Goal: Task Accomplishment & Management: Complete application form

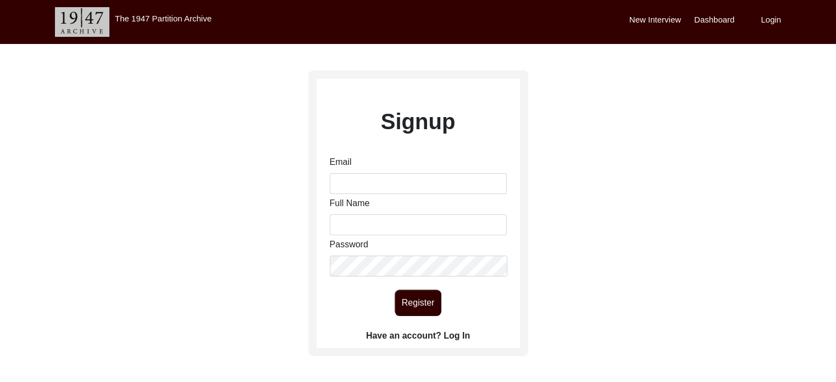
click at [425, 330] on label "Have an account? Log In" at bounding box center [418, 335] width 104 height 13
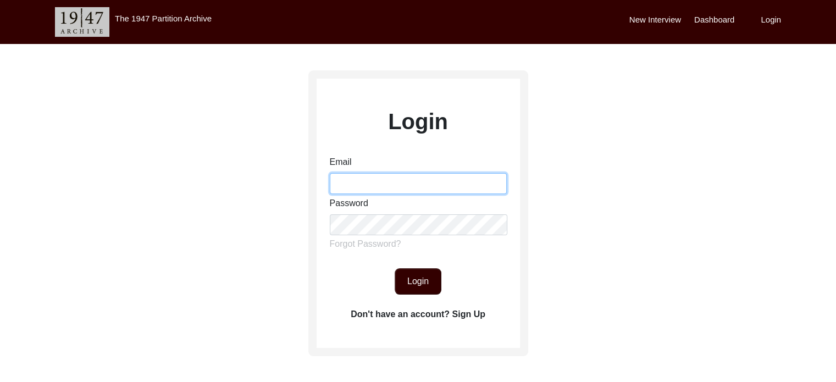
click at [395, 175] on input "Email" at bounding box center [418, 183] width 177 height 21
type input "[EMAIL_ADDRESS][DOMAIN_NAME]"
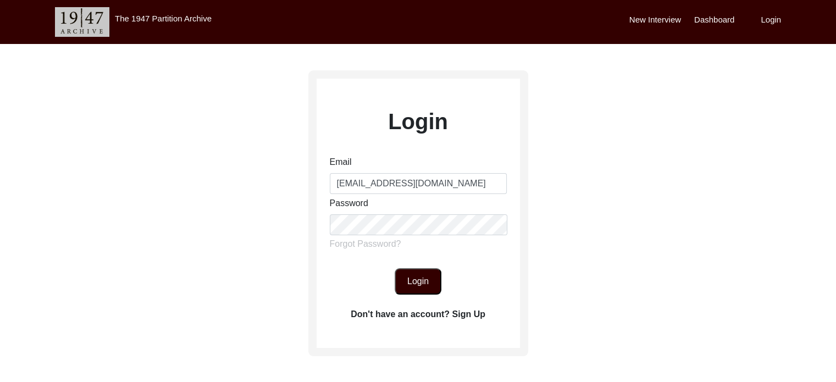
click at [411, 271] on button "Login" at bounding box center [418, 281] width 47 height 26
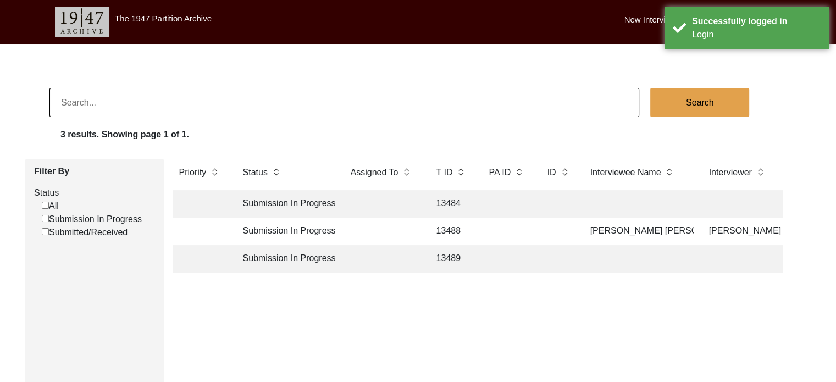
click at [436, 229] on td "13488" at bounding box center [452, 231] width 44 height 27
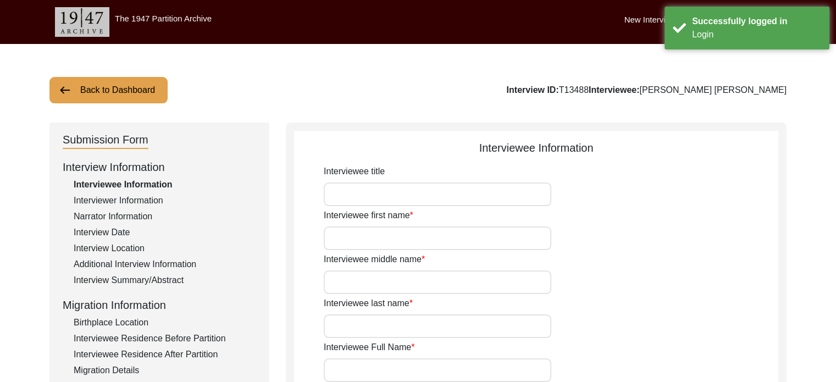
type input "[PERSON_NAME]"
type input "[PERSON_NAME] [PERSON_NAME]"
type input "[DATE]"
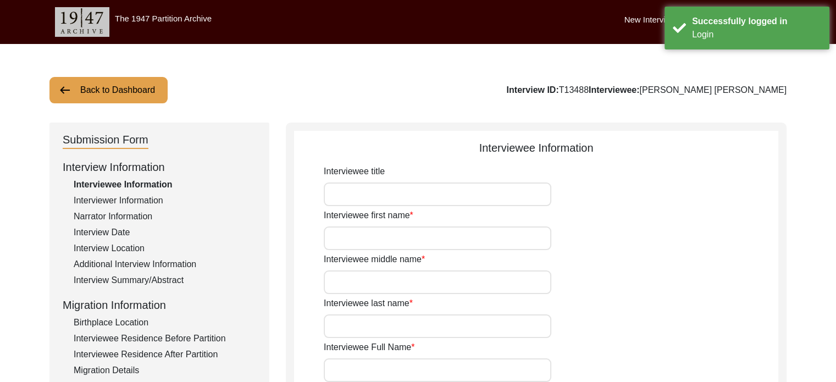
type input "82"
type input "[DEMOGRAPHIC_DATA]"
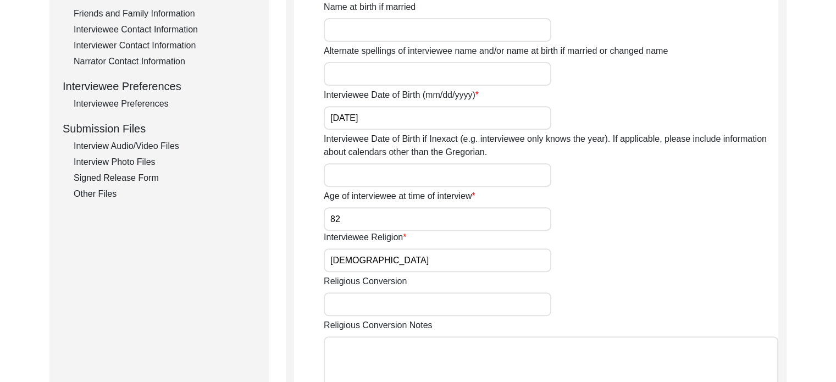
scroll to position [427, 0]
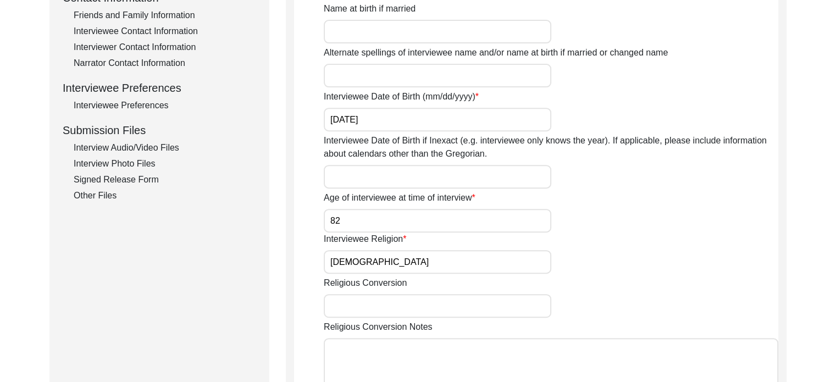
click at [118, 148] on div "Interview Audio/Video Files" at bounding box center [165, 147] width 183 height 13
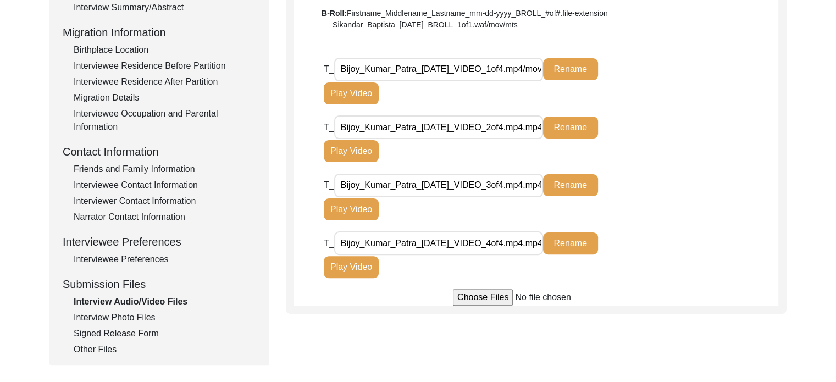
scroll to position [272, 0]
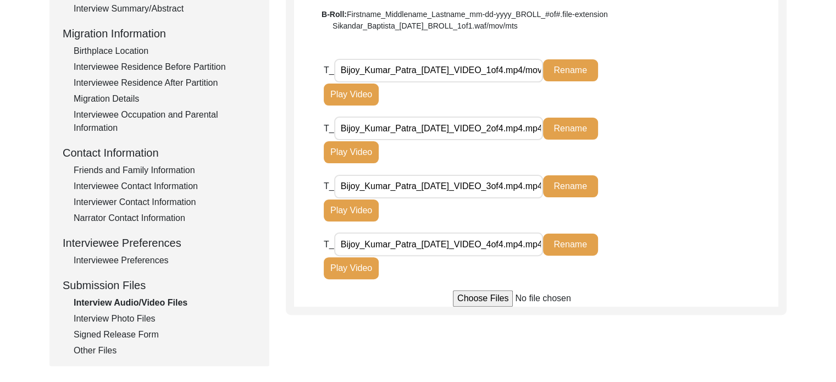
click at [500, 301] on input "file" at bounding box center [536, 298] width 167 height 16
type input "C:\fakepath\Bijoy_Kumar_Patra_[DATE]_BROLL_1of1.waf.mov.mts.mp4"
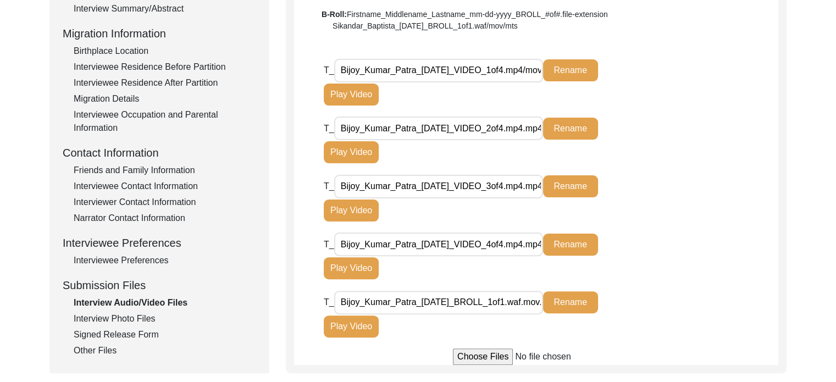
click at [537, 300] on input "Bijoy_Kumar_Patra_[DATE]_BROLL_1of1.waf.mov.mts.mp4" at bounding box center [438, 303] width 209 height 24
type input "Bijoy_Kumar_Patra_[DATE]_BROLL_1of1.waf/mov/mts"
click at [537, 244] on input "Bijoy_Kumar_Patra_[DATE]_VIDEO_4of4.mp4.mp4" at bounding box center [438, 245] width 209 height 24
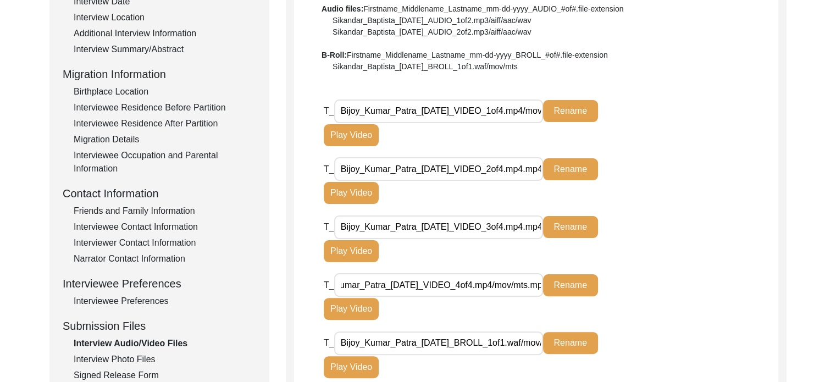
scroll to position [0, 35]
type input "Bijoy_Kumar_Patra_[DATE]_VIDEO_4of4.mp4/mov/mts.mp4"
click at [539, 228] on input "Bijoy_Kumar_Patra_[DATE]_VIDEO_3of4.mp4.mp4" at bounding box center [438, 228] width 209 height 24
click at [539, 283] on input "Bijoy_Kumar_Patra_[DATE]_VIDEO_4of4.mp4/mov/mts.mp4" at bounding box center [438, 285] width 209 height 24
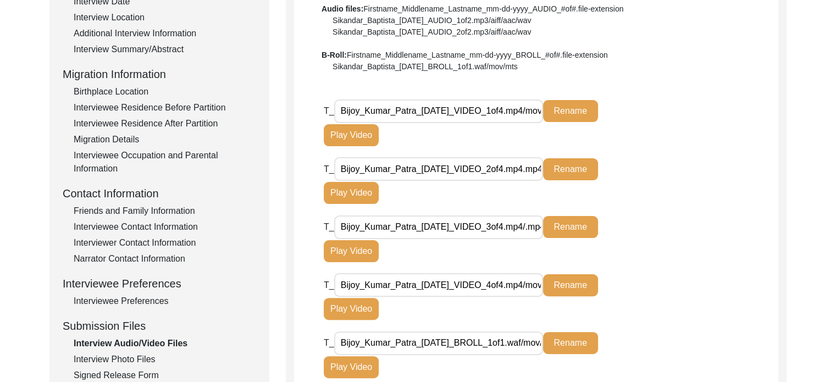
click at [539, 222] on input "Bijoy_Kumar_Patra_[DATE]_VIDEO_3of4.mp4/.mp4" at bounding box center [438, 228] width 209 height 24
type input "Bijoy_Kumar_Patra_[DATE]_VIDEO_3of4.mp4/mov/mts"
click at [533, 165] on input "Bijoy_Kumar_Patra_[DATE]_VIDEO_2of4.mp4.mp4" at bounding box center [438, 169] width 209 height 24
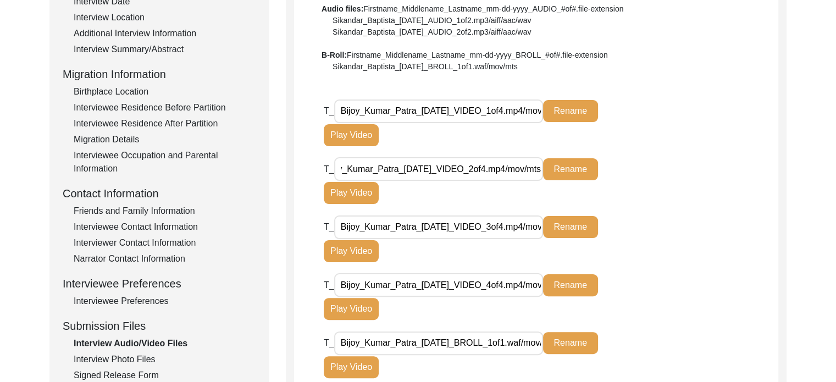
scroll to position [0, 35]
type input "Bijoy_Kumar_Patra_[DATE]_VIDEO_2of4.mp4/mov/mts"
click at [567, 170] on button "Rename" at bounding box center [570, 169] width 55 height 22
click at [584, 225] on button "Rename" at bounding box center [570, 227] width 55 height 22
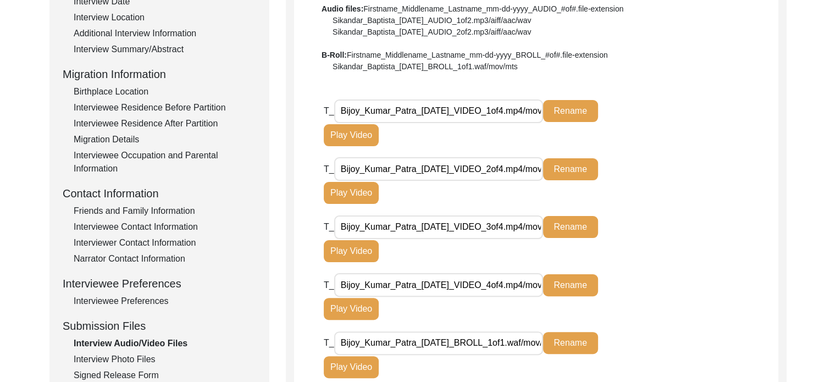
click at [537, 111] on input "Bijoy_Kumar_Patra_[DATE]_VIDEO_1of4.mp4/mov/mts.mp4" at bounding box center [438, 112] width 209 height 24
click at [537, 167] on input "Bijoy_Kumar_Patra_[DATE]_VIDEO_2of4.mp4.mp4" at bounding box center [438, 169] width 209 height 24
click at [523, 166] on input "Bijoy_Kumar_Patra_[DATE]_VIDEO_2of4.mp4.mp4" at bounding box center [438, 169] width 209 height 24
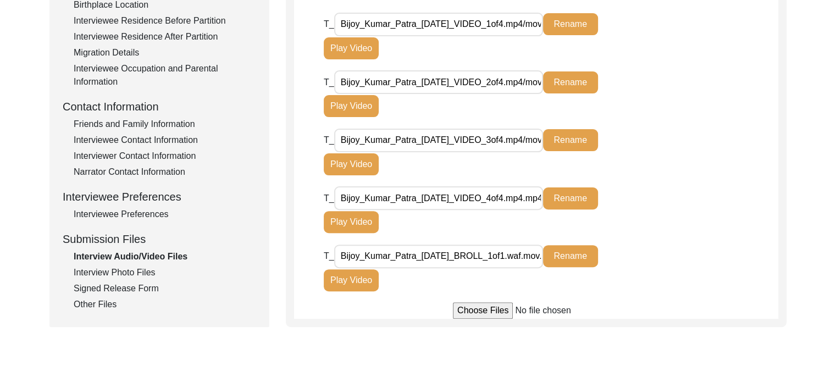
scroll to position [319, 0]
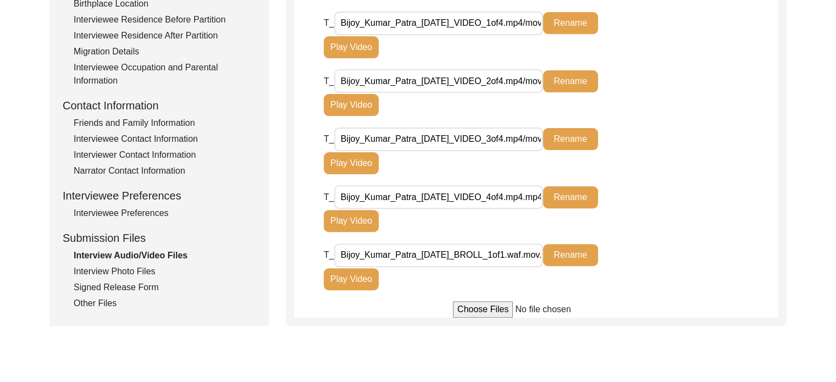
click at [539, 196] on input "Bijoy_Kumar_Patra_[DATE]_VIDEO_4of4.mp4.mp4" at bounding box center [438, 197] width 209 height 24
click at [537, 79] on input "Bijoy_Kumar_Patra_[DATE]_VIDEO_2of4.mp4/mov/mts" at bounding box center [438, 81] width 209 height 24
click at [538, 21] on input "Bijoy_Kumar_Patra_[DATE]_VIDEO_1of4.mp4/mov/mts.mp4" at bounding box center [438, 24] width 209 height 24
click at [538, 140] on input "Bijoy_Kumar_Patra_[DATE]_VIDEO_3of4.mp4/mov/mts" at bounding box center [438, 140] width 209 height 24
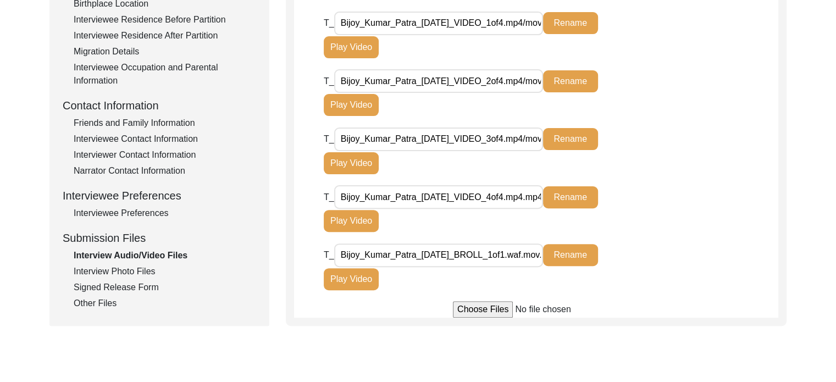
click at [536, 200] on input "Bijoy_Kumar_Patra_[DATE]_VIDEO_4of4.mp4.mp4" at bounding box center [438, 197] width 209 height 24
type input "Bijoy_Kumar_Patra_[DATE]_VIDEO_4of4.mp4.mp4/mov/mts"
click at [578, 196] on button "Rename" at bounding box center [570, 197] width 55 height 22
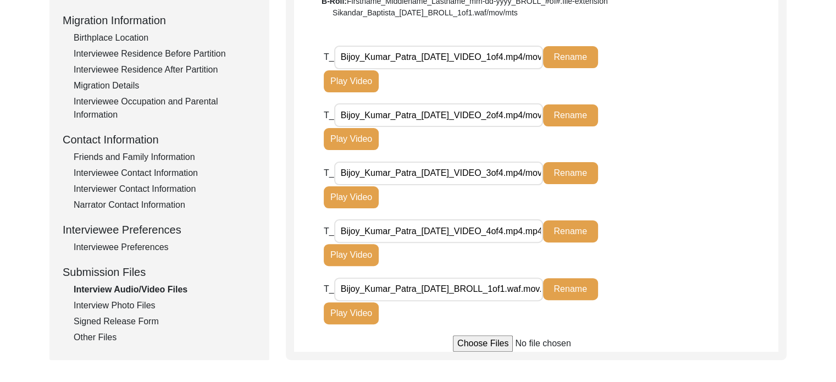
scroll to position [287, 0]
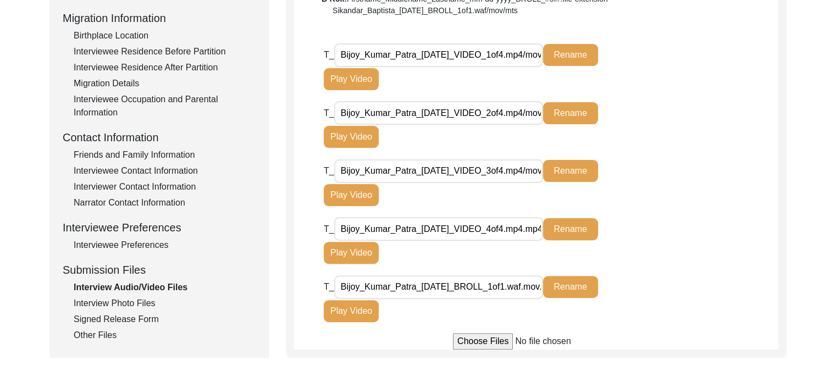
click at [134, 303] on div "Interview Photo Files" at bounding box center [165, 303] width 183 height 13
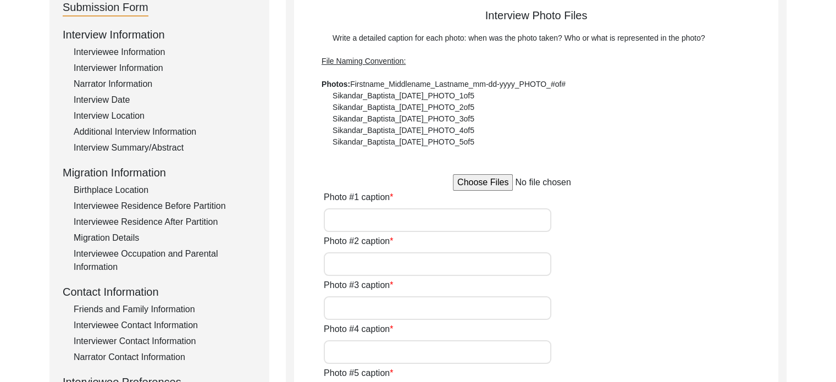
scroll to position [134, 0]
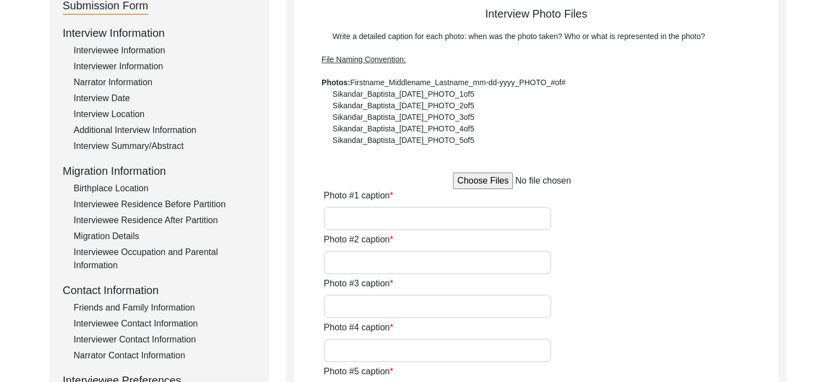
click at [468, 181] on input "file" at bounding box center [536, 181] width 167 height 16
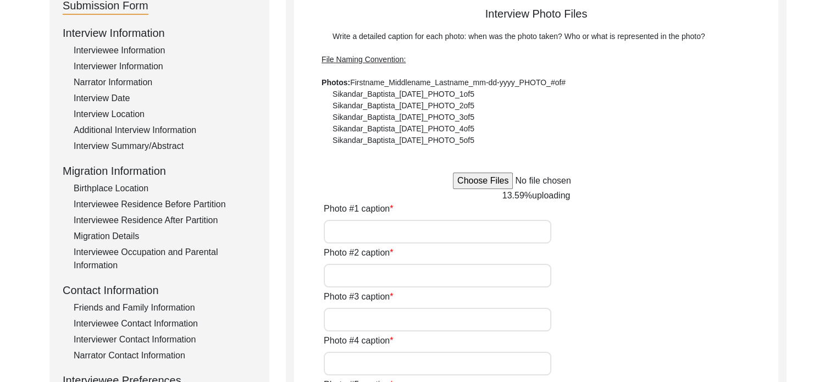
click at [472, 179] on input "file" at bounding box center [536, 181] width 167 height 16
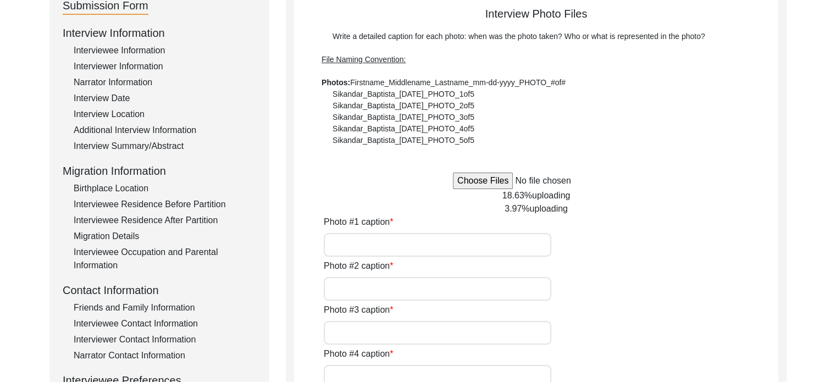
click at [464, 180] on input "file" at bounding box center [536, 181] width 167 height 16
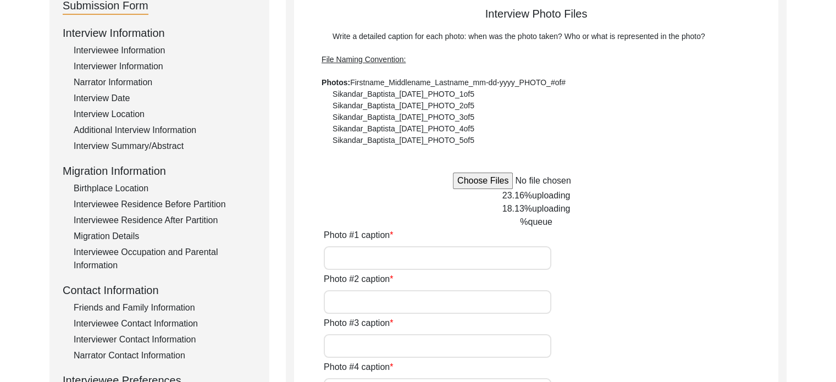
click at [472, 177] on input "file" at bounding box center [536, 181] width 167 height 16
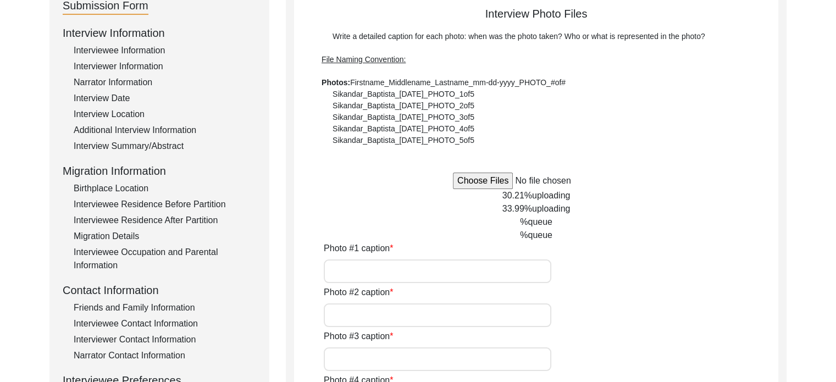
click at [482, 176] on input "file" at bounding box center [536, 181] width 167 height 16
type input "C:\fakepath\Bijoy_Kumar_Patra_[DATE]_PHOTO_5of5.jpg"
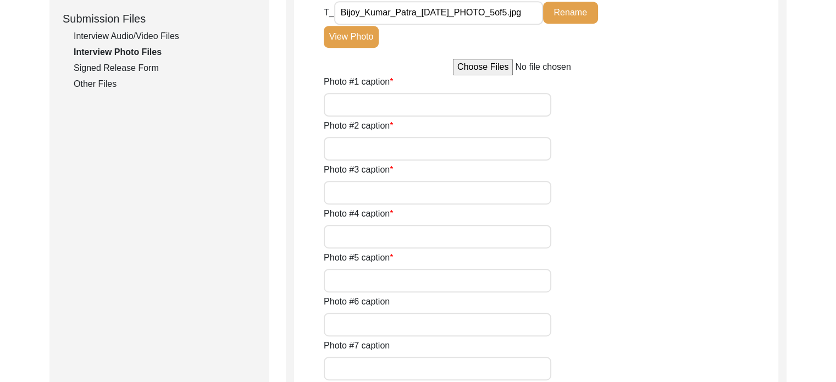
scroll to position [542, 0]
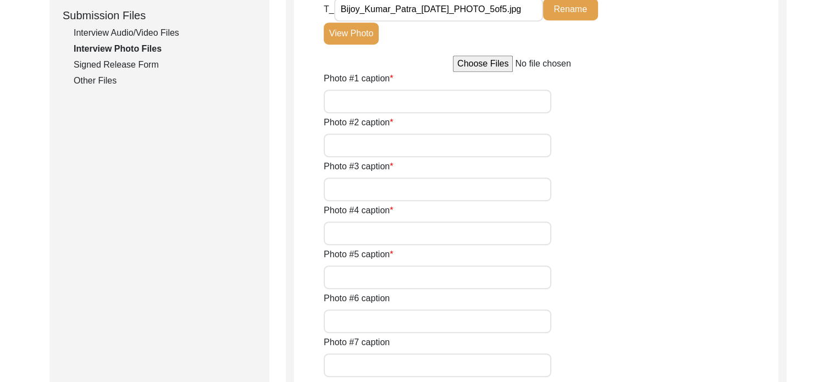
click at [515, 105] on input "Photo #1 caption" at bounding box center [438, 102] width 228 height 24
type input "[PERSON_NAME] [PERSON_NAME] writing in his notebook where he notes down all the…"
click at [474, 140] on input "Photo #2 caption" at bounding box center [438, 146] width 228 height 24
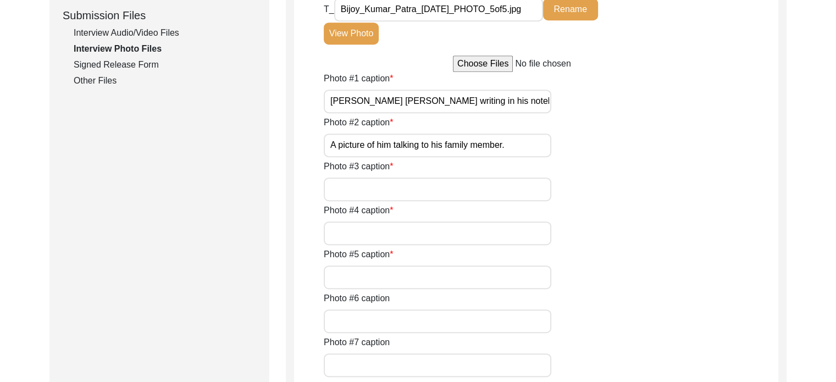
type input "A picture of him talking to his family member."
click at [487, 191] on input "Photo #3 caption" at bounding box center [438, 190] width 228 height 24
click at [497, 191] on input "[PERSON_NAME] reading a novel of [PERSON_NAME].He has always" at bounding box center [438, 190] width 228 height 24
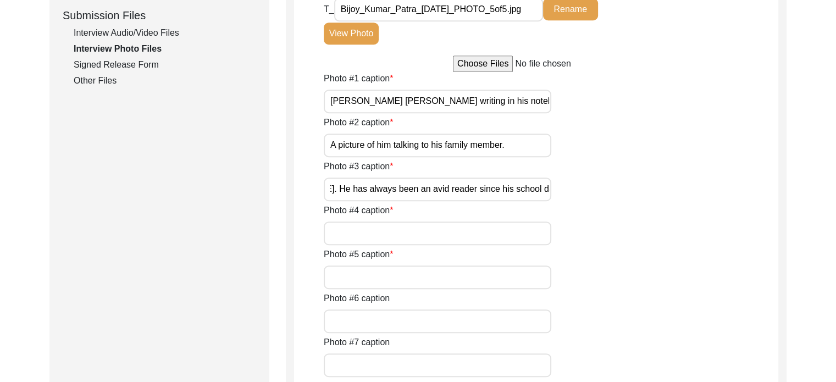
type input "[PERSON_NAME] reading a novel of [PERSON_NAME]. He has always been an avid read…"
click at [519, 226] on input "Photo #4 caption" at bounding box center [438, 234] width 228 height 24
type input "A picture of him holding the "RabindraRachanaboli""
click at [412, 283] on input "Photo #5 caption" at bounding box center [438, 278] width 228 height 24
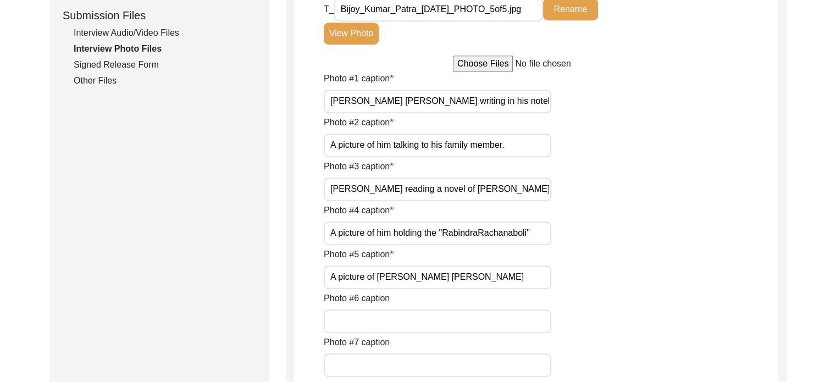
type input "A picture of [PERSON_NAME] [PERSON_NAME]"
click at [816, 244] on div "Back to Dashboard Interview ID: T13488 Interviewee: [PERSON_NAME] [PERSON_NAME]…" at bounding box center [418, 219] width 836 height 1435
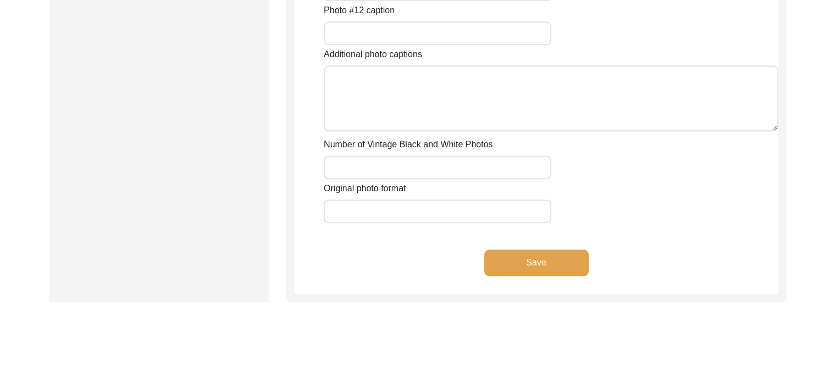
scroll to position [1098, 0]
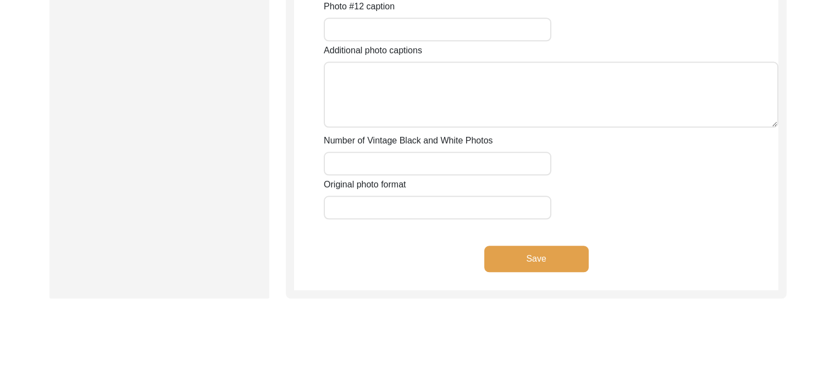
click at [522, 253] on button "Save" at bounding box center [536, 259] width 104 height 26
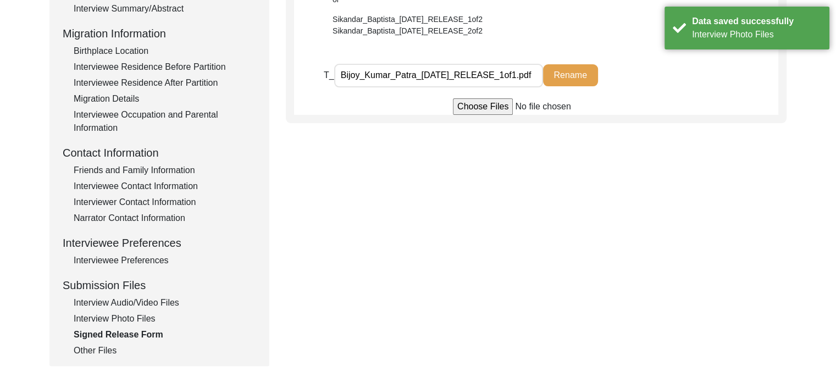
scroll to position [284, 0]
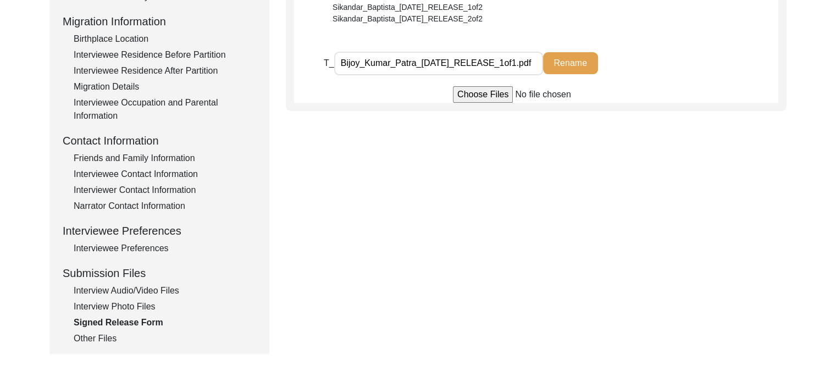
click at [129, 305] on div "Interview Photo Files" at bounding box center [165, 306] width 183 height 13
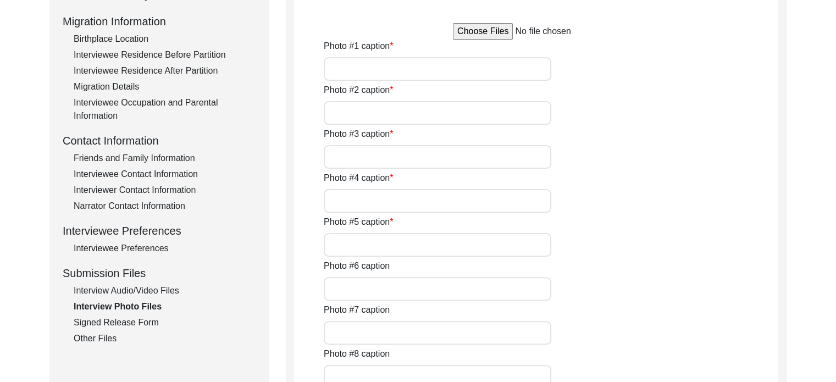
type input "[PERSON_NAME] [PERSON_NAME] writing in his notebook where he notes down all the…"
type input "A picture of him talking to his family member."
type input "[PERSON_NAME] reading a novel of [PERSON_NAME]. He has always been an avid read…"
type input "A picture of him holding the "RabindraRachanaboli""
type input "A picture of [PERSON_NAME] [PERSON_NAME]"
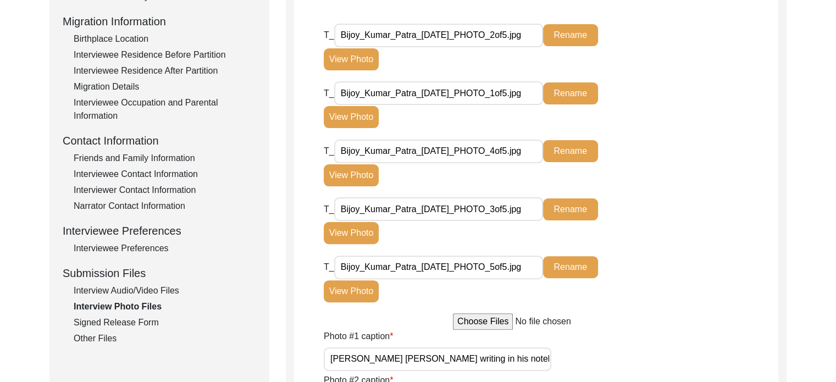
click at [147, 289] on div "Interview Audio/Video Files" at bounding box center [165, 290] width 183 height 13
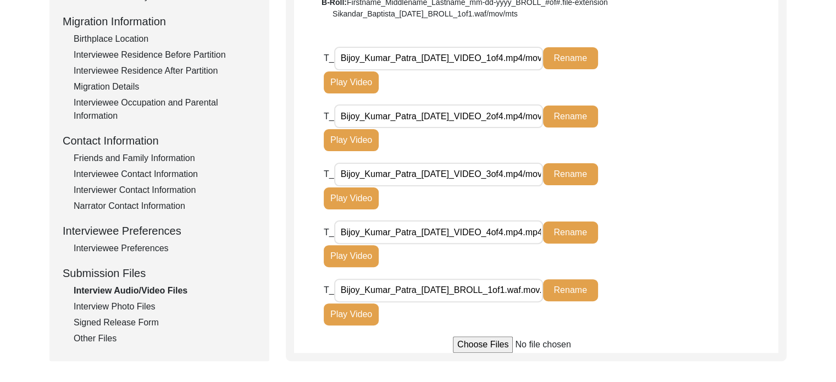
click at [133, 246] on div "Interviewee Preferences" at bounding box center [165, 248] width 183 height 13
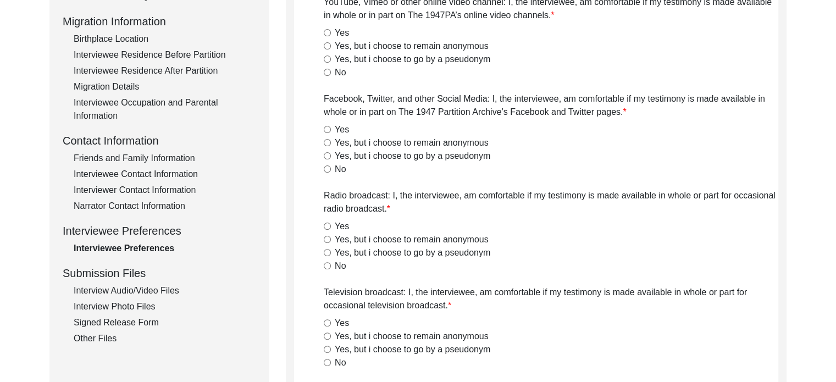
radio input "true"
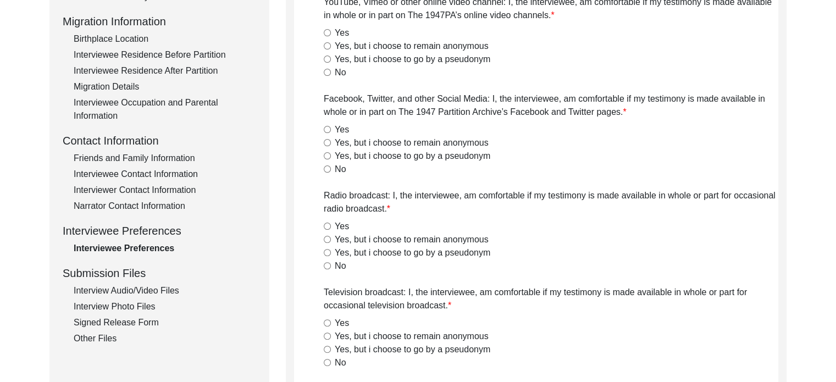
radio input "true"
click at [330, 168] on input "No" at bounding box center [327, 169] width 7 height 7
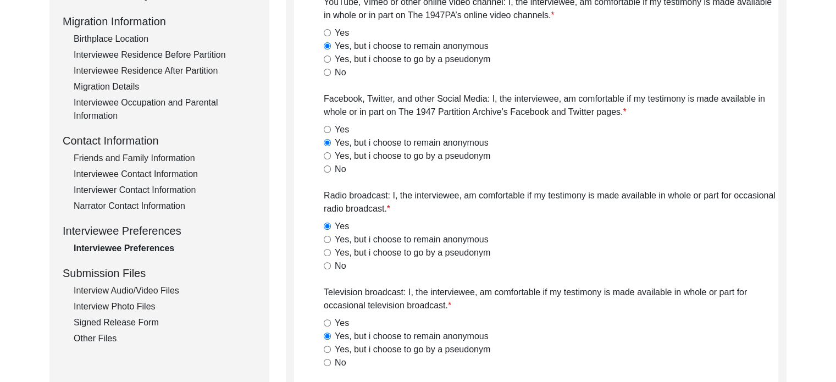
radio input "true"
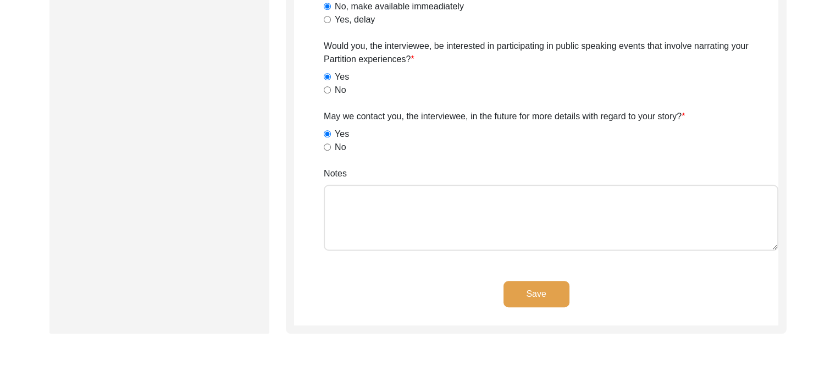
scroll to position [785, 0]
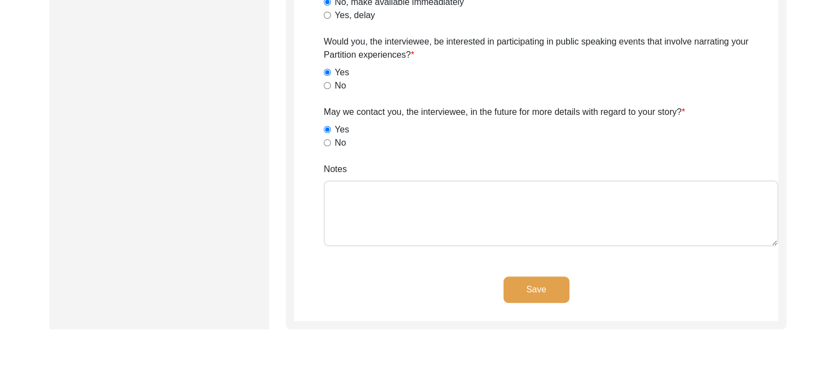
click at [537, 283] on button "Save" at bounding box center [537, 290] width 66 height 26
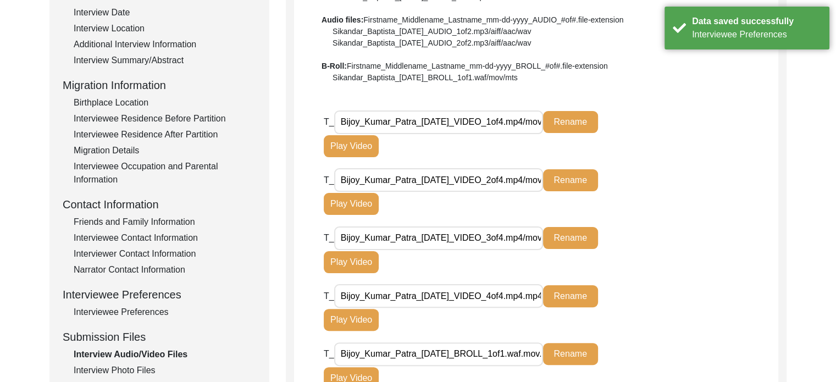
scroll to position [211, 0]
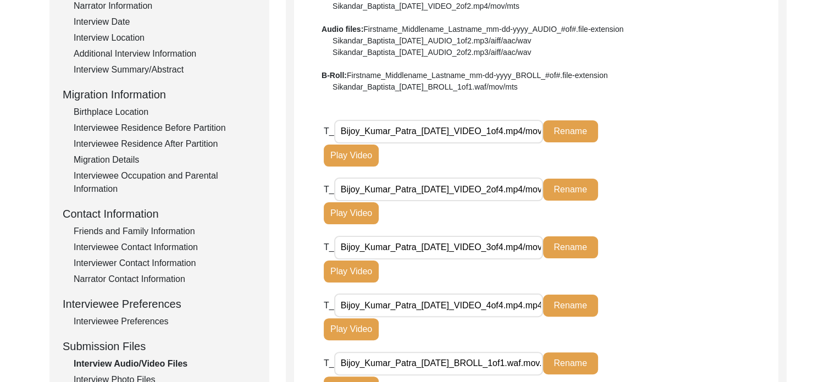
click at [171, 230] on div "Friends and Family Information" at bounding box center [165, 231] width 183 height 13
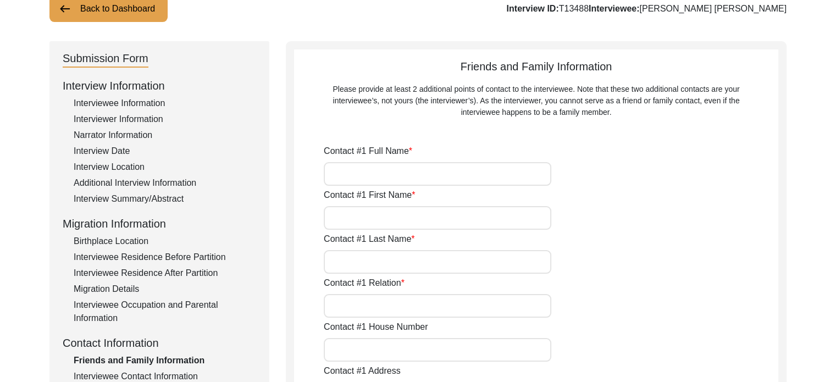
scroll to position [101, 0]
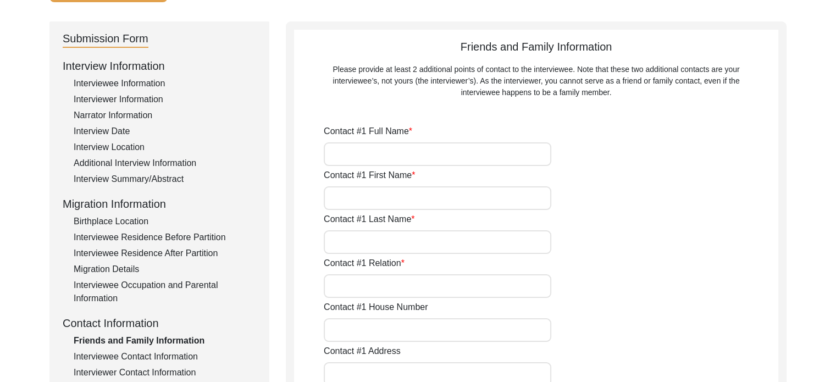
click at [490, 156] on input "Contact #1 Full Name" at bounding box center [438, 154] width 228 height 24
type input "[PERSON_NAME]"
click at [470, 191] on input "Contact #1 First Name" at bounding box center [438, 198] width 228 height 24
type input "Kalpana"
click at [456, 250] on input "Contact #1 Last Name" at bounding box center [438, 242] width 228 height 24
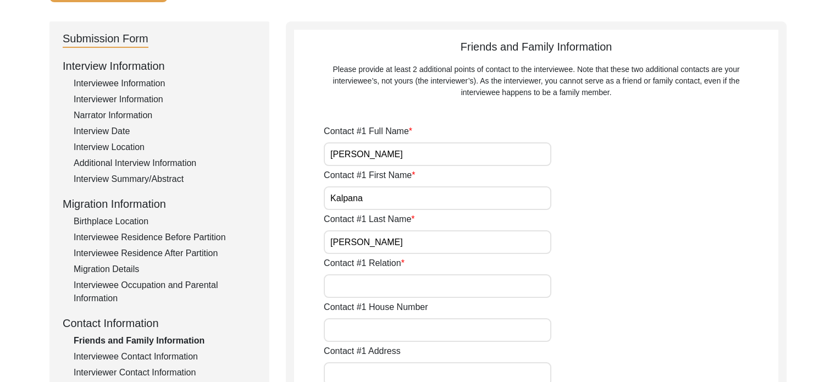
type input "[PERSON_NAME]"
click at [374, 288] on input "Contact #1 Relation" at bounding box center [438, 286] width 228 height 24
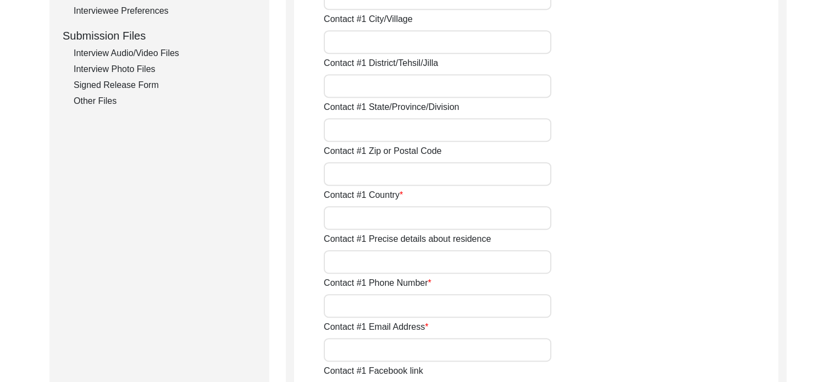
scroll to position [528, 0]
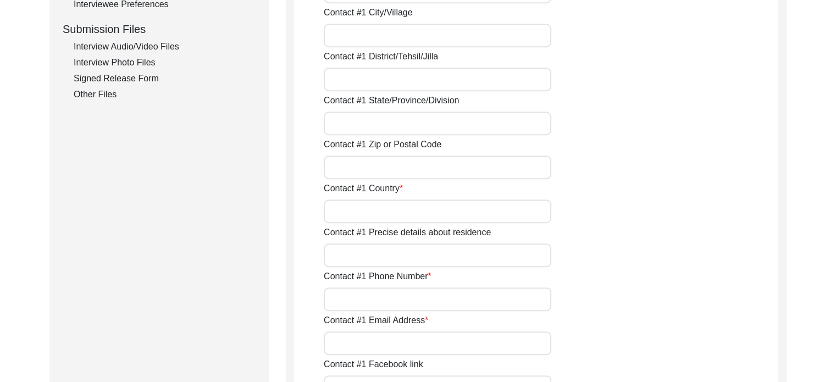
type input "Wife"
click at [447, 206] on input "Contact #1 Country" at bounding box center [438, 212] width 228 height 24
type input "[GEOGRAPHIC_DATA]"
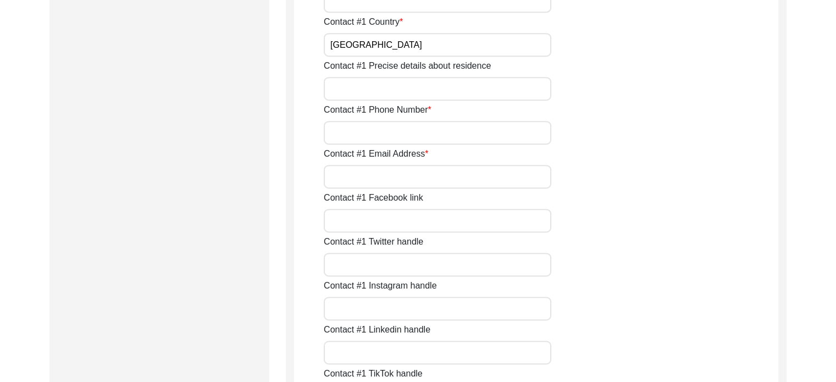
scroll to position [701, 0]
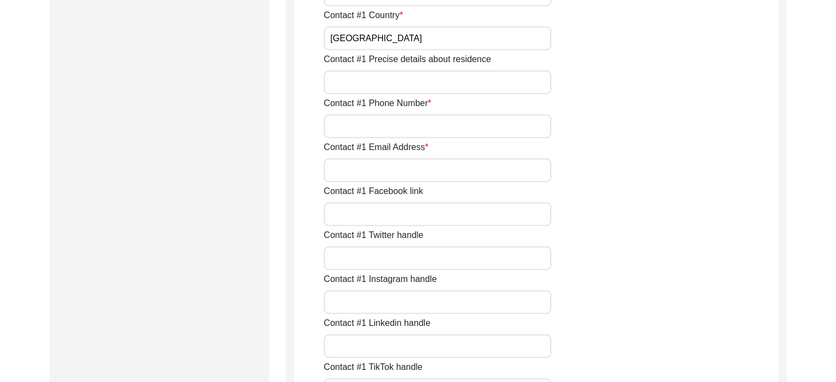
click at [508, 123] on input "Contact #1 Phone Number" at bounding box center [438, 126] width 228 height 24
type input "9051163794"
click at [460, 178] on input "Contact #1 Email Address" at bounding box center [438, 170] width 228 height 24
type input "-"
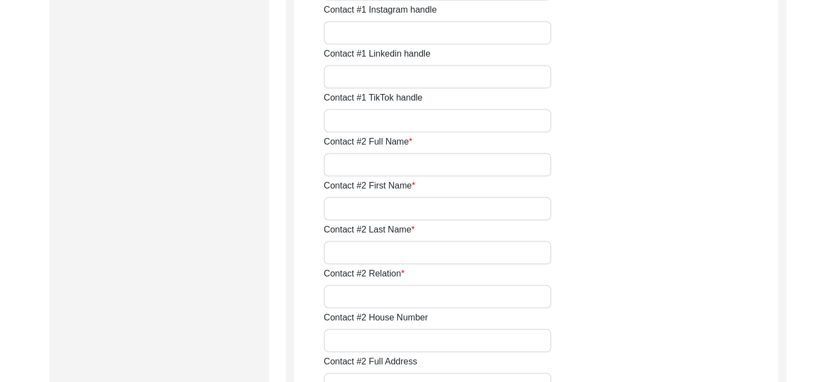
scroll to position [938, 0]
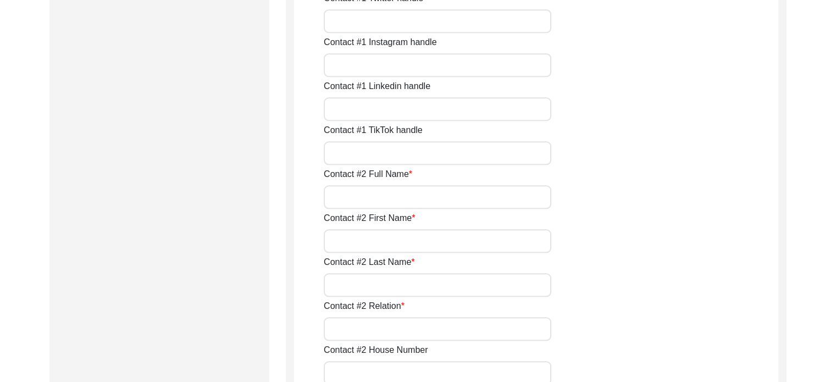
click at [411, 192] on input "Contact #2 Full Name" at bounding box center [438, 197] width 228 height 24
type input "[PERSON_NAME]"
click at [394, 246] on input "Contact #2 First Name" at bounding box center [438, 241] width 228 height 24
type input "[PERSON_NAME]"
click at [374, 286] on input "Contact #2 Last Name" at bounding box center [438, 285] width 228 height 24
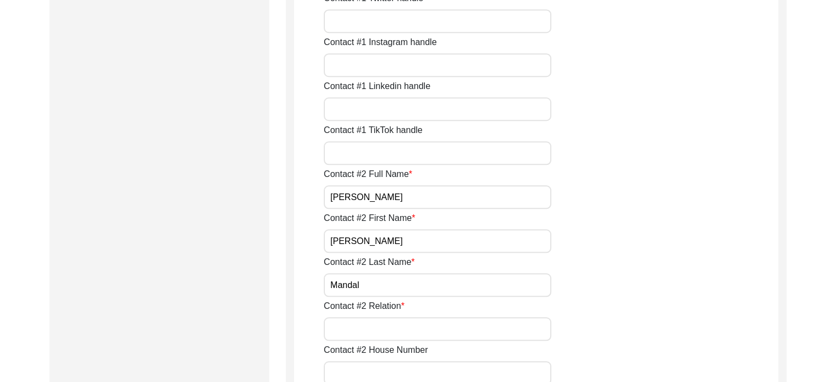
type input "Mandal"
click at [371, 334] on input "Contact #2 Relation" at bounding box center [438, 329] width 228 height 24
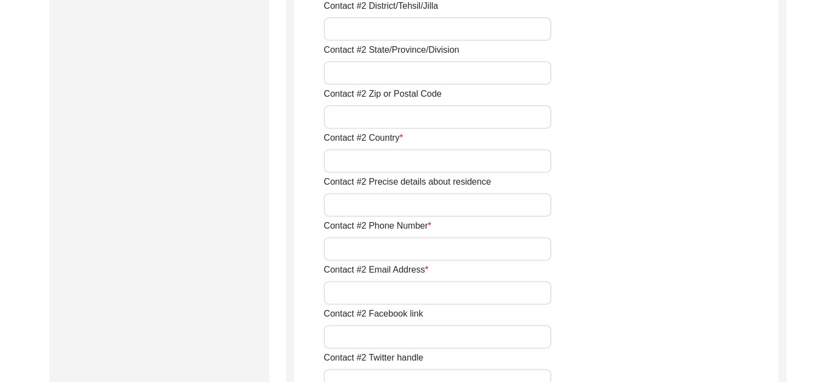
scroll to position [1478, 0]
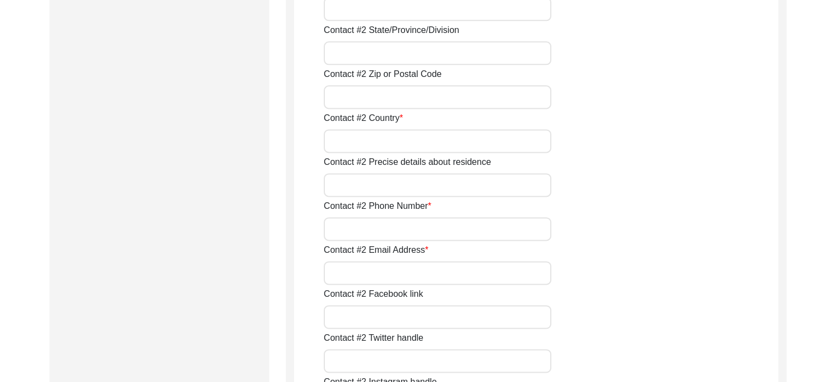
type input "Daughter"
click at [532, 141] on input "Contact #2 Country" at bounding box center [438, 141] width 228 height 24
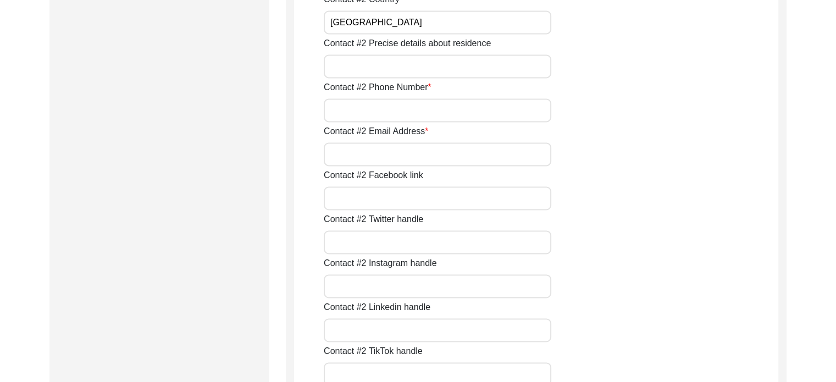
scroll to position [1603, 0]
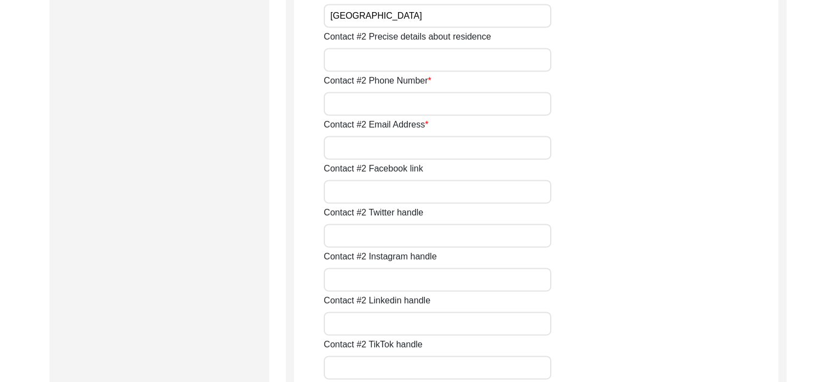
type input "[GEOGRAPHIC_DATA]"
click at [515, 106] on input "Contact #2 Phone Number" at bounding box center [438, 104] width 228 height 24
type input "9"
type input "8910438856"
click at [497, 151] on input "Contact #2 Email Address" at bounding box center [438, 148] width 228 height 24
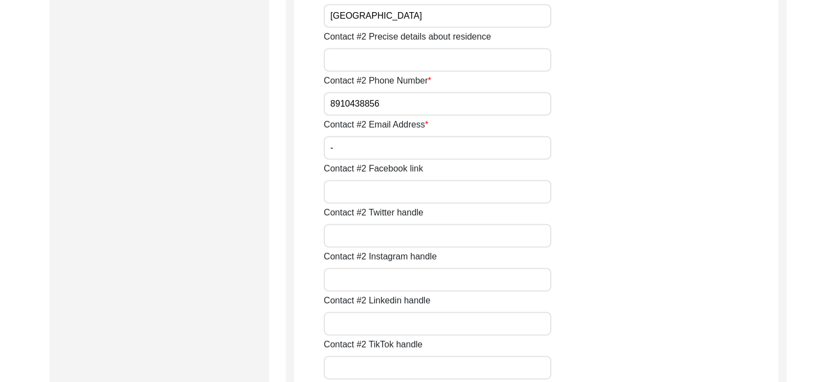
type input "-"
click at [747, 150] on div "Contact #2 Email Address -" at bounding box center [551, 138] width 455 height 41
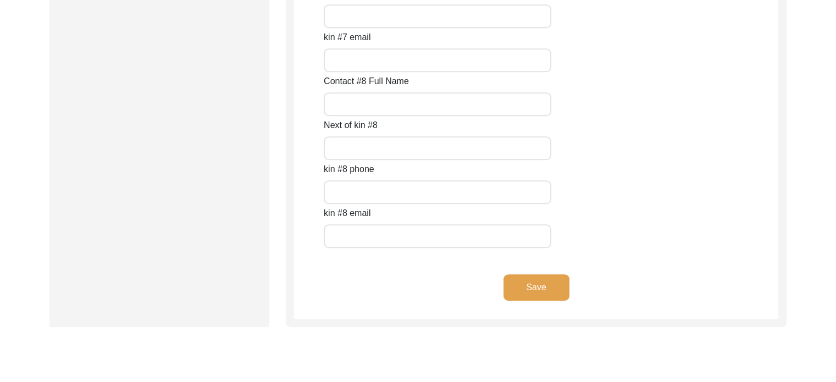
scroll to position [5004, 0]
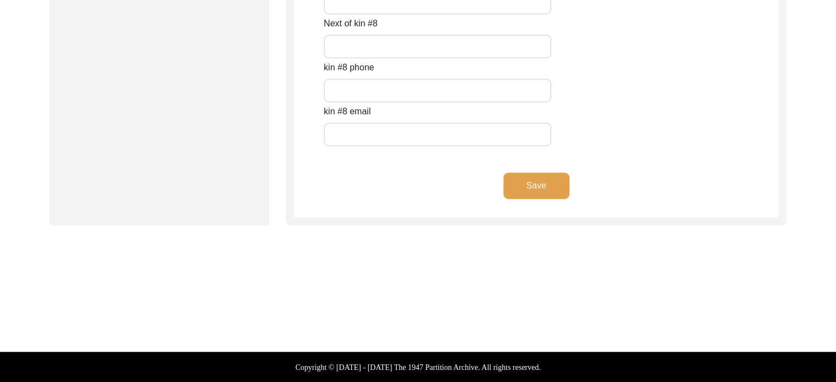
click at [537, 185] on button "Save" at bounding box center [537, 186] width 66 height 26
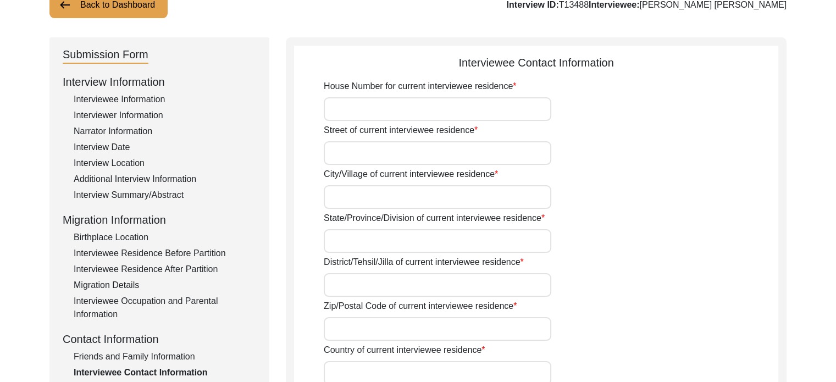
scroll to position [90, 0]
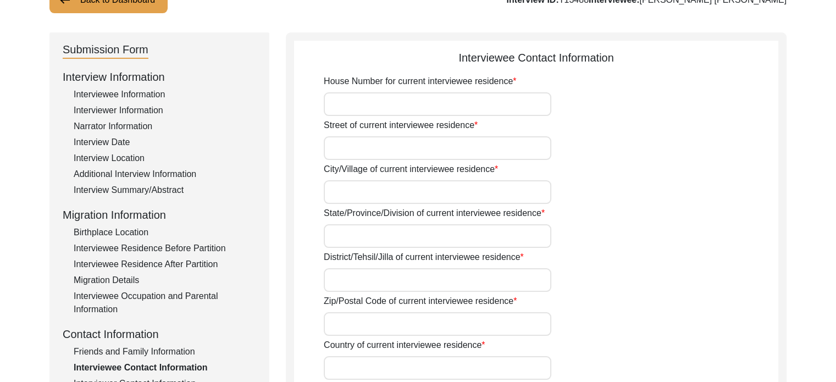
click at [509, 105] on input "House Number for current interviewee residence" at bounding box center [438, 104] width 228 height 24
type input "FA-34"
click at [425, 147] on input "Street of current interviewee residence" at bounding box center [438, 148] width 228 height 24
click at [378, 146] on input "Narayantala(West)" at bounding box center [438, 148] width 228 height 24
type input "Narayantala (West)"
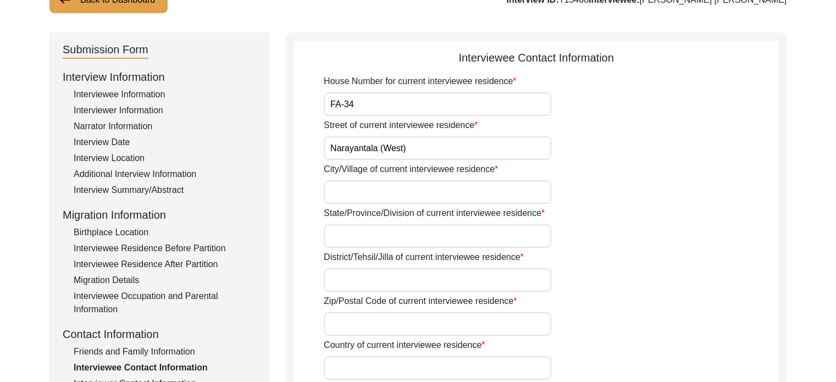
click at [372, 196] on input "City/Village of current interviewee residence" at bounding box center [438, 192] width 228 height 24
type input "[GEOGRAPHIC_DATA]"
click at [455, 231] on input "State/Province/Division of current interviewee residence" at bounding box center [438, 236] width 228 height 24
type input "[GEOGRAPHIC_DATA]"
click at [512, 284] on input "District/Tehsil/Jilla of current interviewee residence" at bounding box center [438, 280] width 228 height 24
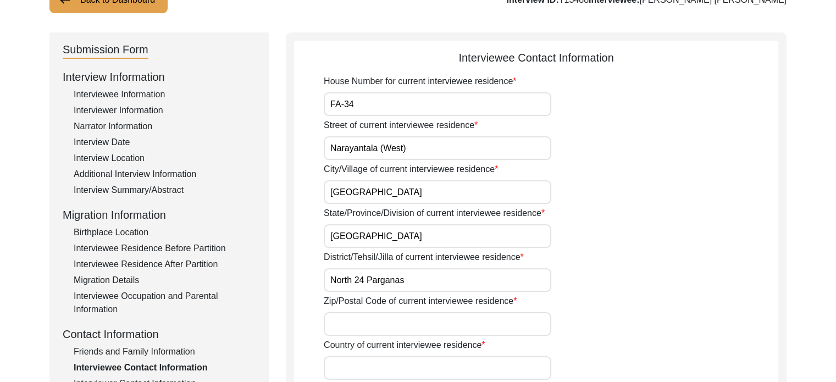
type input "North 24 Parganas"
click at [471, 361] on input "Country of current interviewee residence" at bounding box center [438, 368] width 228 height 24
type input "[GEOGRAPHIC_DATA]"
click at [499, 321] on input "Zip/Postal Code of current interviewee residence" at bounding box center [438, 324] width 228 height 24
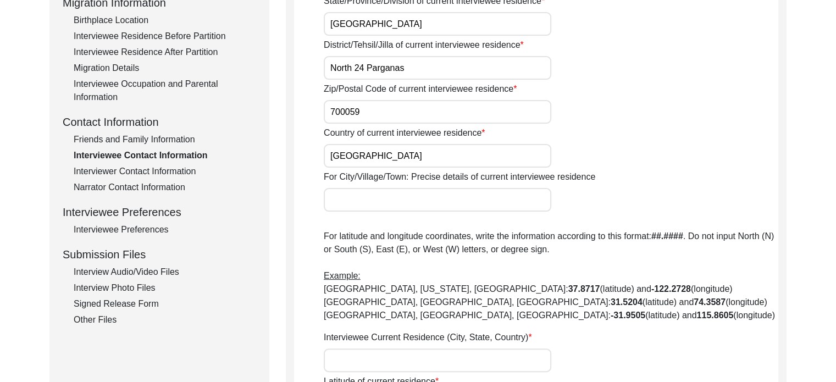
scroll to position [306, 0]
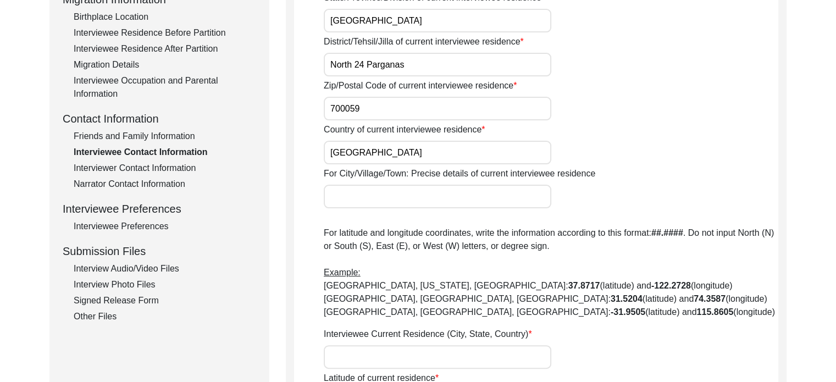
type input "700059"
click at [809, 162] on div "Back to Dashboard Interview ID: T13488 Interviewee: [PERSON_NAME] [PERSON_NAME]…" at bounding box center [418, 377] width 836 height 1278
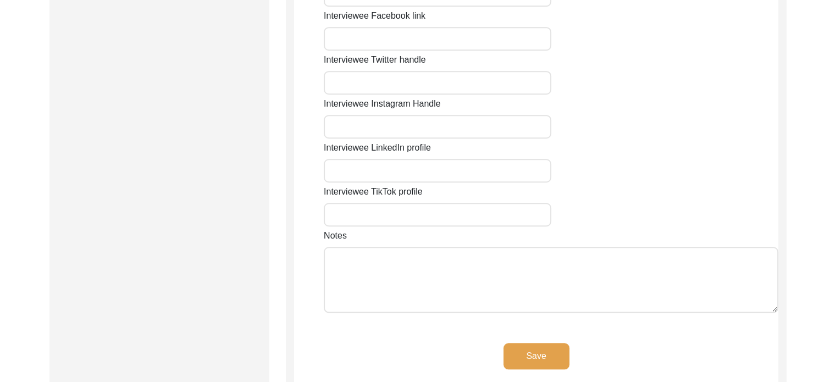
scroll to position [845, 0]
click at [525, 357] on button "Save" at bounding box center [537, 355] width 66 height 26
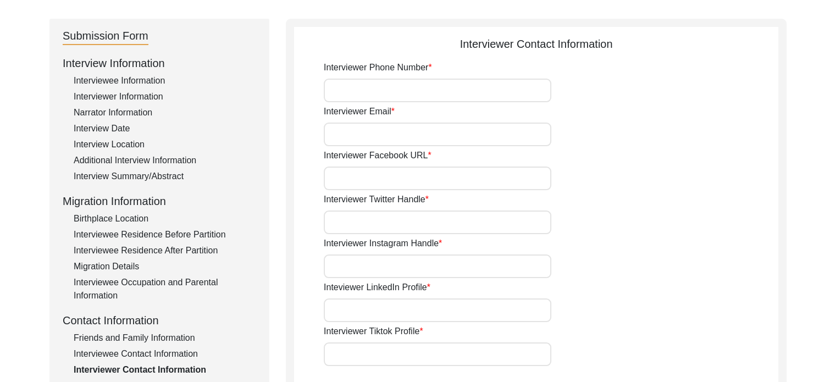
scroll to position [103, 0]
click at [472, 91] on input "Interviewer Phone Number" at bounding box center [438, 92] width 228 height 24
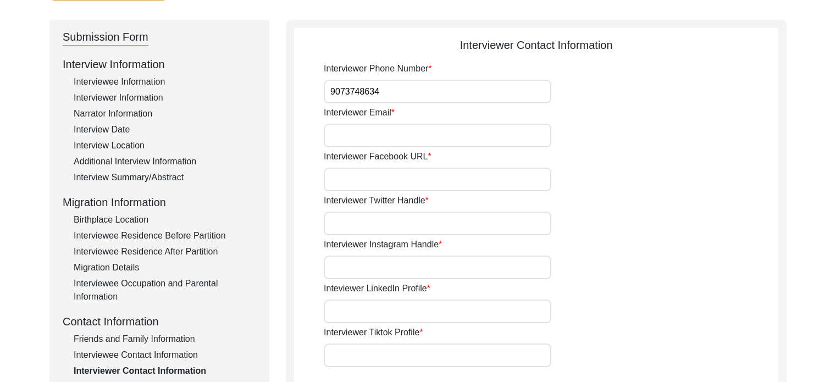
type input "9073748634"
click at [436, 129] on input "Interviewer Email" at bounding box center [438, 136] width 228 height 24
type input "anushka03mandal"
click at [427, 169] on input "Interviewer Facebook URL" at bounding box center [438, 180] width 228 height 24
click at [471, 274] on input "Interviewer Instagram Handle" at bounding box center [438, 268] width 228 height 24
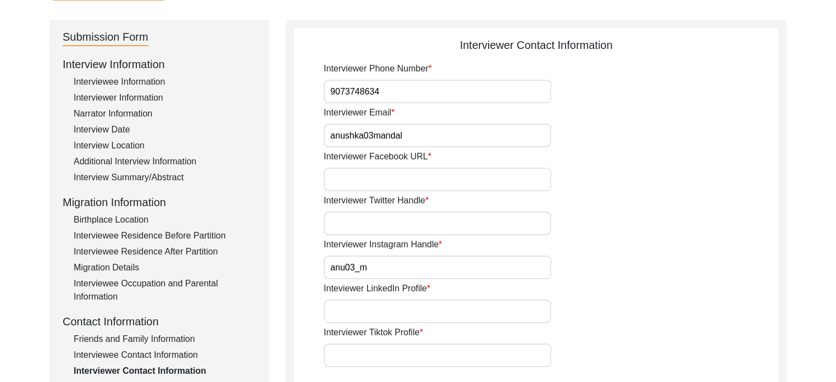
type input "anu03_m"
click at [471, 312] on input "Inteviewer LinkedIn Profile" at bounding box center [438, 312] width 228 height 24
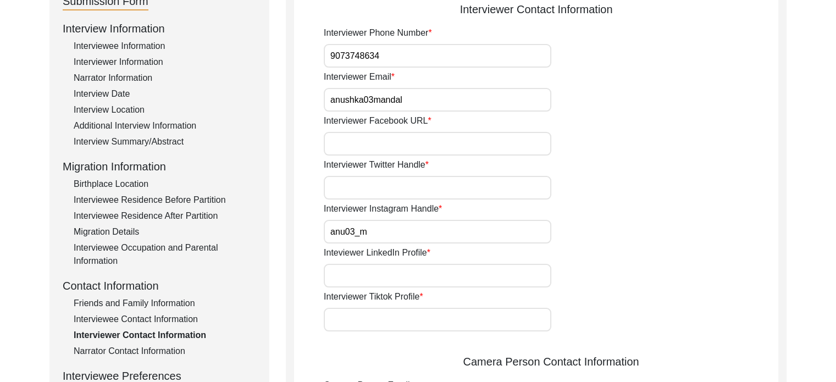
scroll to position [137, 0]
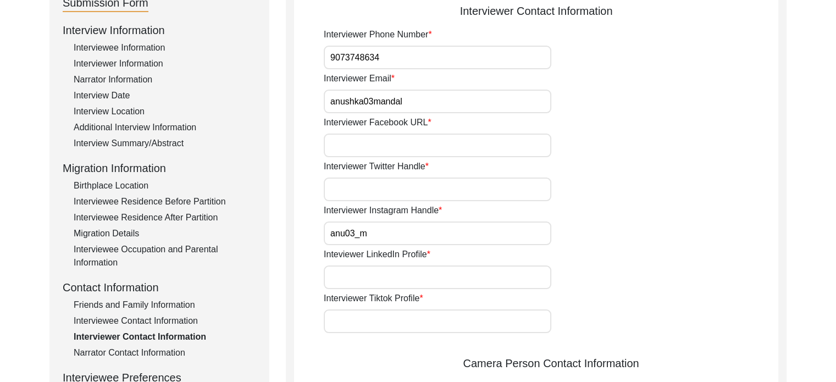
paste input "[URL][DOMAIN_NAME]"
type input "[URL][DOMAIN_NAME]"
click at [713, 224] on div "Interviewer Instagram Handle anu03_m" at bounding box center [551, 224] width 455 height 41
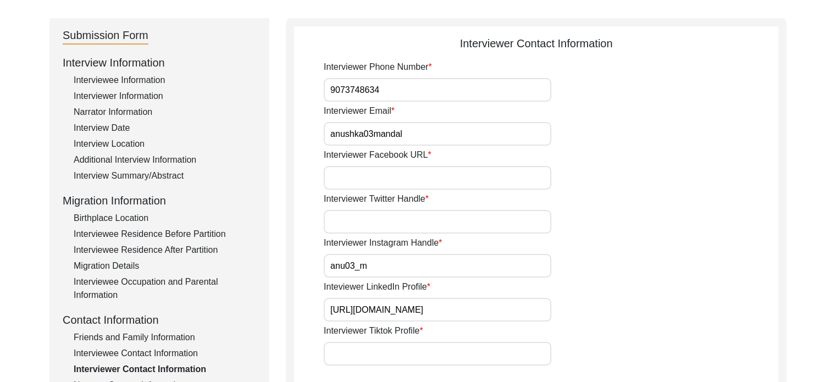
scroll to position [107, 0]
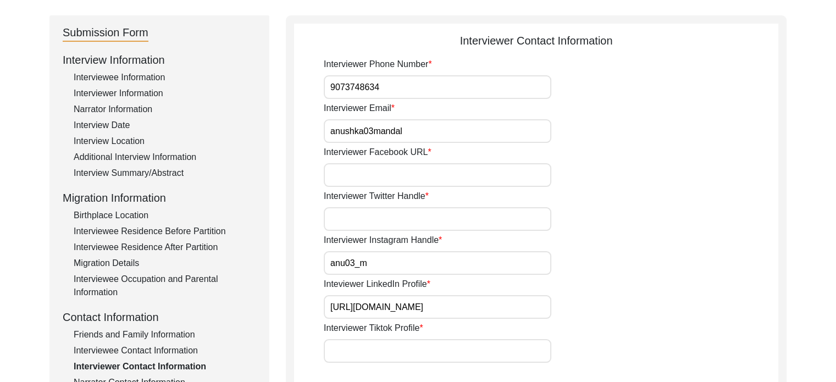
click at [475, 133] on input "anushka03mandal" at bounding box center [438, 131] width 228 height 24
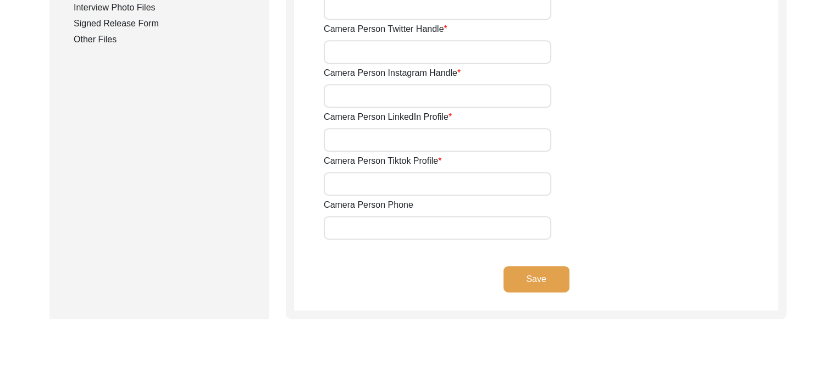
scroll to position [596, 0]
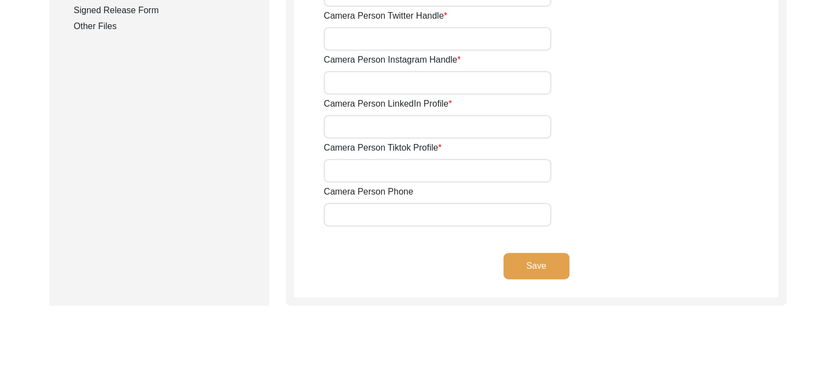
type input "[EMAIL_ADDRESS][DOMAIN_NAME]"
click at [554, 262] on button "Save" at bounding box center [537, 266] width 66 height 26
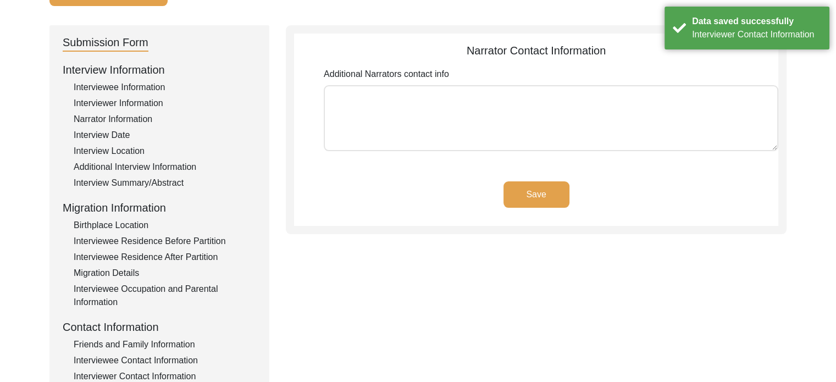
scroll to position [102, 0]
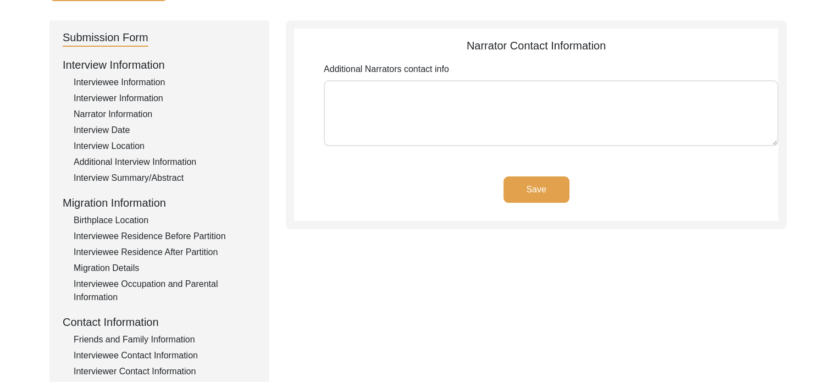
click at [535, 190] on button "Save" at bounding box center [537, 190] width 66 height 26
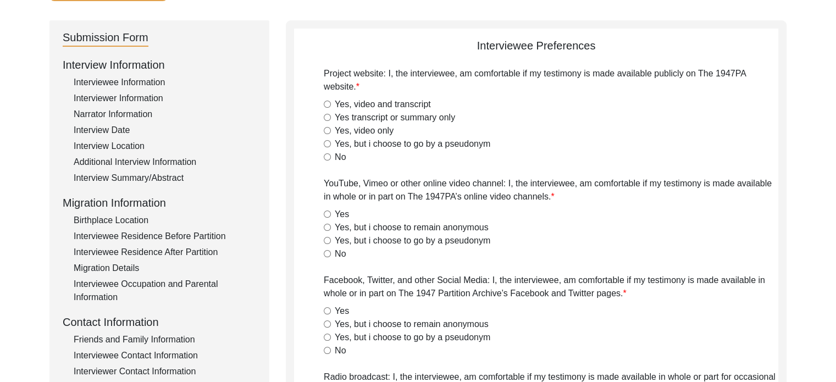
radio input "true"
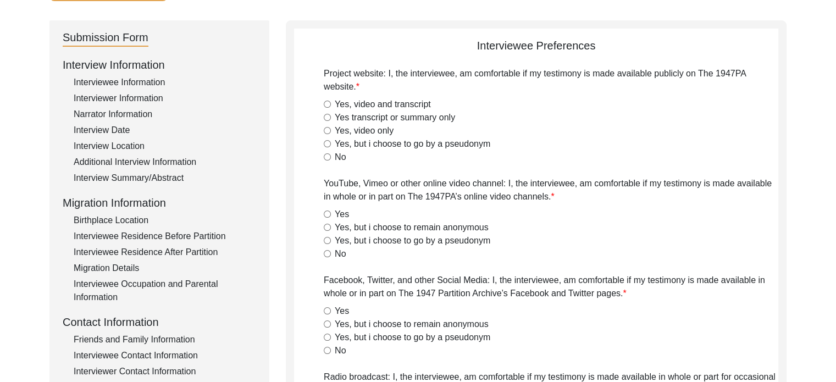
radio input "true"
click at [137, 80] on div "Interviewee Information" at bounding box center [165, 82] width 183 height 13
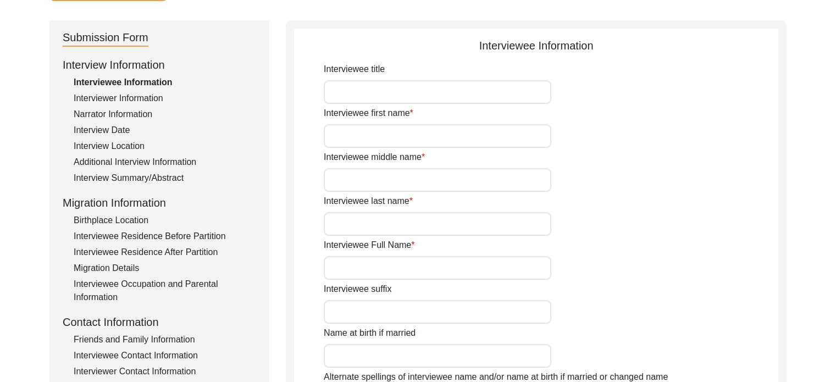
type input "[PERSON_NAME]"
type input "[PERSON_NAME] [PERSON_NAME]"
type input "[DATE]"
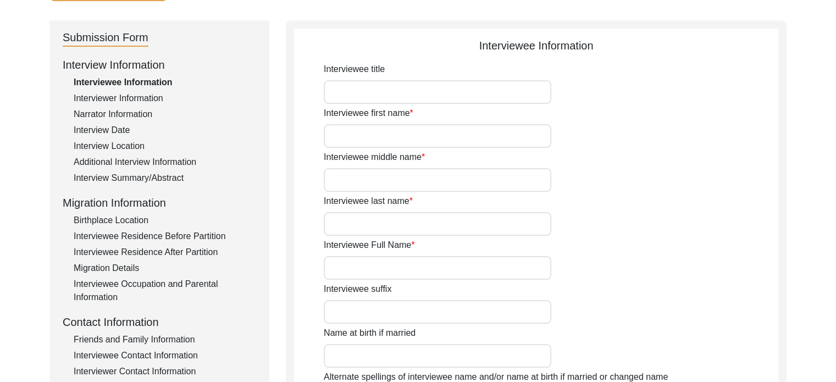
type input "82"
type input "[DEMOGRAPHIC_DATA]"
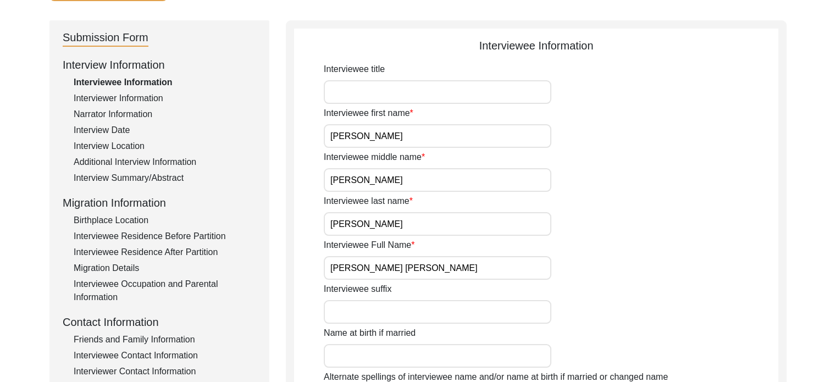
drag, startPoint x: 842, startPoint y: 116, endPoint x: 765, endPoint y: 87, distance: 81.6
click at [765, 87] on div "Interviewee title" at bounding box center [551, 83] width 455 height 41
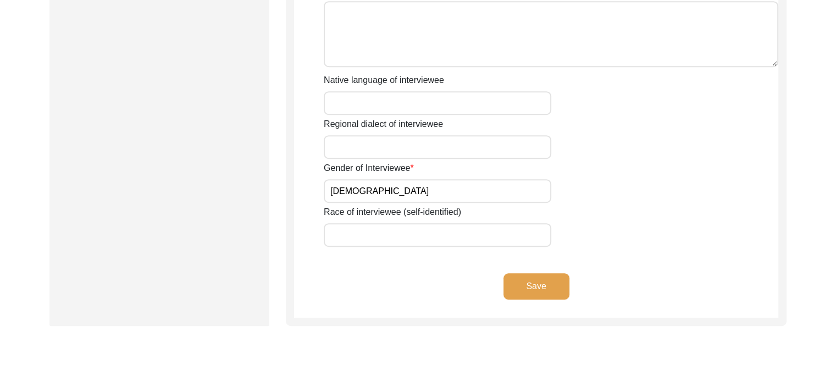
scroll to position [769, 0]
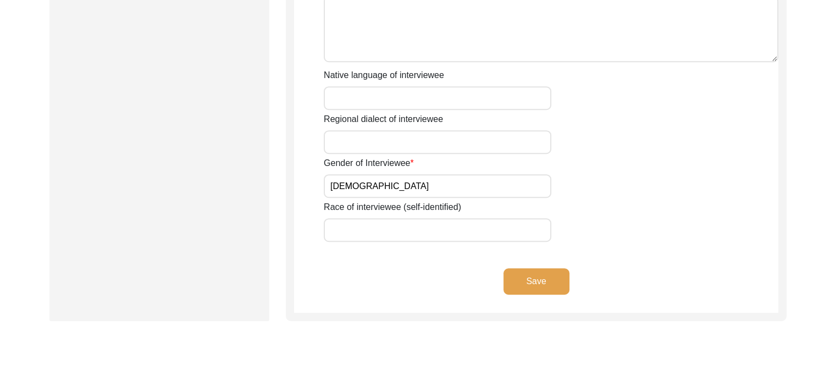
click at [535, 282] on button "Save" at bounding box center [537, 281] width 66 height 26
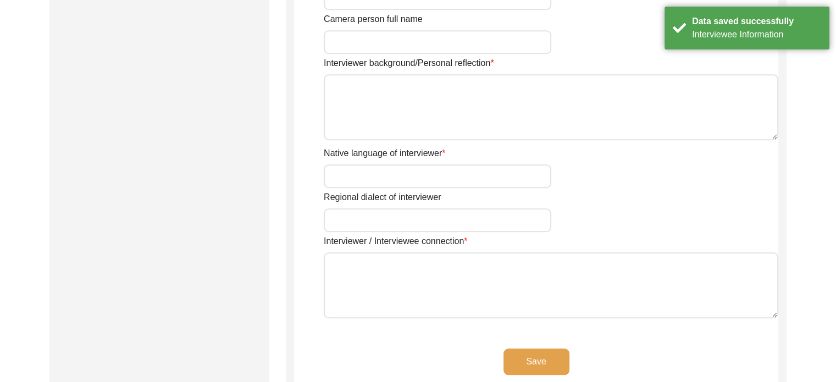
type input "Anushka"
type input "Mandal"
type input "[PERSON_NAME]"
type input "[DEMOGRAPHIC_DATA]"
type input "[DATE]"
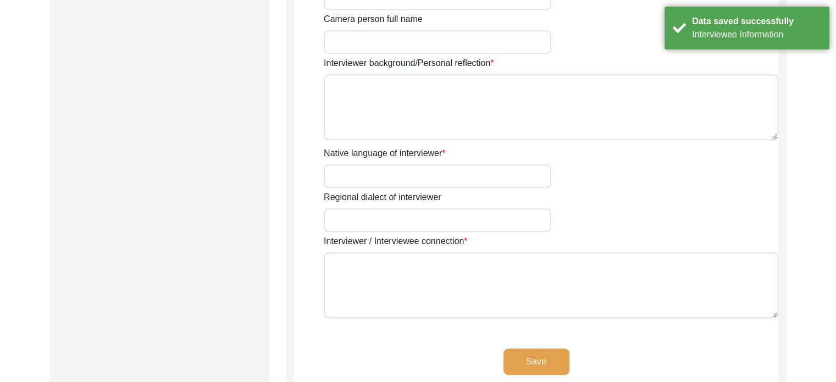
type input "[GEOGRAPHIC_DATA]"
type input "Student"
type textarea "I am [PERSON_NAME], a history student, currently pursuing my master's in histor…"
type input "Bengali"
type textarea "The interviewee, [PERSON_NAME] [PERSON_NAME] is my maternal grandfather."
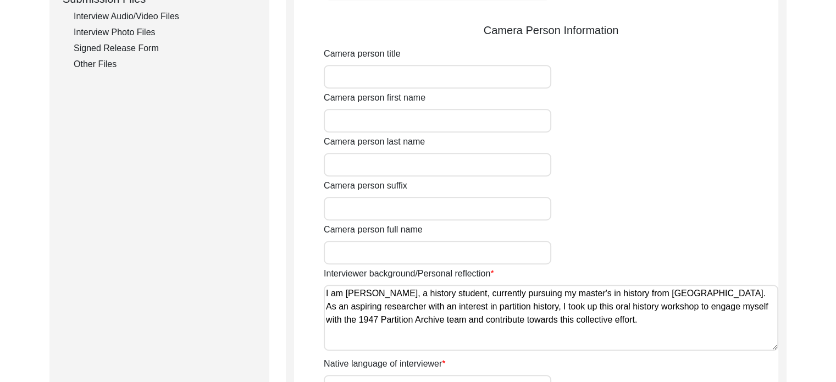
scroll to position [561, 0]
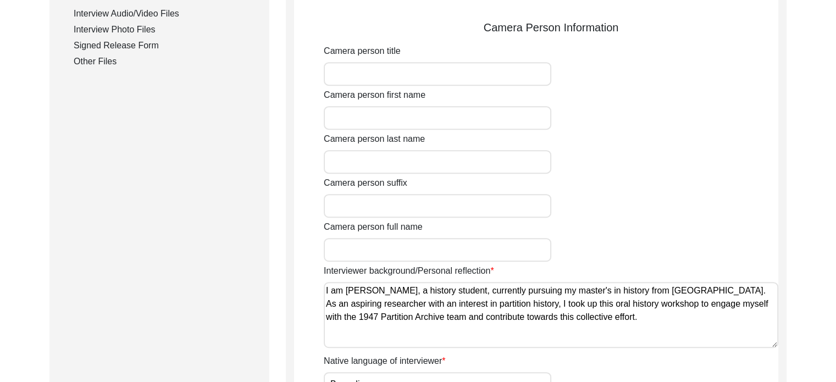
click at [447, 117] on input "Camera person first name" at bounding box center [438, 118] width 228 height 24
type input "[PERSON_NAME]"
click at [442, 160] on input "Camera person last name" at bounding box center [438, 162] width 228 height 24
type input "[PERSON_NAME]"
click at [433, 250] on input "Camera person full name" at bounding box center [438, 250] width 228 height 24
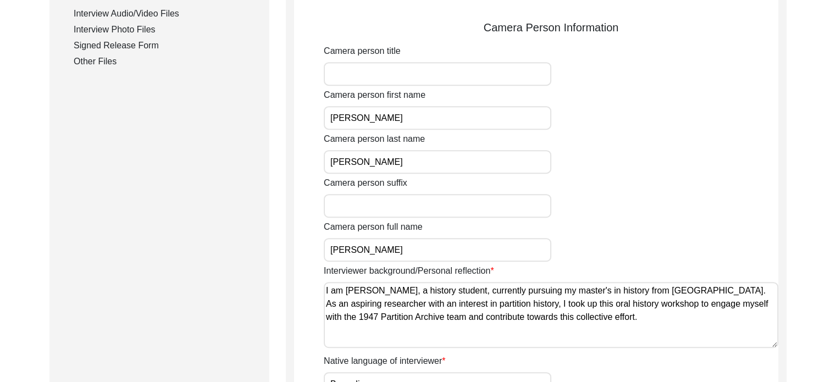
type input "[PERSON_NAME]"
click at [795, 193] on div "Back to Dashboard Interview ID: T13488 Interviewee: [PERSON_NAME] [PERSON_NAME]…" at bounding box center [418, 87] width 836 height 1209
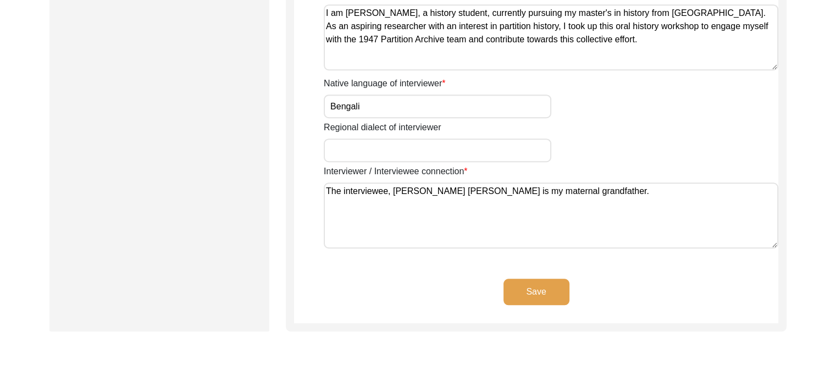
scroll to position [840, 0]
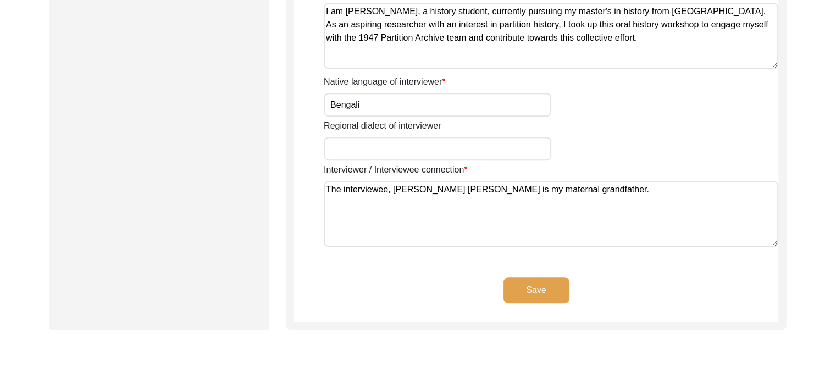
click at [544, 283] on button "Save" at bounding box center [537, 290] width 66 height 26
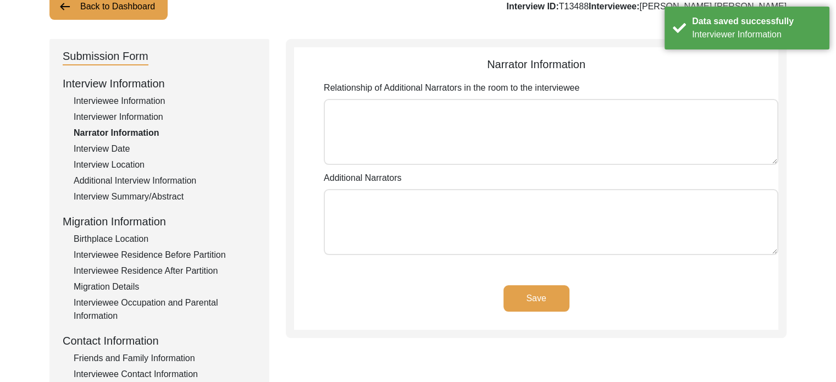
scroll to position [82, 0]
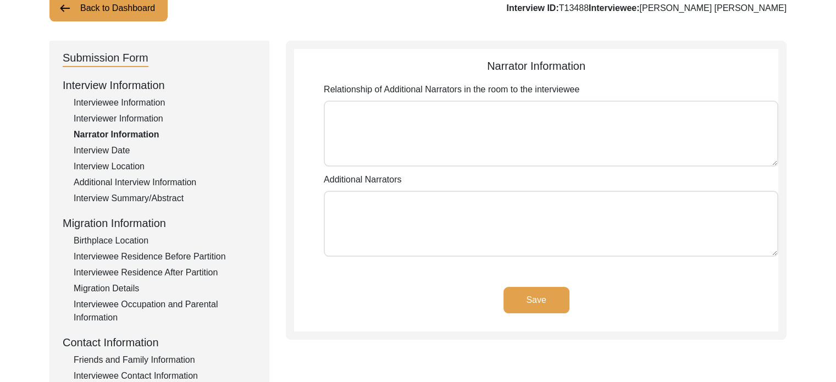
click at [529, 296] on button "Save" at bounding box center [537, 300] width 66 height 26
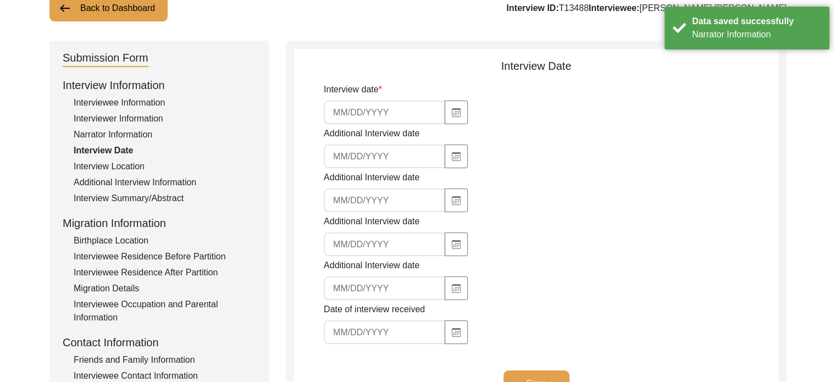
type input "[DATE]"
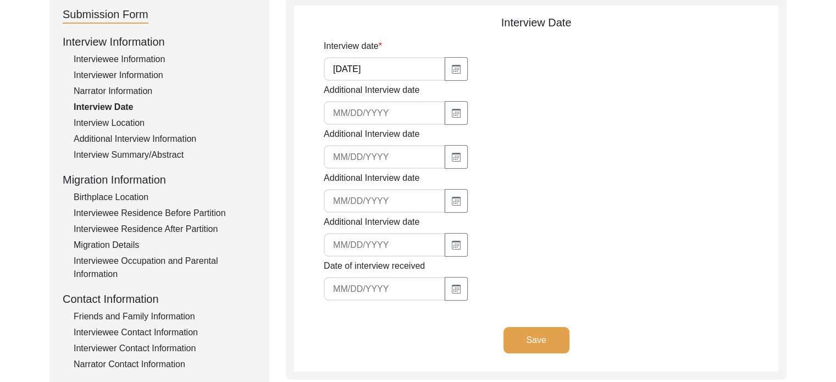
scroll to position [128, 0]
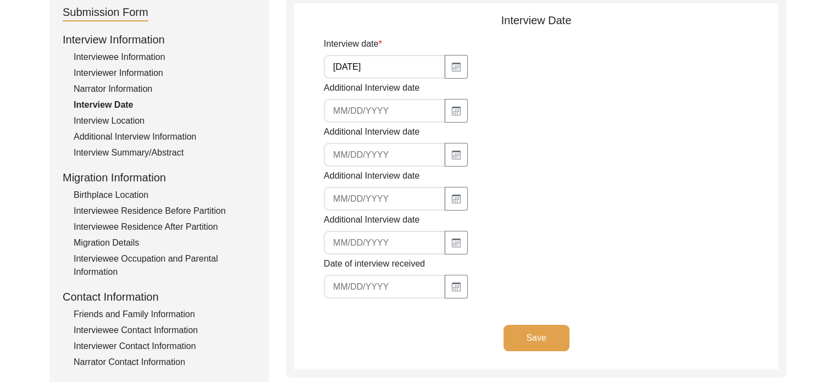
click at [563, 335] on button "Save" at bounding box center [537, 338] width 66 height 26
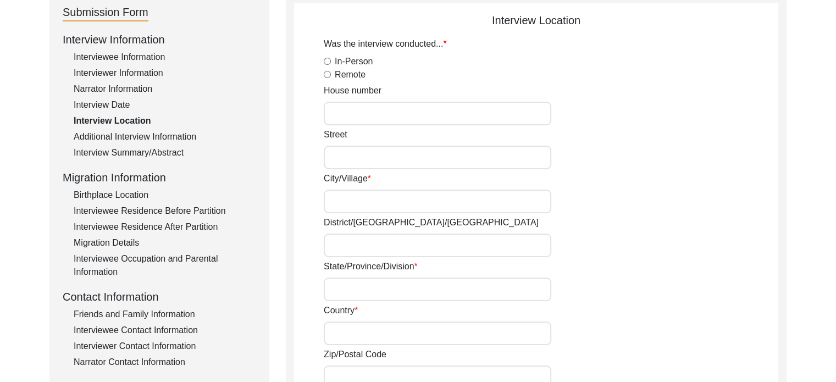
radio input "true"
type input "[GEOGRAPHIC_DATA]"
type input "[GEOGRAPHIC_DATA], [GEOGRAPHIC_DATA]"
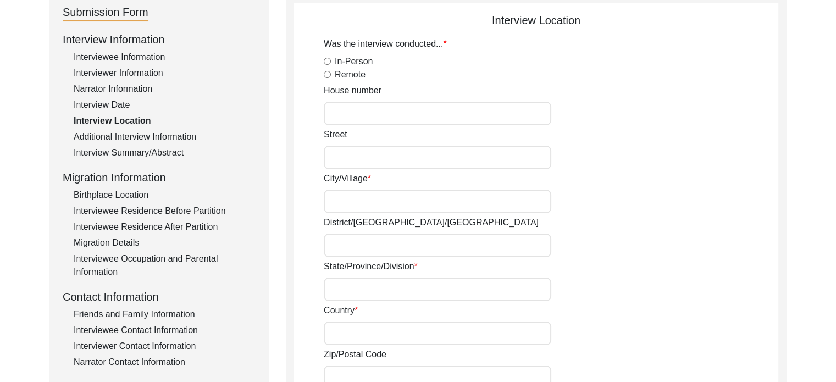
type input "22.5744"
type input "88.3629"
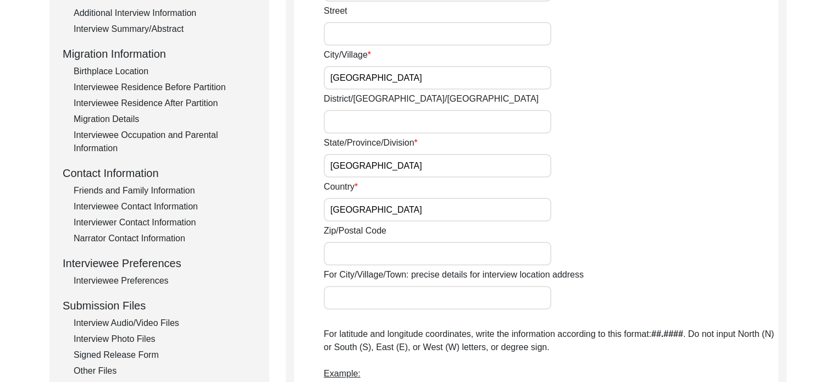
scroll to position [248, 0]
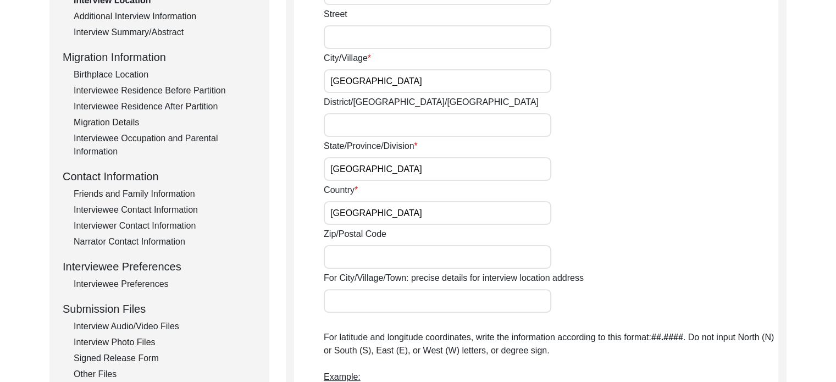
click at [480, 266] on input "Zip/Postal Code" at bounding box center [438, 257] width 228 height 24
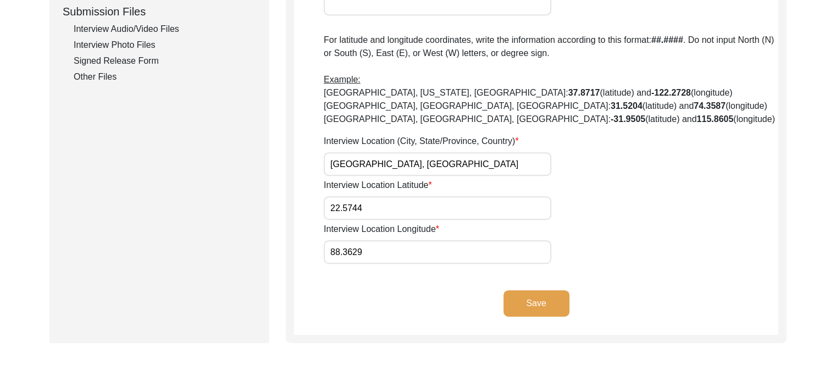
scroll to position [552, 0]
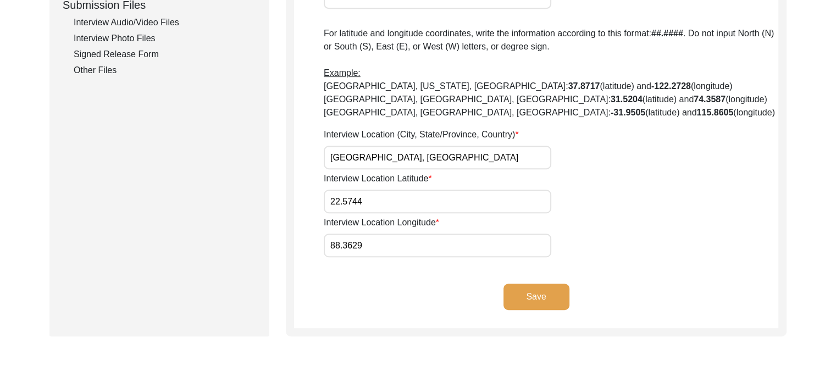
type input "700059"
click at [556, 306] on button "Save" at bounding box center [537, 297] width 66 height 26
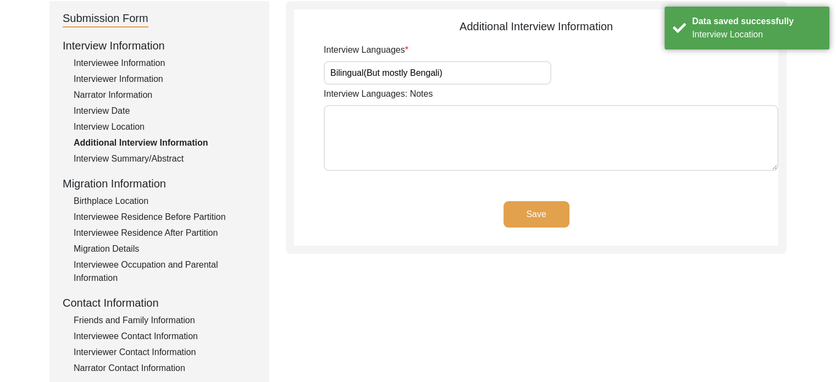
scroll to position [120, 0]
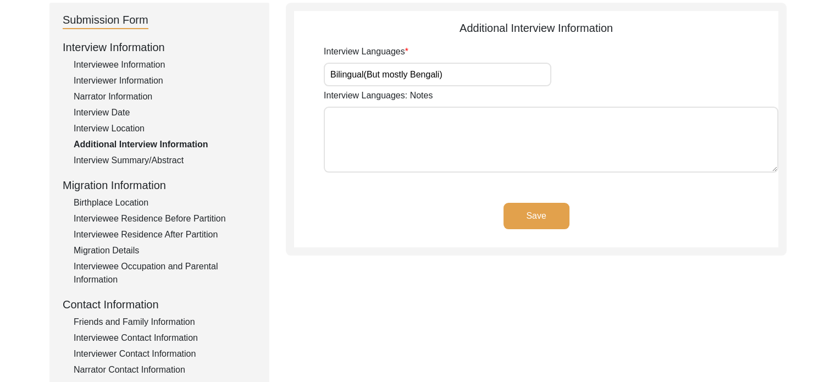
click at [488, 80] on input "Bilingual(But mostly Bengali)" at bounding box center [438, 75] width 228 height 24
type input "B"
type input "Bengali"
click at [470, 115] on textarea "Interview Languages: Notes" at bounding box center [551, 140] width 455 height 66
type textarea "t"
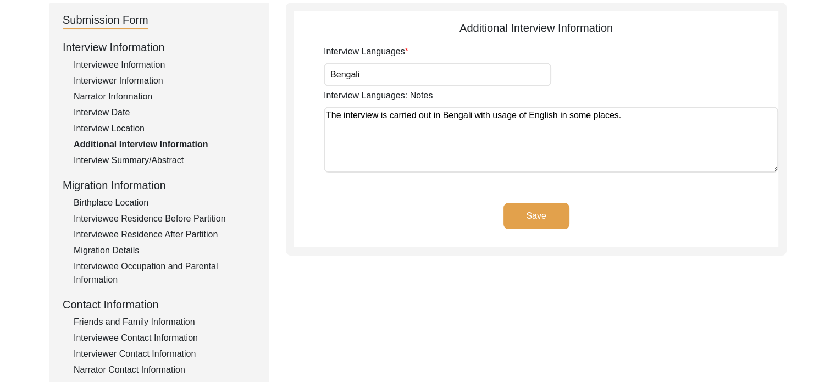
type textarea "The interview is carried out in Bengali with usage of English in some places."
click at [534, 207] on button "Save" at bounding box center [537, 216] width 66 height 26
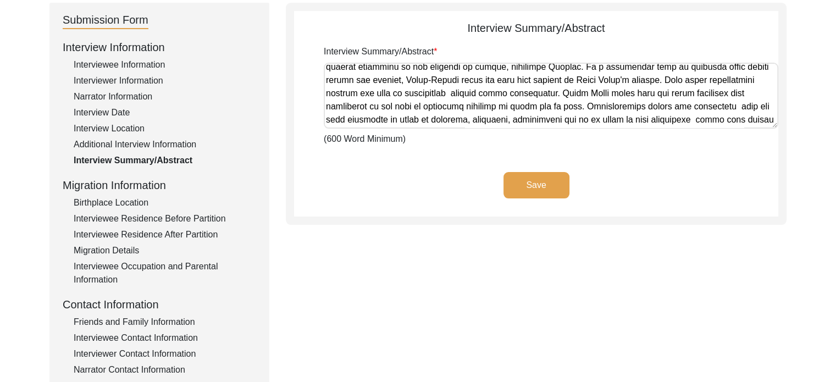
scroll to position [198, 0]
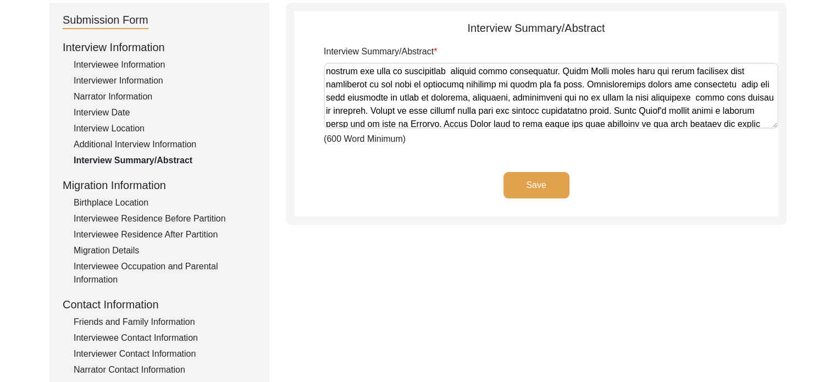
click at [620, 106] on textarea "Interview Summary/Abstract" at bounding box center [551, 96] width 455 height 66
click at [699, 108] on textarea "Interview Summary/Abstract" at bounding box center [551, 96] width 455 height 66
click at [603, 108] on textarea "Interview Summary/Abstract" at bounding box center [551, 96] width 455 height 66
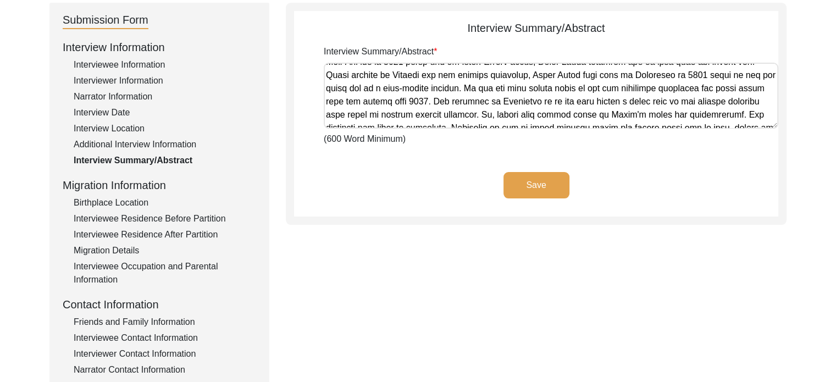
scroll to position [373, 0]
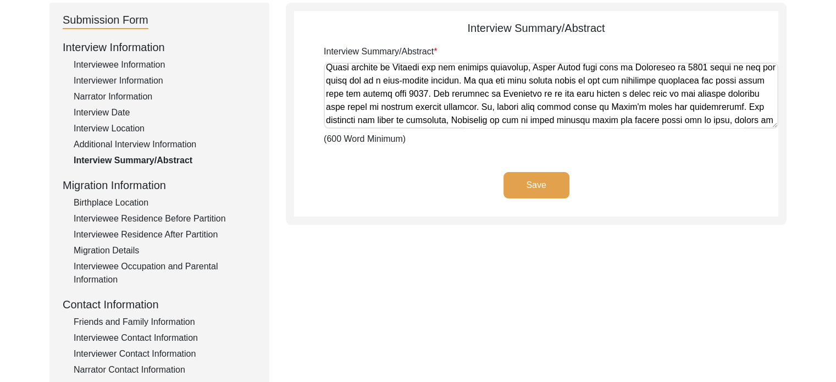
click at [629, 119] on textarea "Interview Summary/Abstract" at bounding box center [551, 96] width 455 height 66
click at [680, 116] on textarea "Interview Summary/Abstract" at bounding box center [551, 96] width 455 height 66
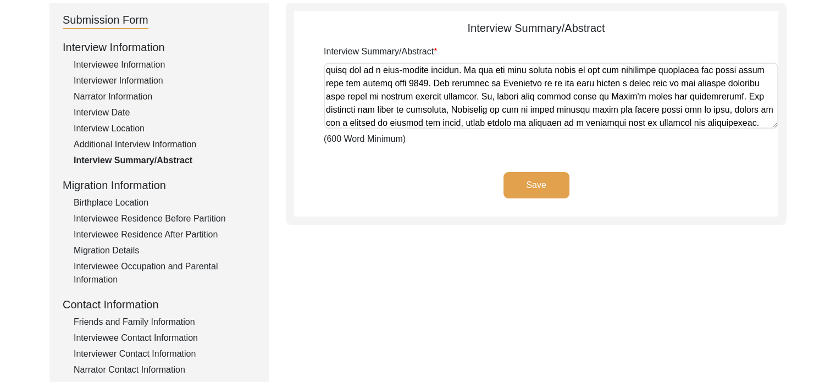
type textarea "Originally hailing from the district of [GEOGRAPHIC_DATA]( now [GEOGRAPHIC_DATA…"
click at [561, 175] on button "Save" at bounding box center [537, 185] width 66 height 26
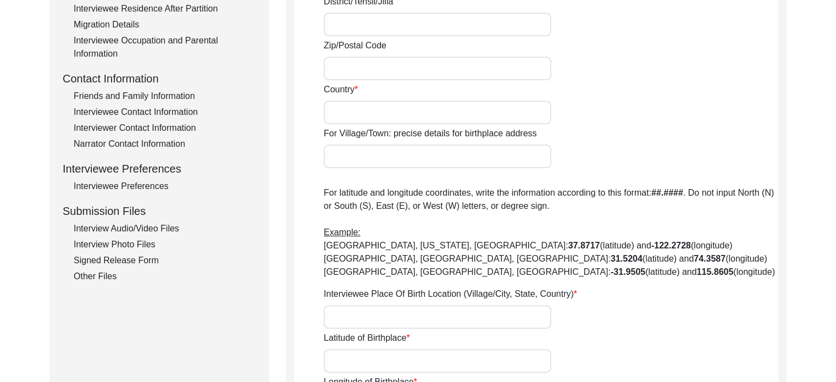
scroll to position [347, 0]
click at [168, 184] on div "Interviewee Preferences" at bounding box center [165, 185] width 183 height 13
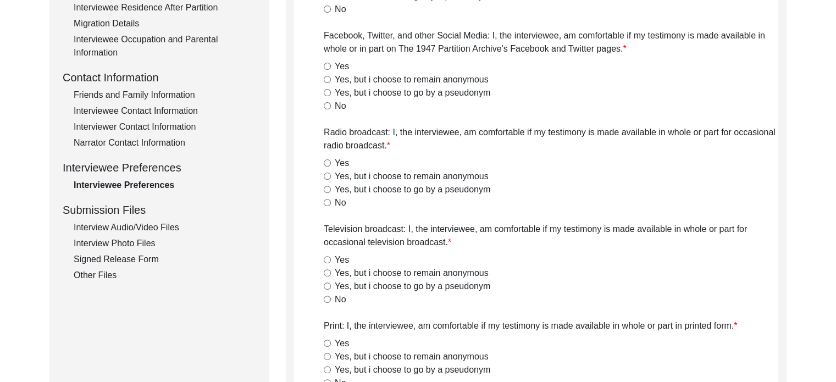
radio input "true"
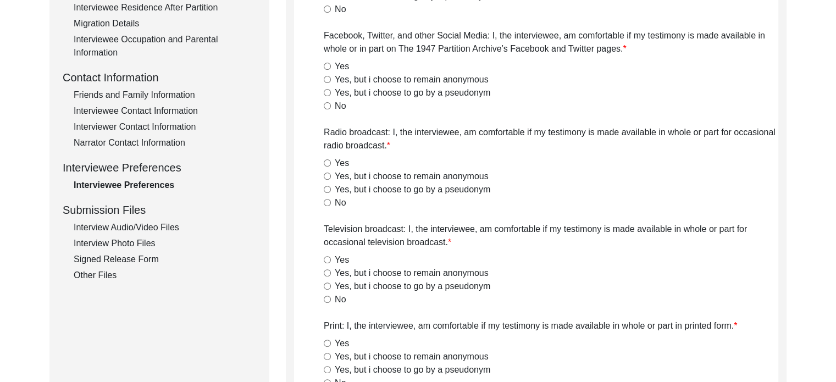
radio input "true"
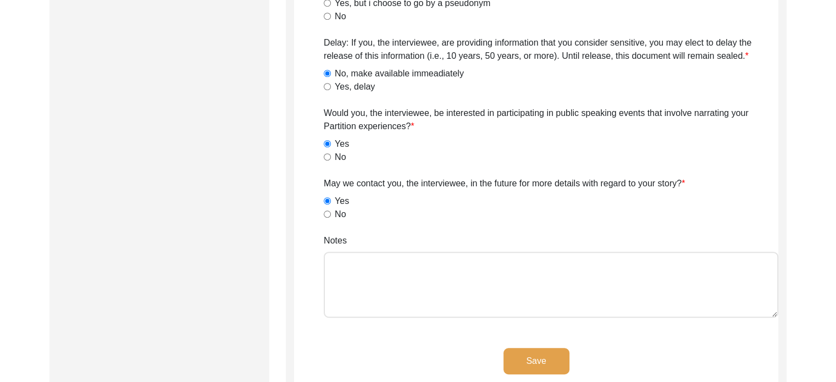
scroll to position [743, 0]
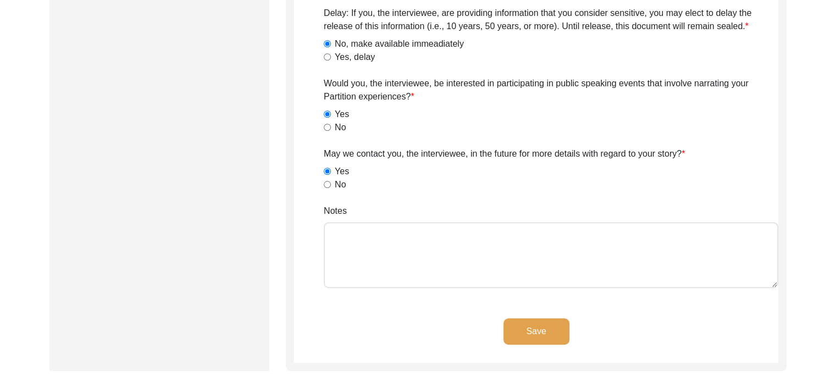
click at [528, 329] on button "Save" at bounding box center [537, 331] width 66 height 26
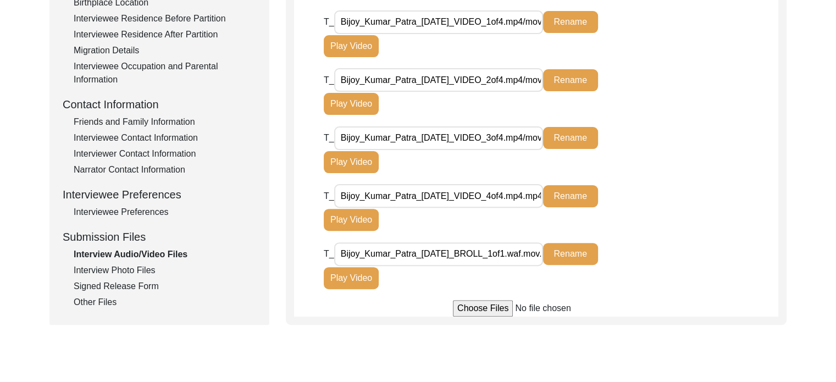
scroll to position [322, 0]
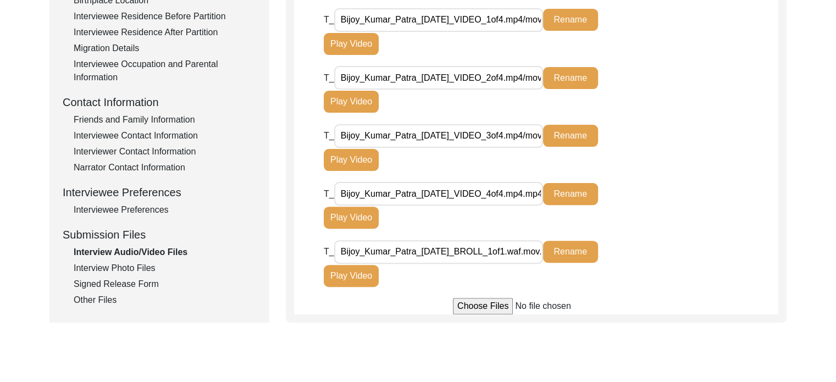
click at [136, 268] on div "Interview Photo Files" at bounding box center [165, 268] width 183 height 13
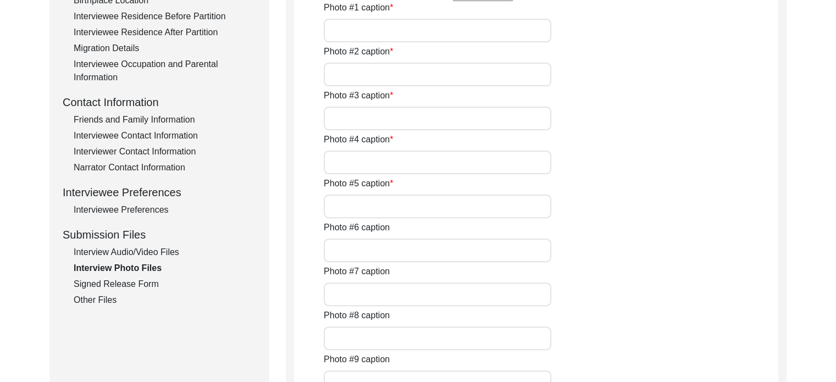
type input "[PERSON_NAME] [PERSON_NAME] writing in his notebook where he notes down all the…"
type input "A picture of him talking to his family member."
type input "[PERSON_NAME] reading a novel of [PERSON_NAME]. He has always been an avid read…"
type input "A picture of him holding the "RabindraRachanaboli""
type input "A picture of [PERSON_NAME] [PERSON_NAME]"
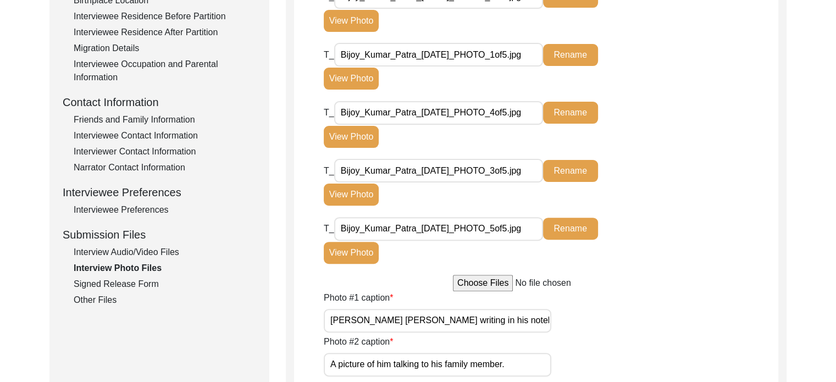
click at [132, 280] on div "Signed Release Form" at bounding box center [165, 284] width 183 height 13
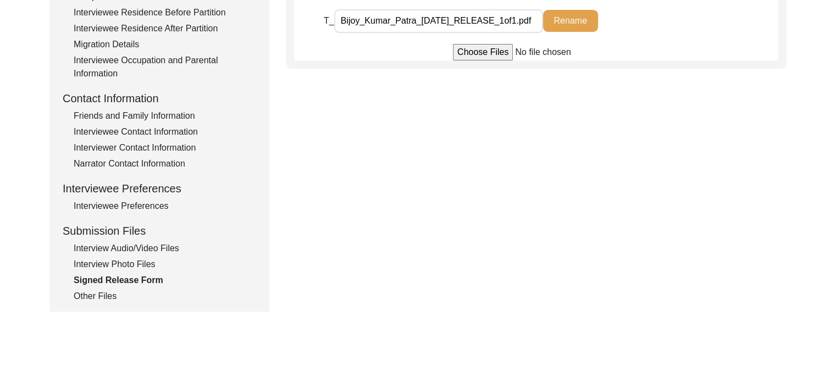
scroll to position [328, 0]
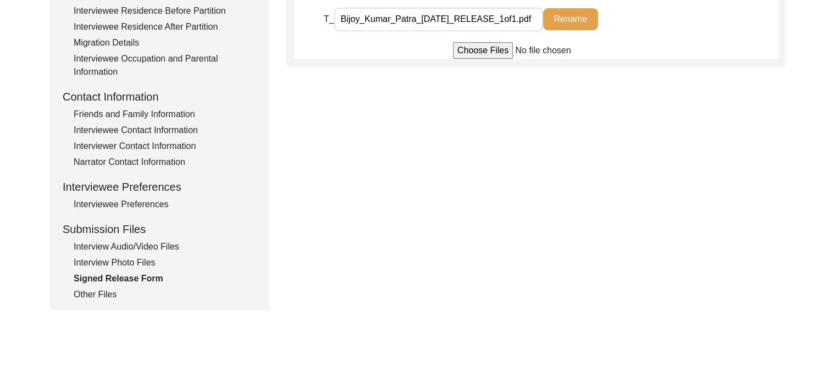
click at [108, 294] on div "Other Files" at bounding box center [165, 294] width 183 height 13
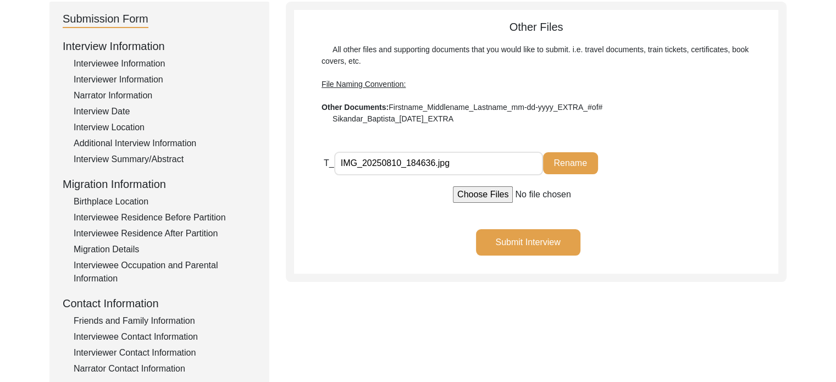
scroll to position [120, 0]
click at [511, 247] on button "Submit Interview" at bounding box center [528, 243] width 104 height 26
click at [133, 197] on div "Birthplace Location" at bounding box center [165, 202] width 183 height 13
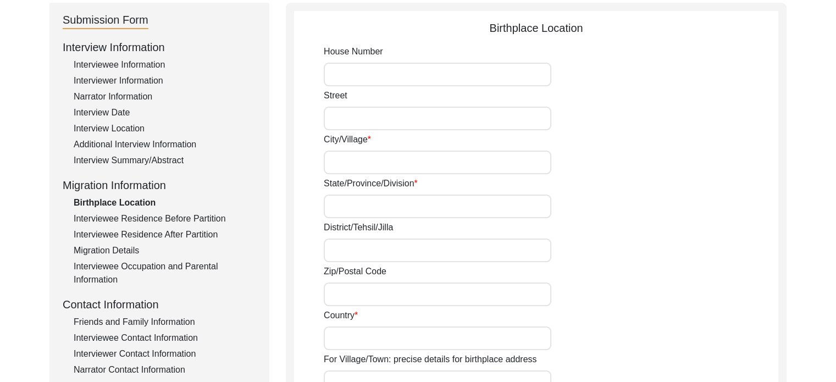
click at [372, 167] on input "City/Village" at bounding box center [438, 163] width 228 height 24
type input "Dadpur"
click at [362, 200] on input "State/Province/Division" at bounding box center [438, 207] width 228 height 24
type input "[GEOGRAPHIC_DATA]"
click at [372, 252] on input "District/Tehsil/Jilla" at bounding box center [438, 251] width 228 height 24
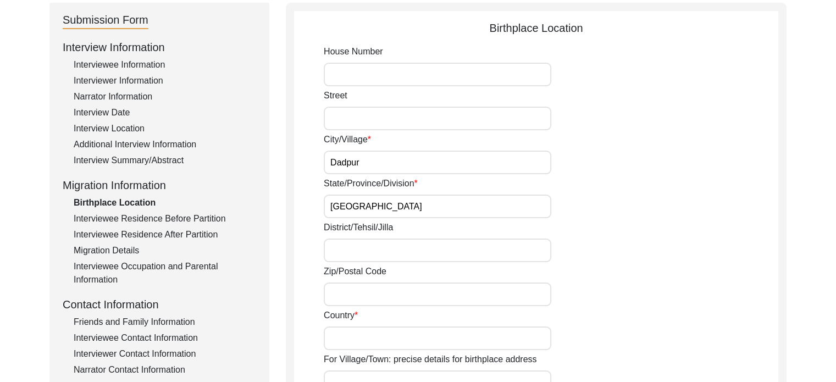
click at [352, 333] on input "Country" at bounding box center [438, 339] width 228 height 24
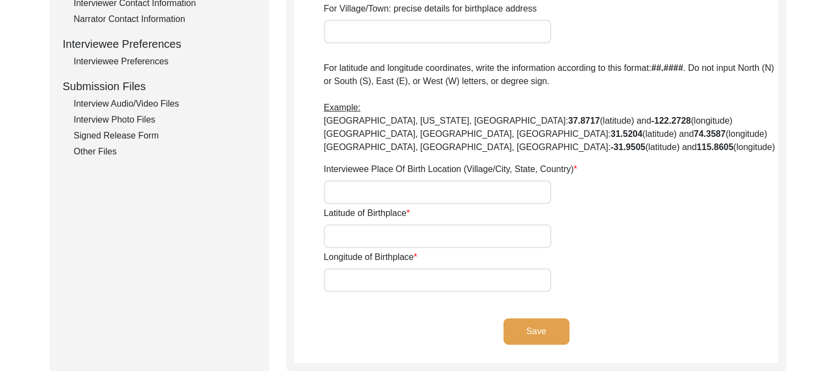
scroll to position [473, 0]
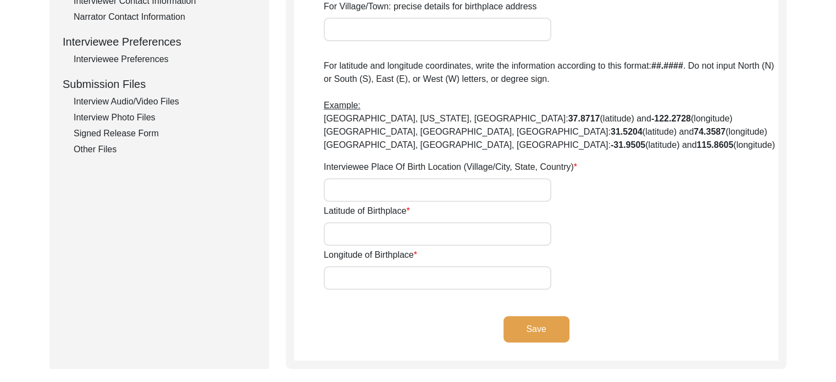
type input "[GEOGRAPHIC_DATA]"
click at [535, 327] on button "Save" at bounding box center [537, 329] width 66 height 26
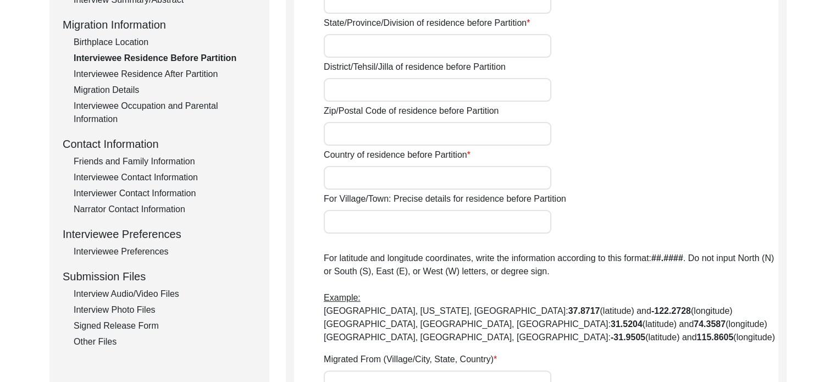
scroll to position [283, 0]
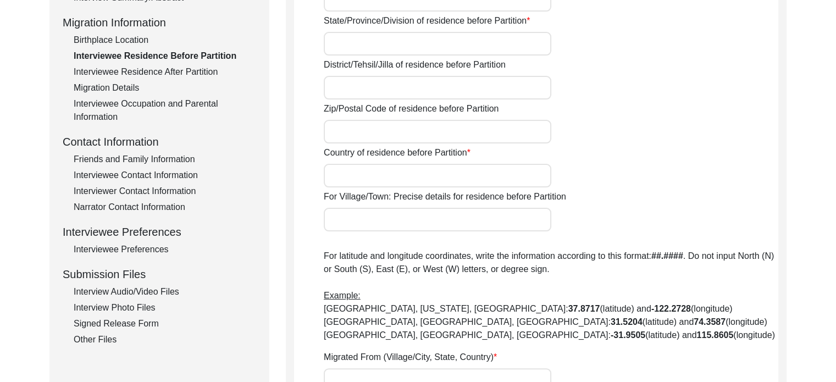
click at [110, 118] on div "Interviewee Occupation and Parental Information" at bounding box center [165, 110] width 183 height 26
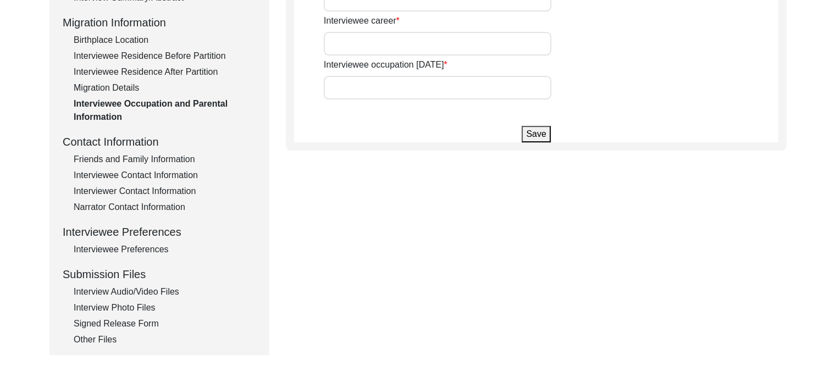
drag, startPoint x: 840, startPoint y: 162, endPoint x: 575, endPoint y: 263, distance: 284.2
click at [575, 263] on div "Submission Form Interview Information Interviewee Information Interviewer Infor…" at bounding box center [417, 97] width 737 height 515
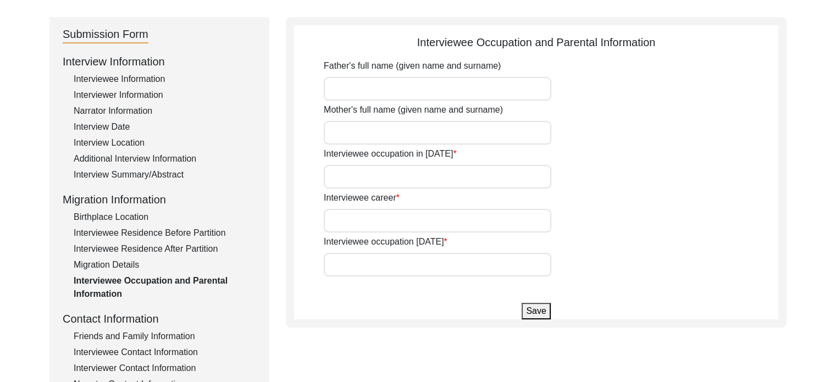
scroll to position [101, 0]
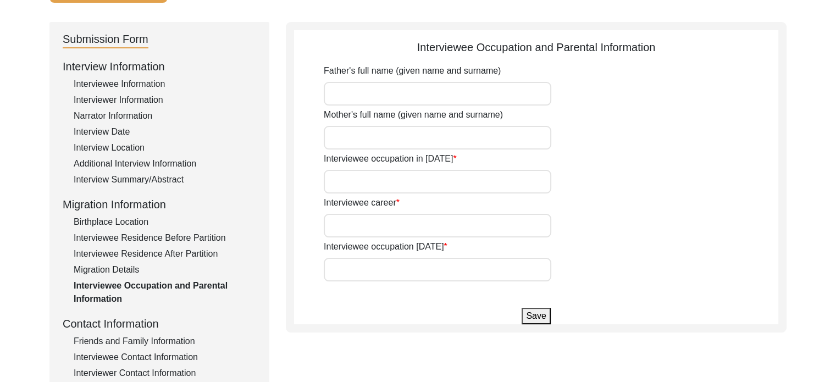
click at [507, 222] on input "Interviewee career" at bounding box center [438, 226] width 228 height 24
type input "High school teaceher"
click at [487, 264] on input "Interviewee occupation [DATE]" at bounding box center [438, 270] width 228 height 24
type input "Retired"
click at [426, 224] on input "High school teaceher" at bounding box center [438, 226] width 228 height 24
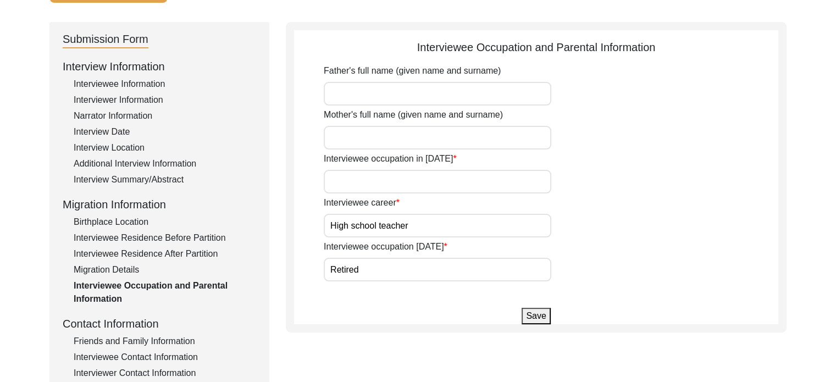
type input "High school teacher"
click at [526, 316] on button "Save" at bounding box center [536, 316] width 29 height 16
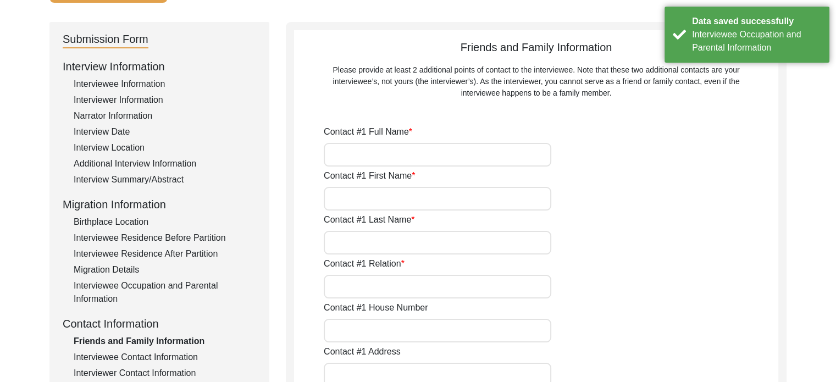
type input "[PERSON_NAME]"
type input "Kalpana"
type input "[PERSON_NAME]"
type input "Wife"
type input "[GEOGRAPHIC_DATA]"
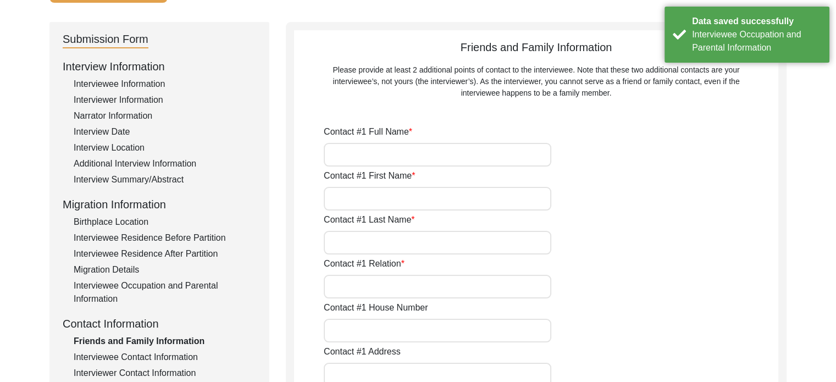
type input "9051163794"
type input "-"
type input "[PERSON_NAME]"
type input "Mandal"
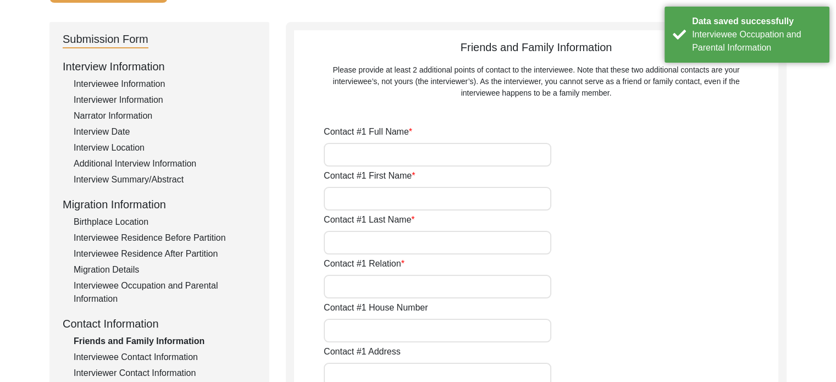
type input "Daughter"
type input "[GEOGRAPHIC_DATA]"
type input "8910438856"
type input "-"
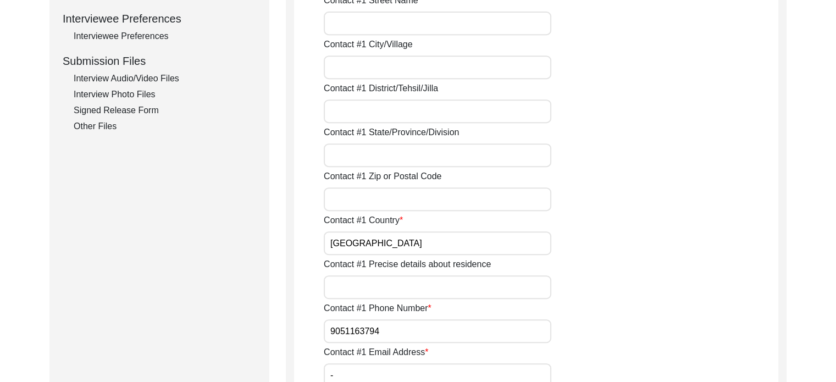
scroll to position [490, 0]
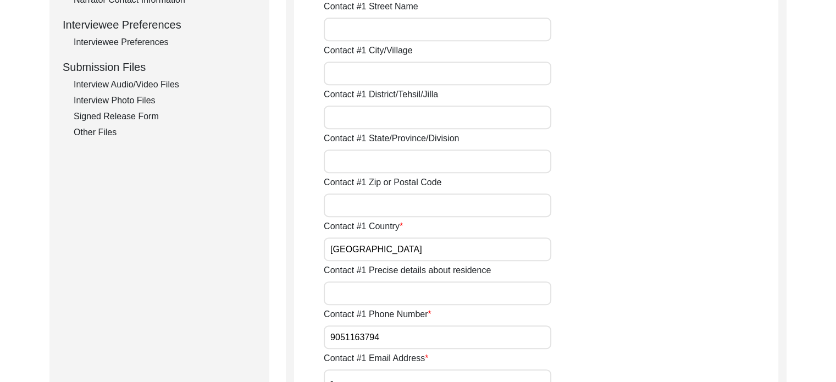
click at [103, 136] on div "Other Files" at bounding box center [165, 132] width 183 height 13
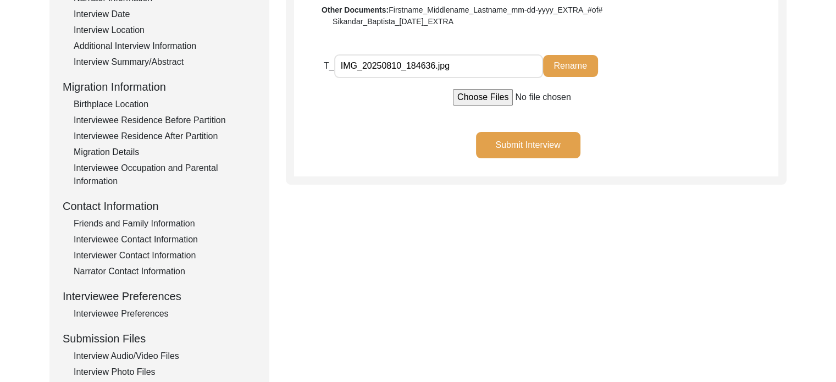
scroll to position [199, 0]
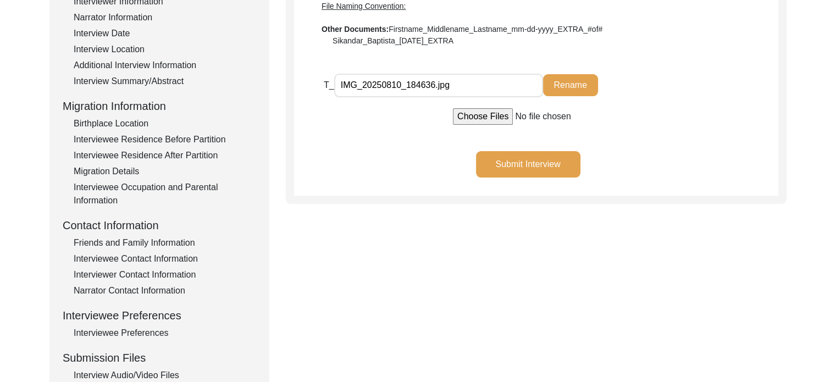
click at [464, 85] on input "IMG_20250810_184636.jpg" at bounding box center [438, 86] width 209 height 24
click at [432, 160] on div "Submit Interview" at bounding box center [536, 173] width 484 height 45
click at [510, 162] on button "Submit Interview" at bounding box center [528, 164] width 104 height 26
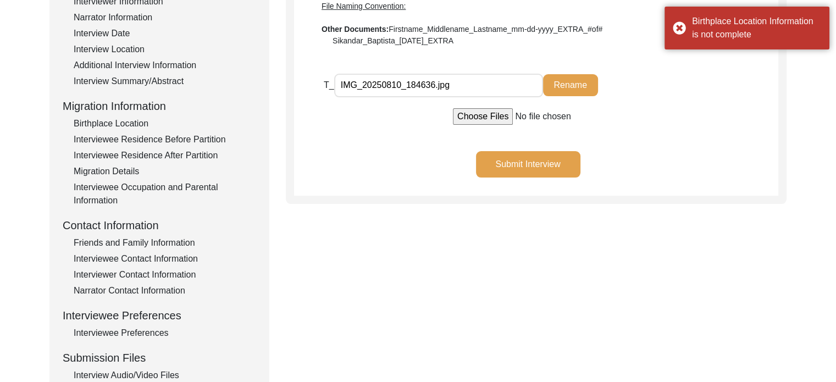
click at [136, 126] on div "Birthplace Location" at bounding box center [165, 123] width 183 height 13
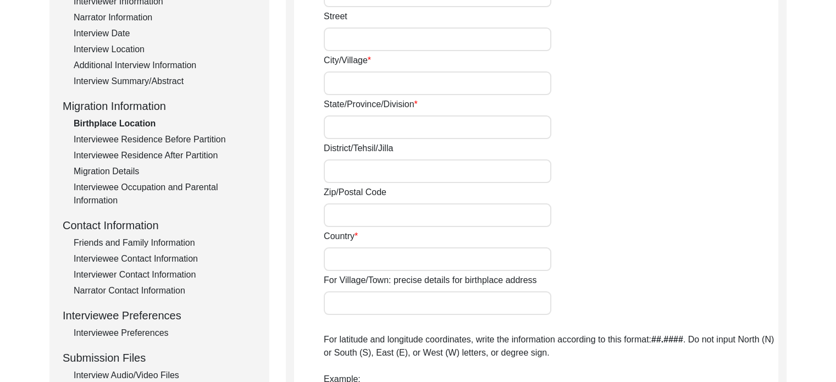
type input "Dadpur"
type input "[GEOGRAPHIC_DATA]"
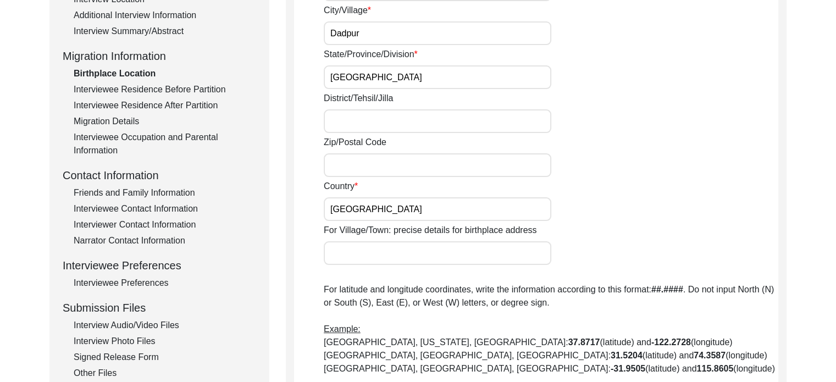
scroll to position [244, 0]
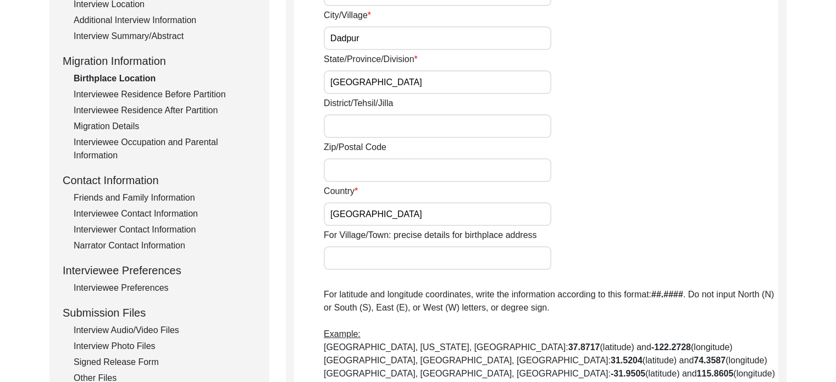
click at [118, 121] on div "Migration Details" at bounding box center [165, 126] width 183 height 13
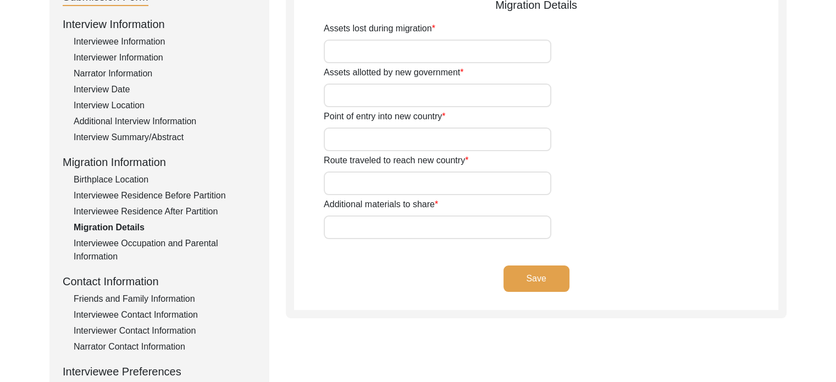
scroll to position [142, 0]
click at [424, 54] on input "Assets lost during migration" at bounding box center [438, 52] width 228 height 24
type input "N/A"
click at [518, 269] on button "Save" at bounding box center [537, 279] width 66 height 26
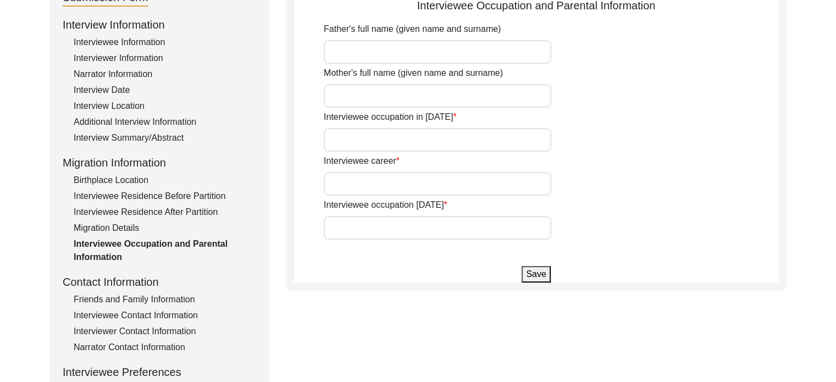
type input "High school teacher"
type input "Retired"
click at [523, 270] on button "Save" at bounding box center [536, 274] width 29 height 16
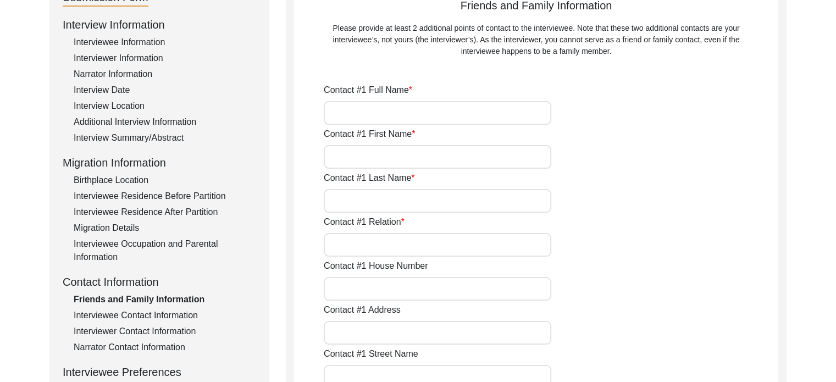
type input "[PERSON_NAME]"
type input "Kalpana"
type input "[PERSON_NAME]"
type input "Wife"
type input "[GEOGRAPHIC_DATA]"
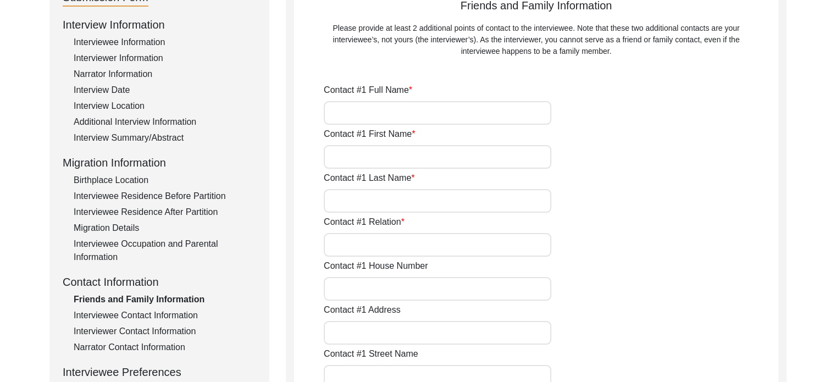
type input "9051163794"
type input "-"
type input "[PERSON_NAME]"
type input "Mandal"
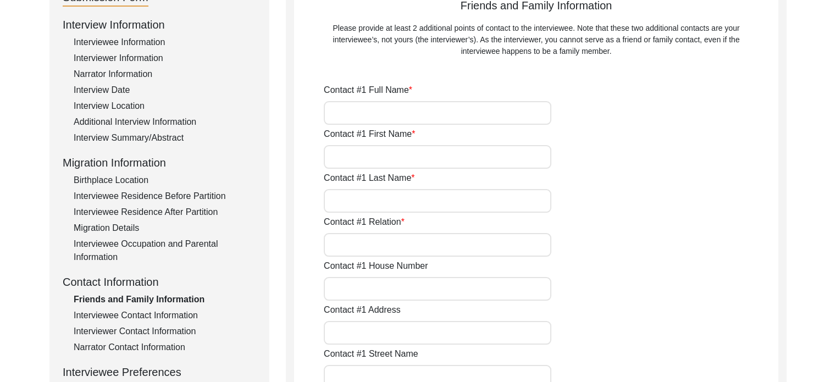
type input "Daughter"
type input "[GEOGRAPHIC_DATA]"
type input "8910438856"
type input "-"
click at [159, 207] on div "Interviewee Residence After Partition" at bounding box center [165, 212] width 183 height 13
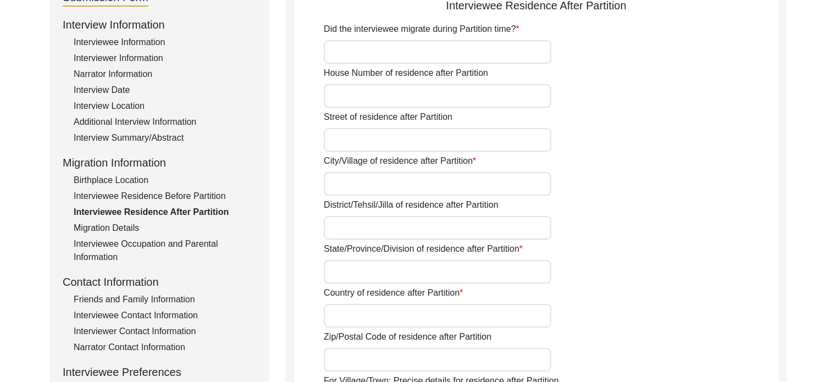
click at [387, 52] on input "Did the interviewee migrate during Partition time?" at bounding box center [438, 52] width 228 height 24
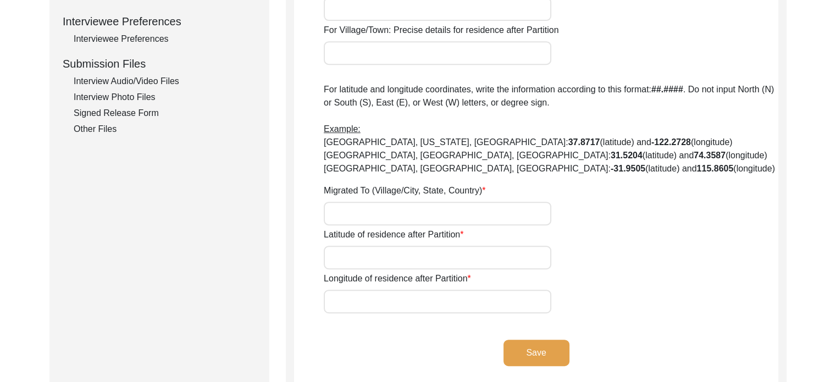
scroll to position [495, 0]
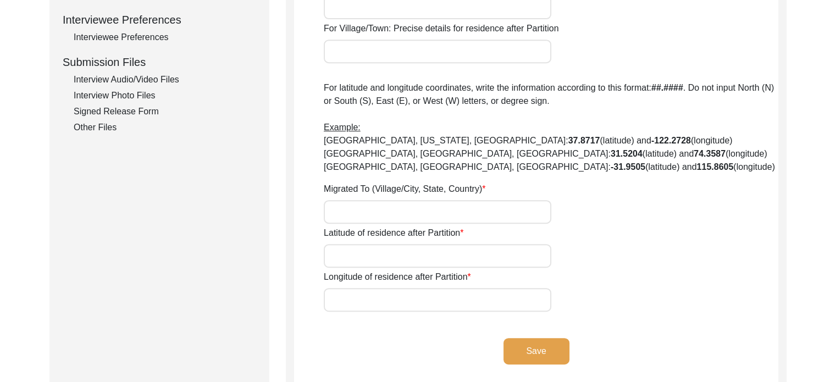
type input "No"
click at [541, 354] on button "Save" at bounding box center [537, 351] width 66 height 26
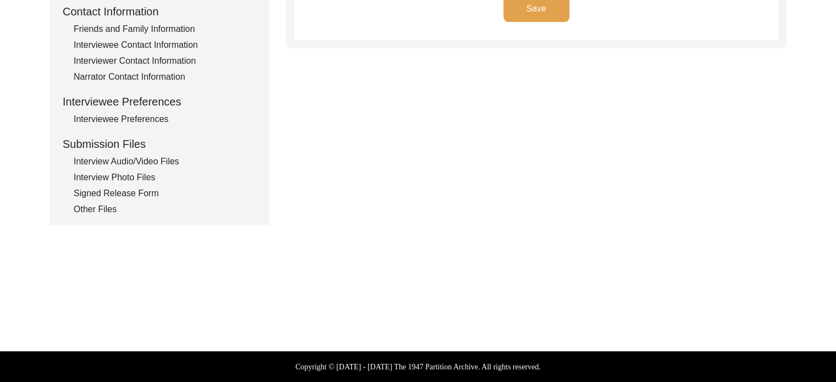
scroll to position [412, 0]
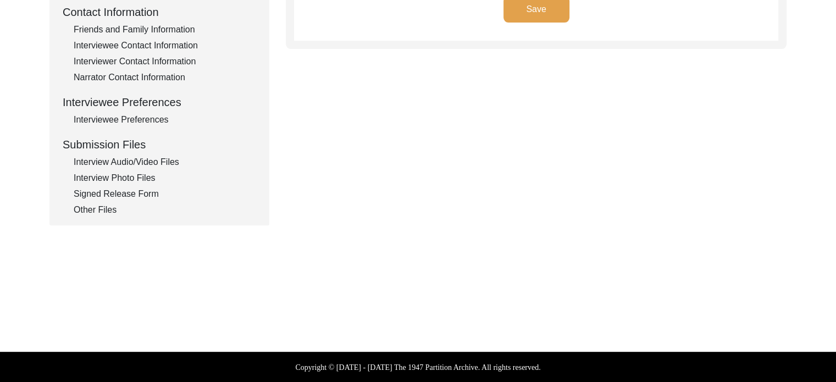
type input "N/A"
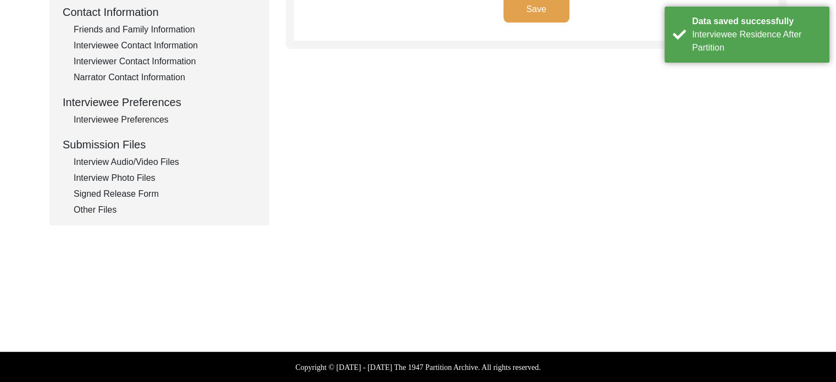
click at [83, 206] on div "Other Files" at bounding box center [165, 209] width 183 height 13
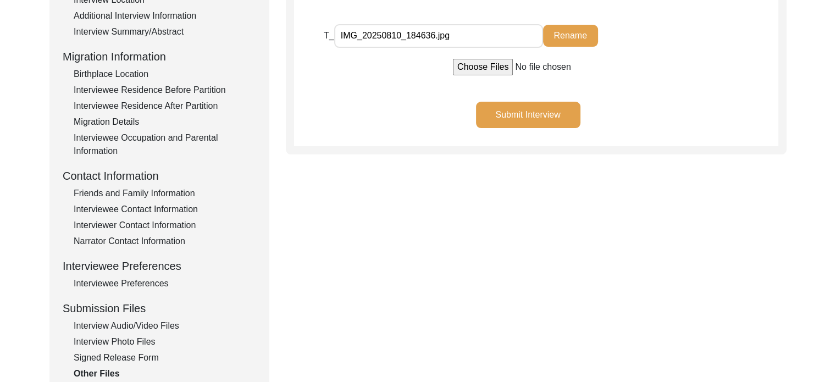
scroll to position [191, 0]
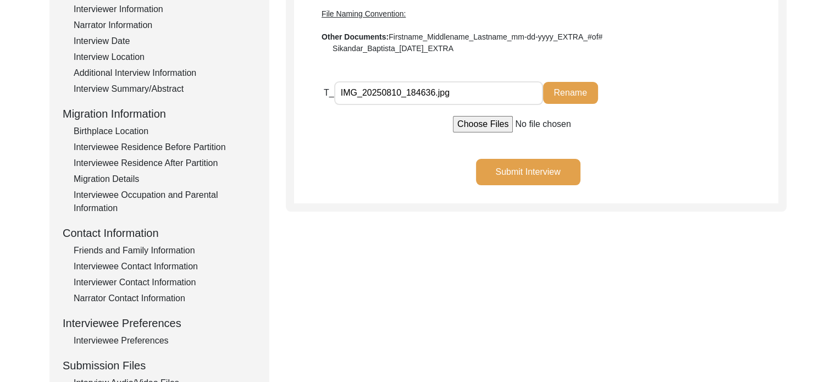
click at [578, 169] on button "Submit Interview" at bounding box center [528, 172] width 104 height 26
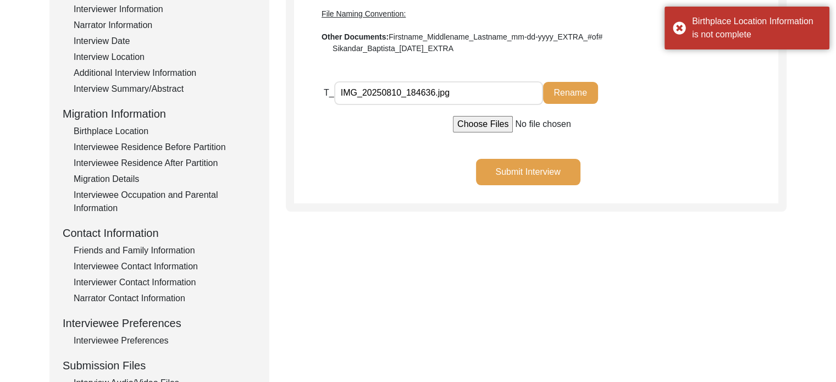
click at [117, 142] on div "Interviewee Residence Before Partition" at bounding box center [165, 147] width 183 height 13
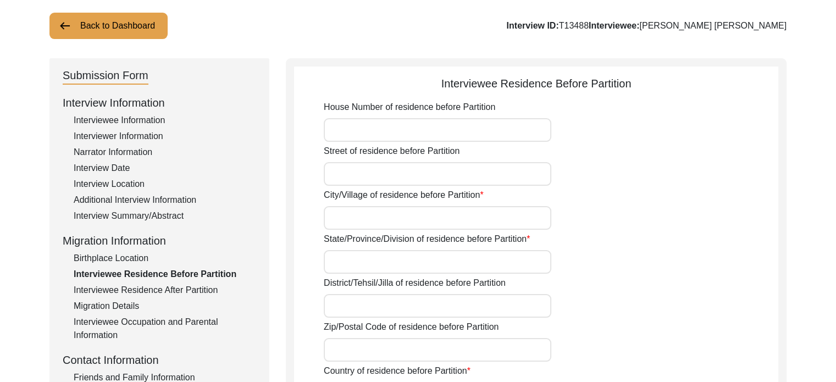
scroll to position [66, 0]
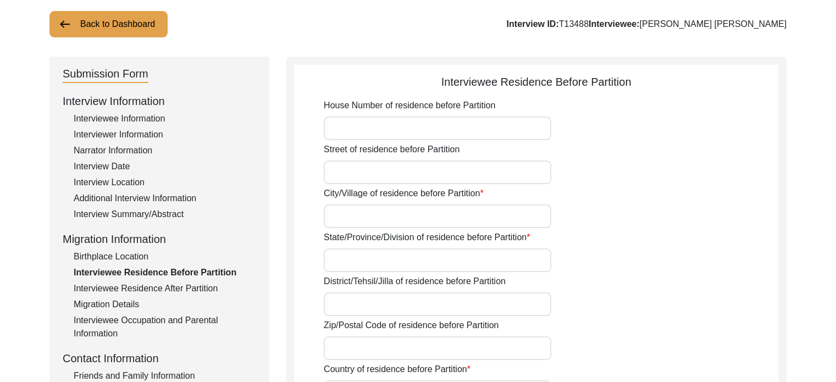
click at [460, 211] on input "City/Village of residence before Partition" at bounding box center [438, 217] width 228 height 24
type input "Dadpur"
click at [444, 267] on input "State/Province/Division of residence before Partition" at bounding box center [438, 261] width 228 height 24
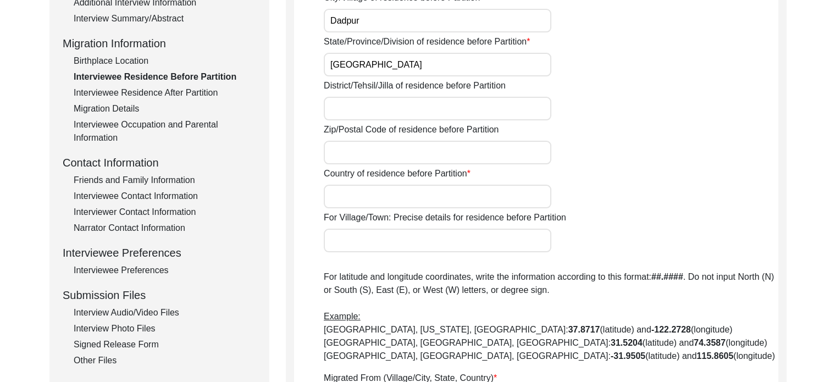
scroll to position [263, 0]
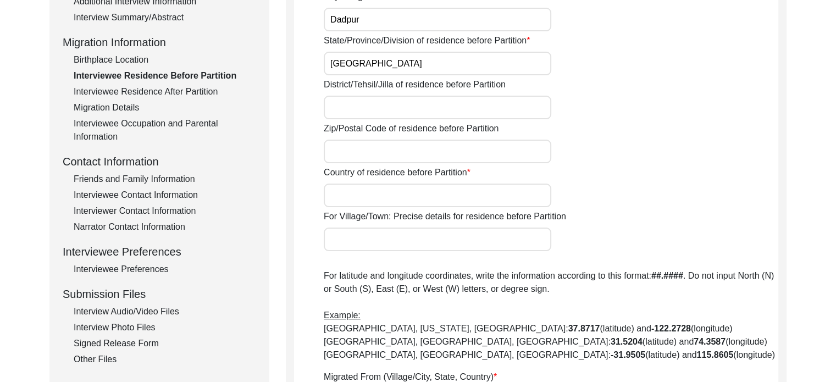
type input "[GEOGRAPHIC_DATA]"
click at [504, 194] on input "Country of residence before Partition" at bounding box center [438, 196] width 228 height 24
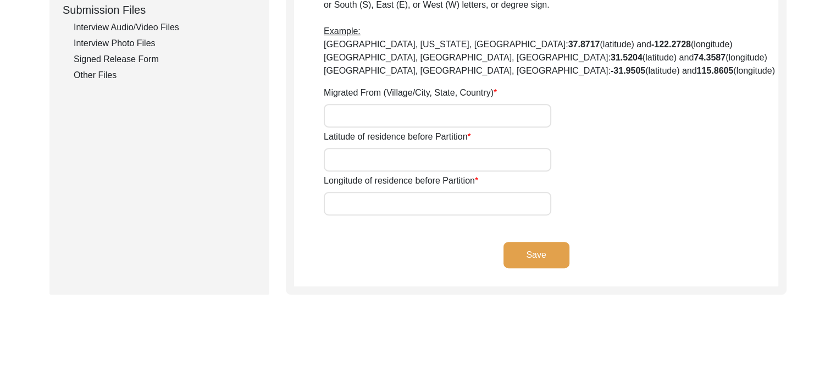
scroll to position [550, 0]
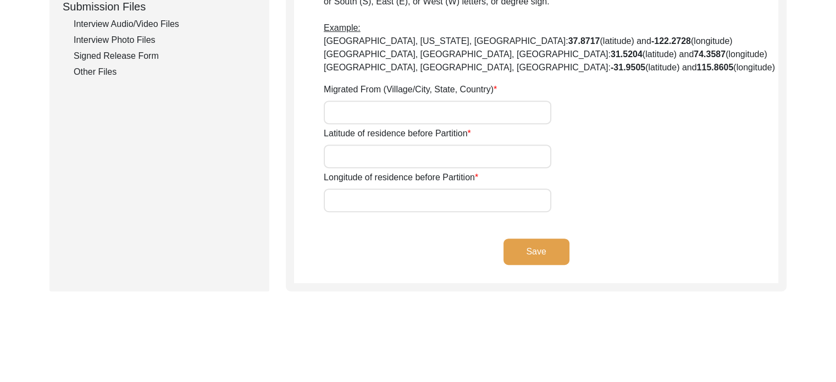
type input "[GEOGRAPHIC_DATA]"
click at [535, 254] on button "Save" at bounding box center [537, 252] width 66 height 26
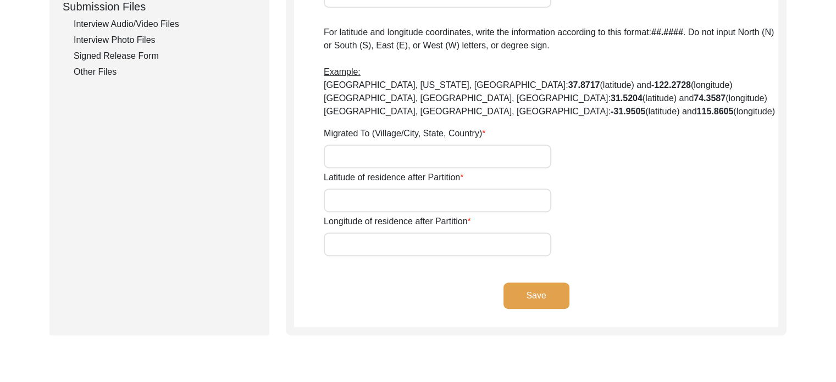
type input "No"
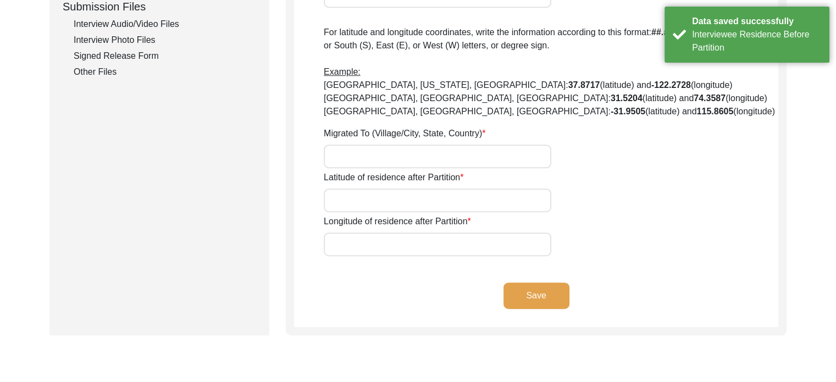
click at [90, 68] on div "Other Files" at bounding box center [165, 71] width 183 height 13
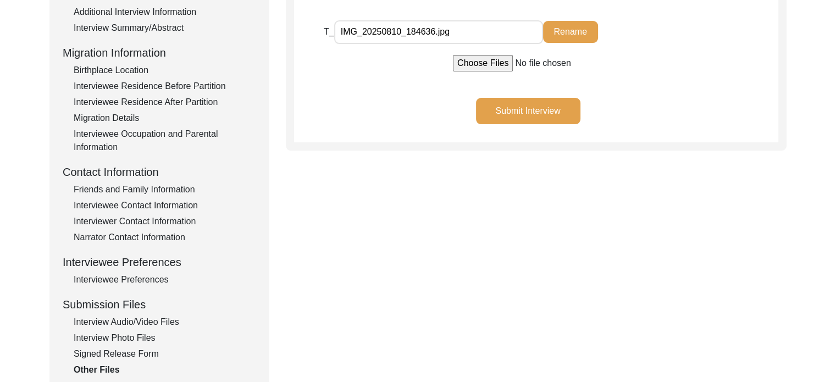
scroll to position [227, 0]
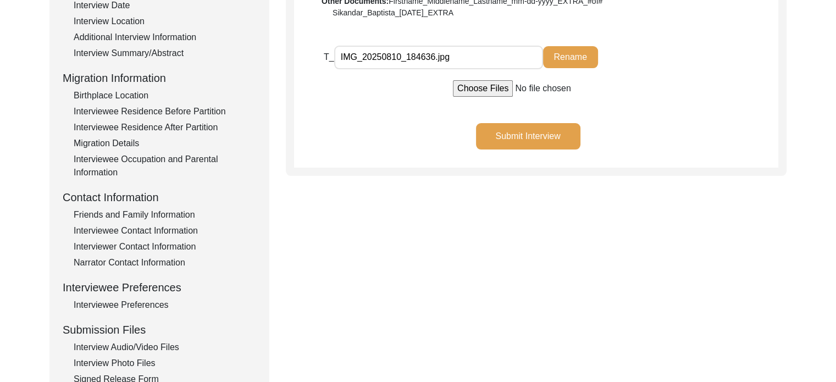
click at [561, 133] on button "Submit Interview" at bounding box center [528, 136] width 104 height 26
click at [108, 89] on div "Birthplace Location" at bounding box center [165, 95] width 183 height 13
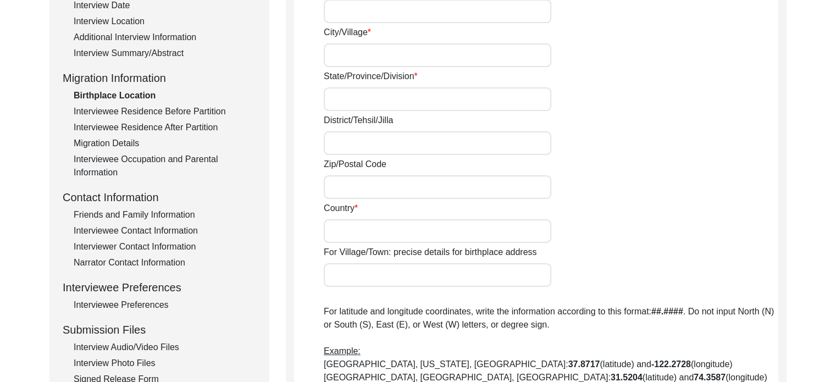
type input "Dadpur"
type input "[GEOGRAPHIC_DATA]"
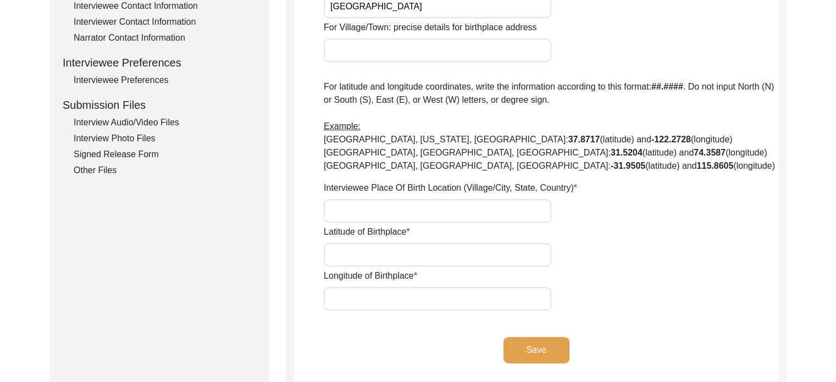
scroll to position [453, 0]
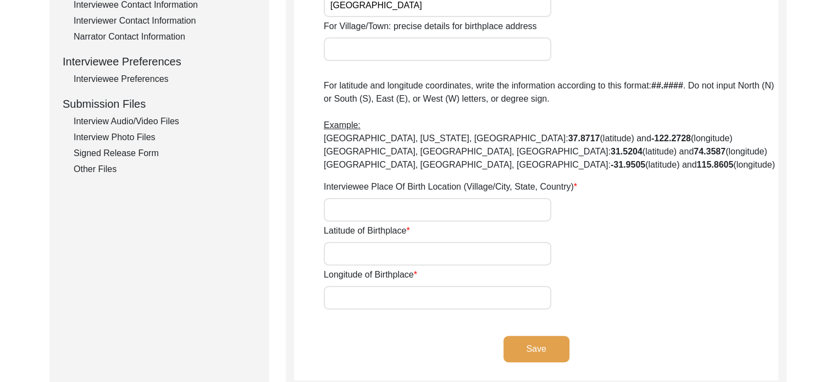
click at [528, 206] on input "Interviewee Place Of Birth Location (Village/City, State, Country)" at bounding box center [438, 210] width 228 height 24
type input "[GEOGRAPHIC_DATA]"
click at [487, 251] on input "Latitude of Birthplace" at bounding box center [438, 254] width 228 height 24
type input "22.5721"
click at [460, 294] on input "Longitude of Birthplace" at bounding box center [438, 298] width 228 height 24
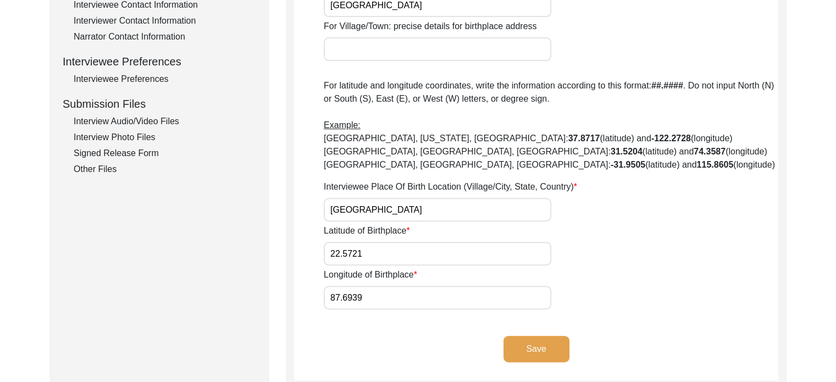
type input "87.6939"
click at [515, 352] on button "Save" at bounding box center [537, 349] width 66 height 26
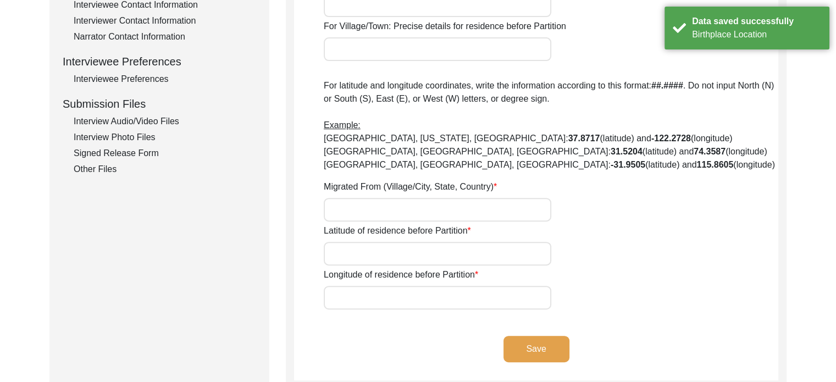
type input "Dadpur"
type input "[GEOGRAPHIC_DATA]"
click at [98, 168] on div "Other Files" at bounding box center [165, 169] width 183 height 13
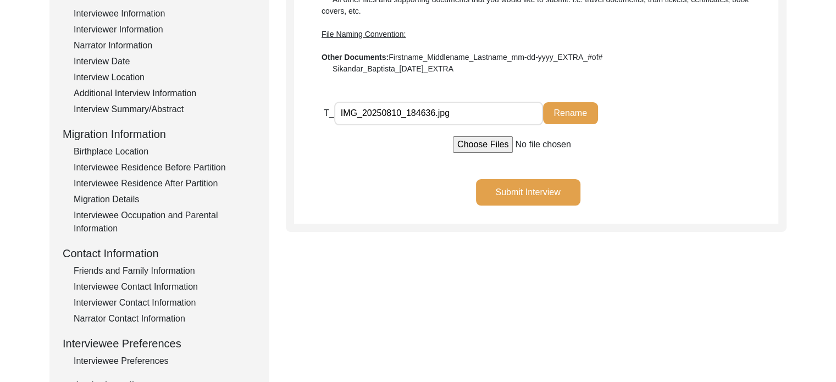
scroll to position [170, 0]
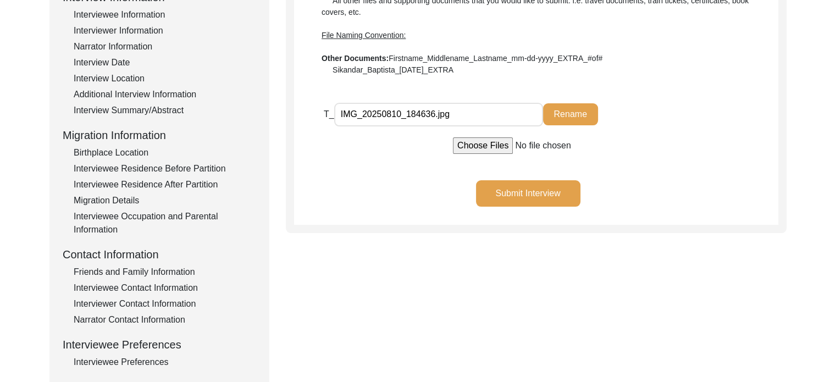
click at [571, 186] on button "Submit Interview" at bounding box center [528, 193] width 104 height 26
click at [140, 170] on div "Interviewee Residence Before Partition" at bounding box center [165, 168] width 183 height 13
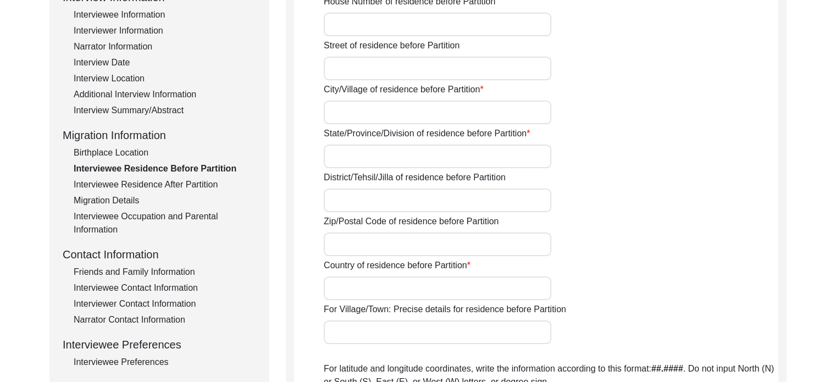
type input "Dadpur"
type input "[GEOGRAPHIC_DATA]"
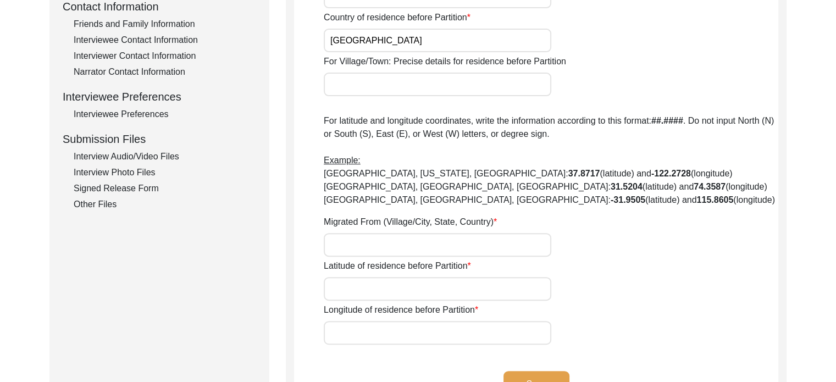
scroll to position [419, 0]
click at [521, 249] on input "Migrated From (Village/City, State, Country)" at bounding box center [438, 244] width 228 height 24
type input "-"
click at [501, 288] on input "Latitude of residence before Partition" at bounding box center [438, 288] width 228 height 24
type input "-"
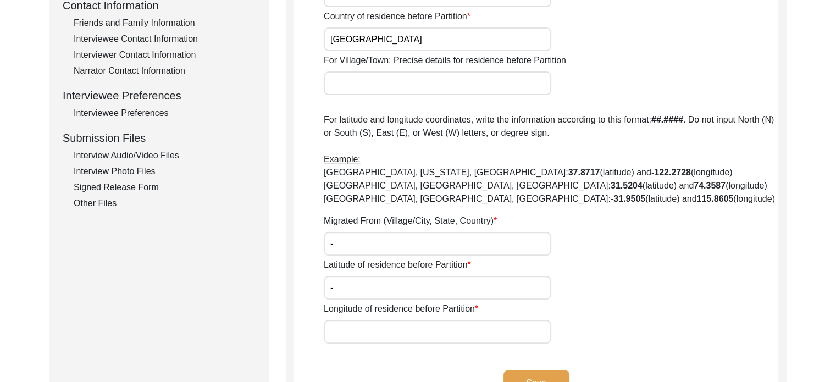
click at [486, 327] on input "Longitude of residence before Partition" at bounding box center [438, 332] width 228 height 24
type input "-"
click at [555, 372] on button "Save" at bounding box center [537, 383] width 66 height 26
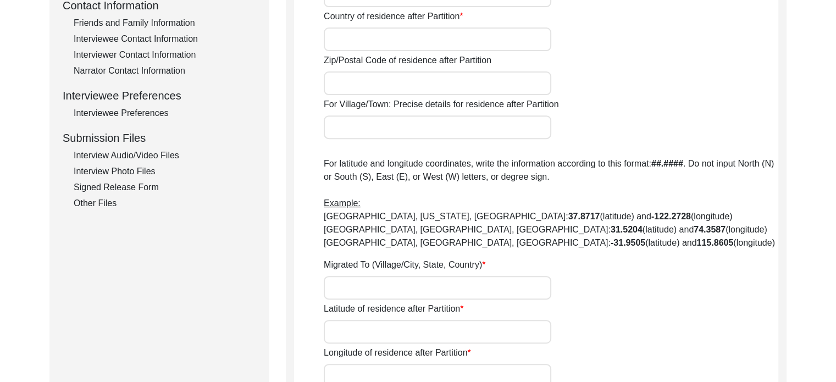
type input "No"
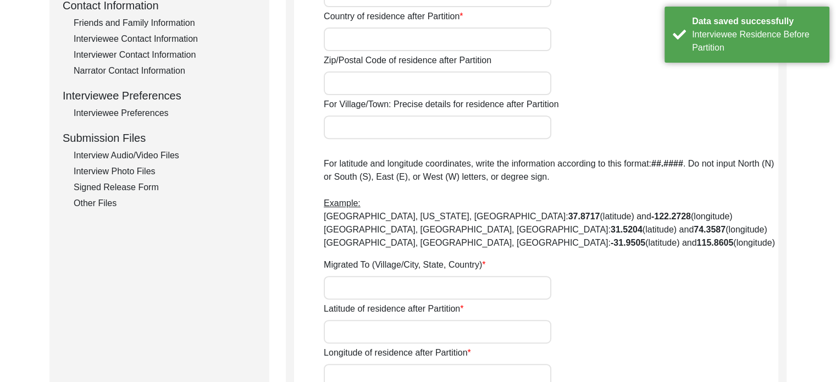
click at [478, 293] on input "Migrated To (Village/City, State, Country)" at bounding box center [438, 288] width 228 height 24
type input "-"
click at [482, 330] on input "Latitude of residence after Partition" at bounding box center [438, 332] width 228 height 24
type input "-"
click at [480, 376] on input "Longitude of residence after Partition" at bounding box center [438, 376] width 228 height 24
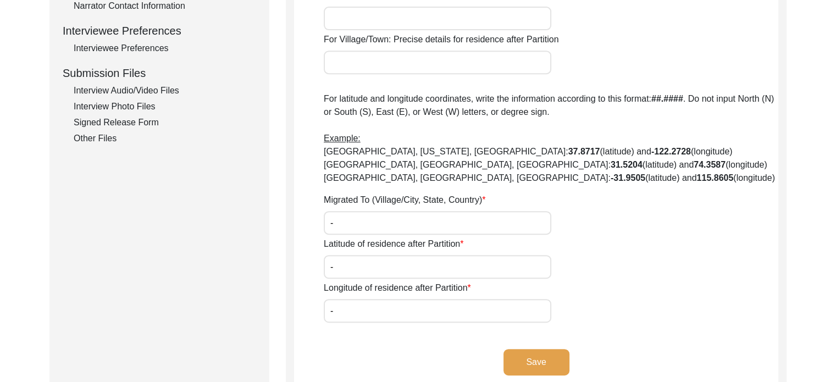
scroll to position [527, 0]
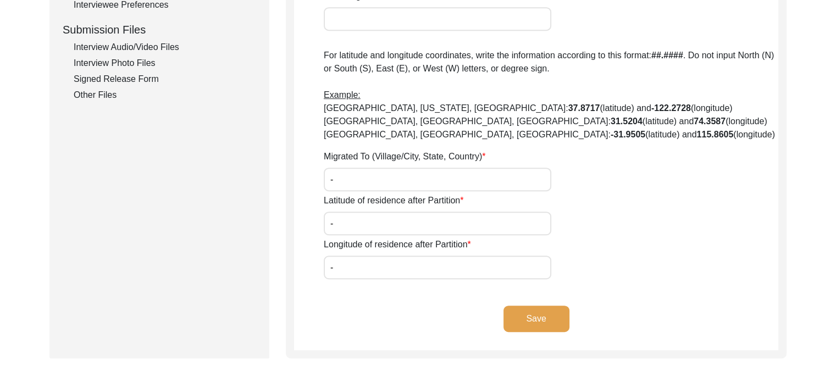
type input "-"
click at [552, 315] on button "Save" at bounding box center [537, 319] width 66 height 26
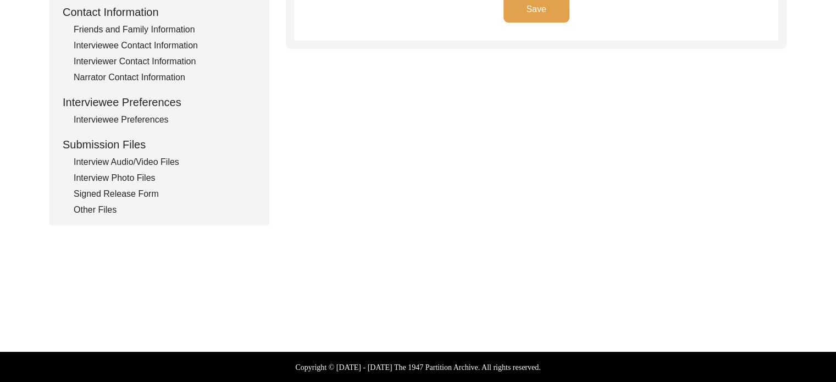
type input "N/A"
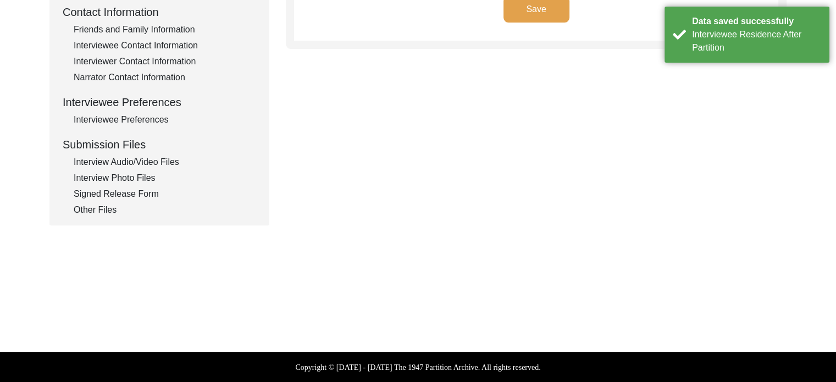
click at [101, 208] on div "Other Files" at bounding box center [165, 209] width 183 height 13
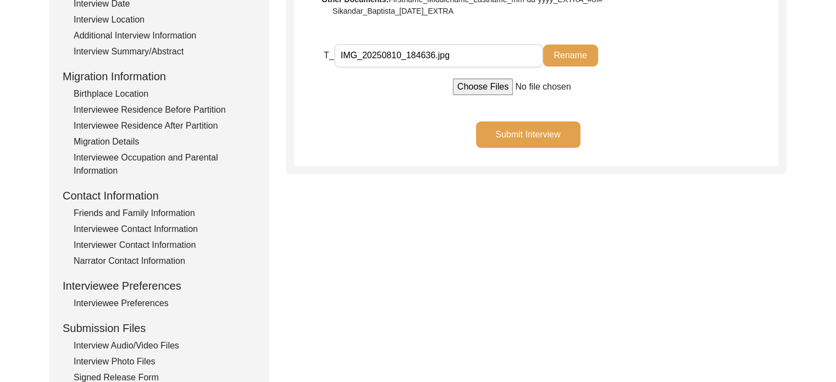
scroll to position [210, 0]
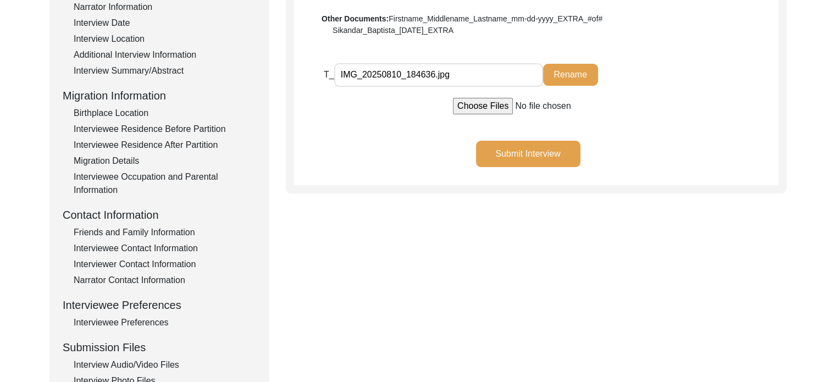
click at [545, 149] on button "Submit Interview" at bounding box center [528, 154] width 104 height 26
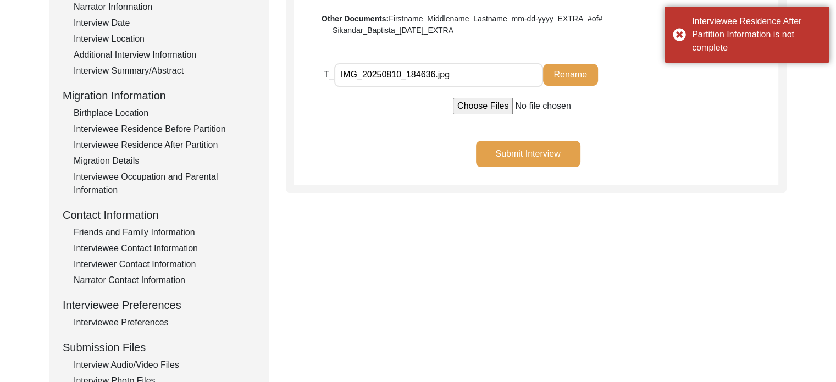
click at [156, 140] on div "Interviewee Residence After Partition" at bounding box center [165, 145] width 183 height 13
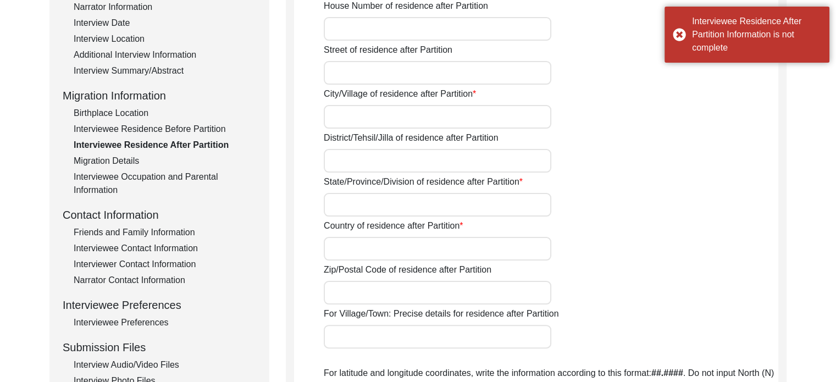
type input "No"
type input "-"
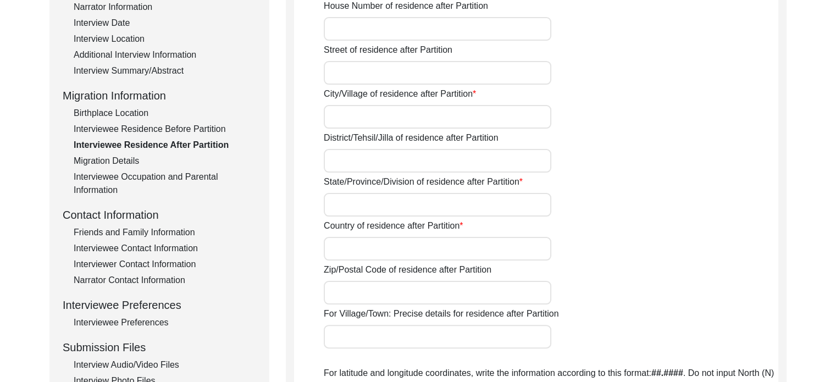
click at [394, 115] on input "City/Village of residence after Partition" at bounding box center [438, 117] width 228 height 24
type input "-"
type input "NA"
click at [424, 243] on input "Country of residence after Partition" at bounding box center [438, 249] width 228 height 24
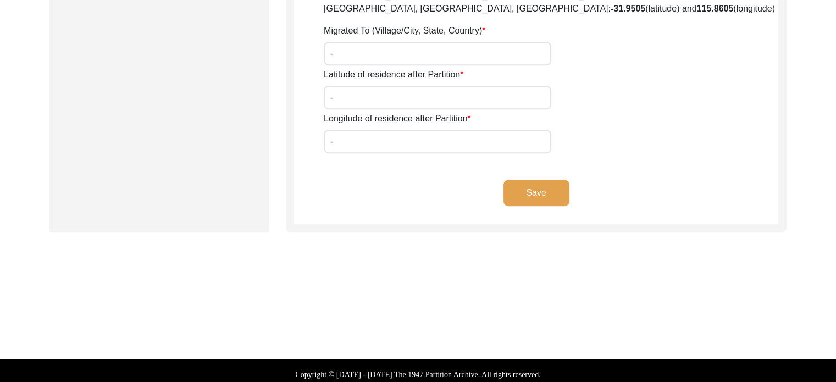
scroll to position [659, 0]
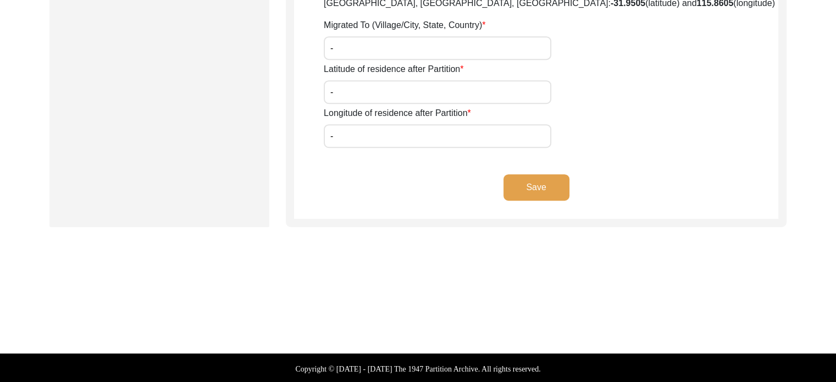
type input "NA"
click at [545, 191] on button "Save" at bounding box center [537, 187] width 66 height 26
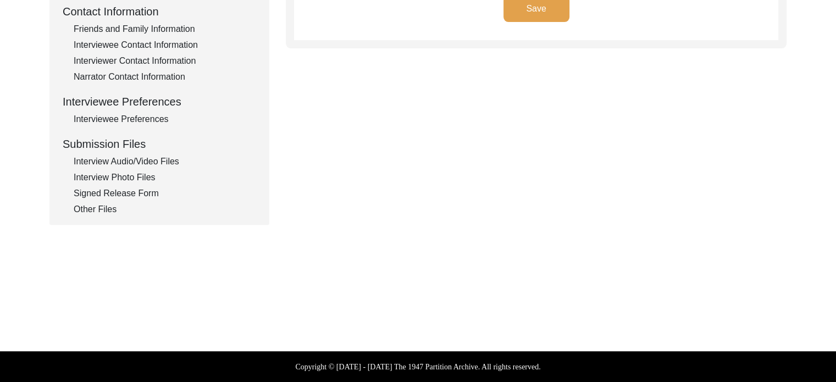
scroll to position [412, 0]
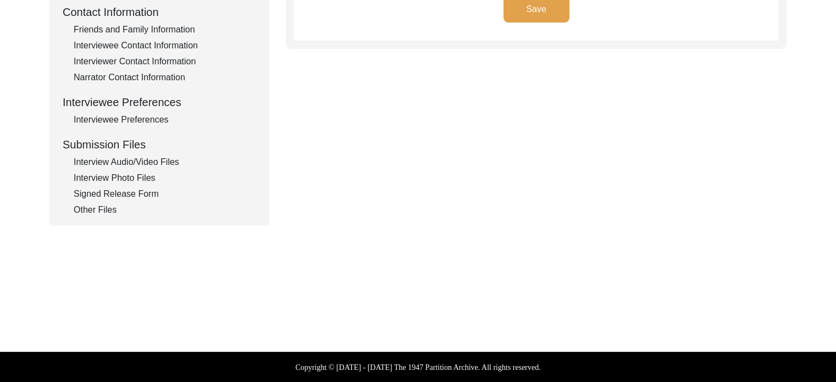
type input "N/A"
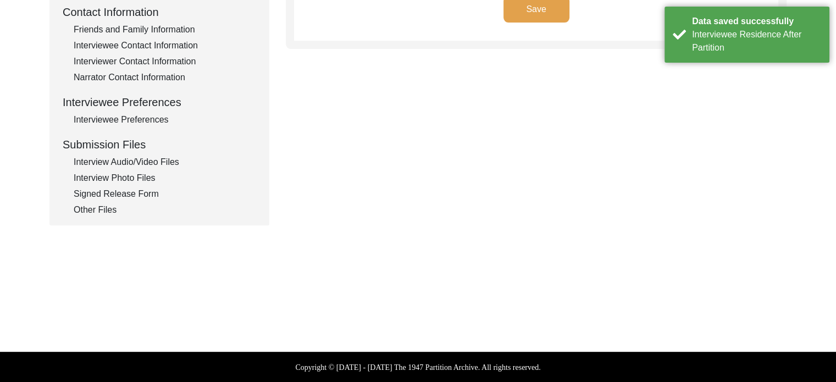
click at [99, 210] on div "Other Files" at bounding box center [165, 209] width 183 height 13
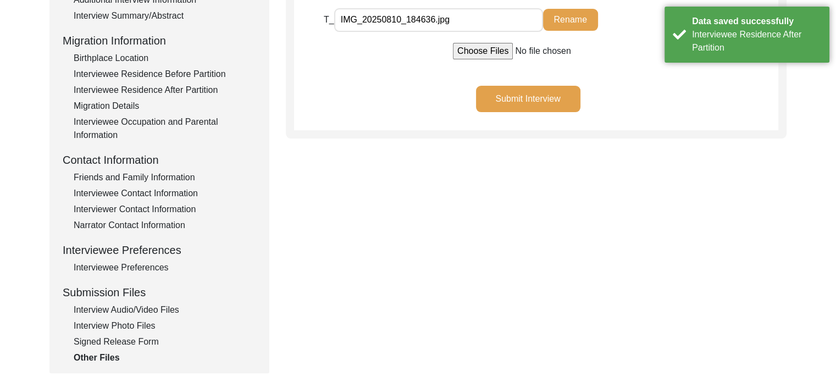
scroll to position [240, 0]
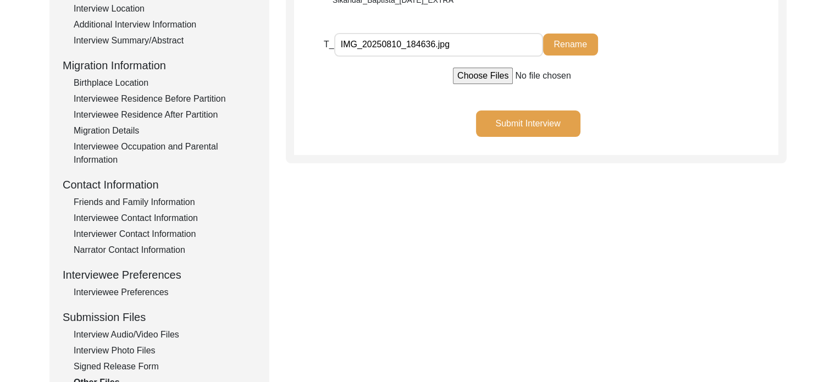
click at [554, 131] on button "Submit Interview" at bounding box center [528, 124] width 104 height 26
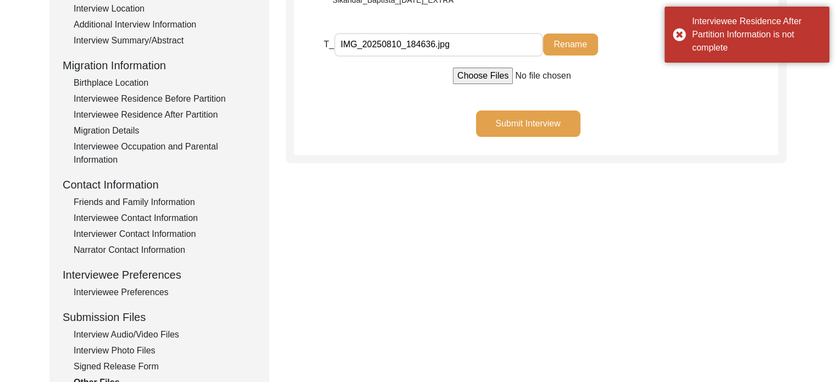
click at [179, 109] on div "Interviewee Residence After Partition" at bounding box center [165, 114] width 183 height 13
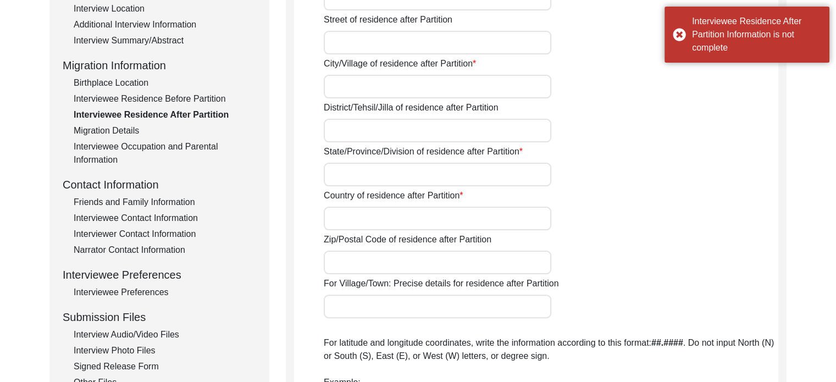
type input "No"
type input "NA"
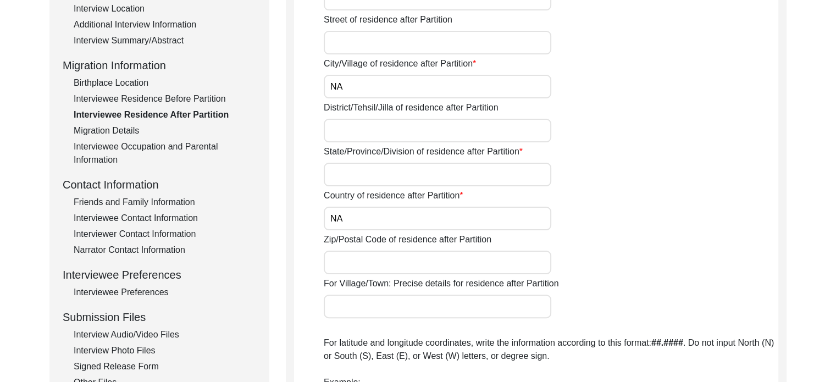
click at [527, 165] on input "State/Province/Division of residence after Partition" at bounding box center [438, 175] width 228 height 24
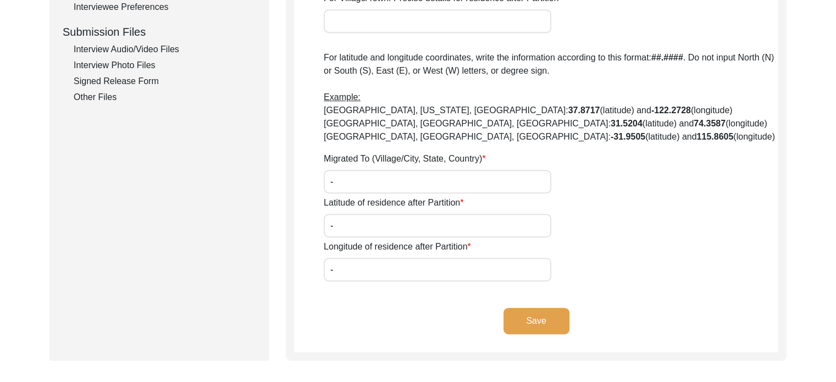
scroll to position [535, 0]
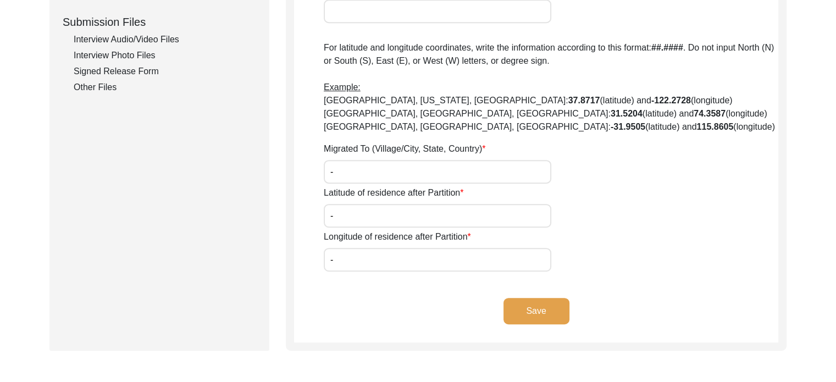
click at [547, 307] on button "Save" at bounding box center [537, 311] width 66 height 26
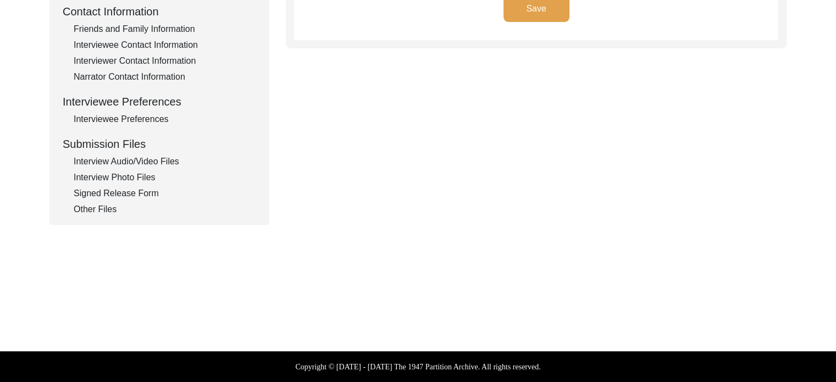
scroll to position [412, 0]
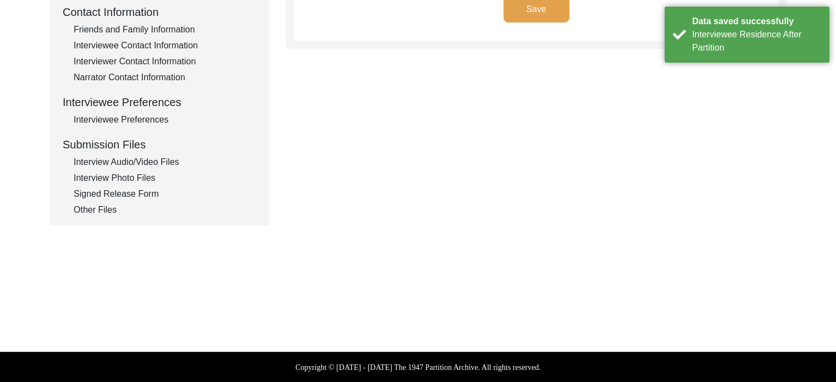
click at [110, 208] on div "Other Files" at bounding box center [165, 209] width 183 height 13
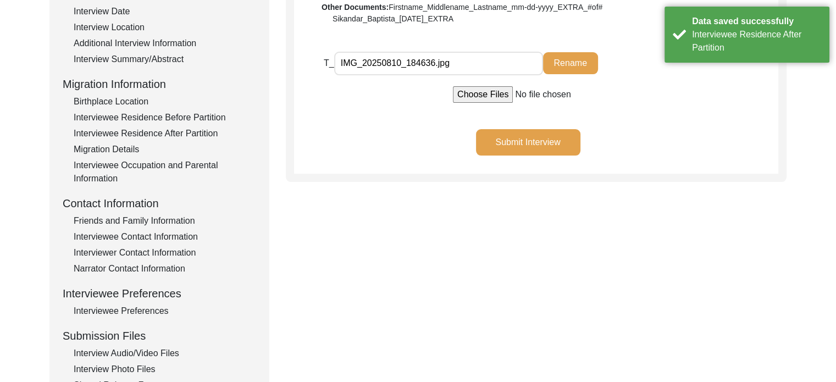
scroll to position [170, 0]
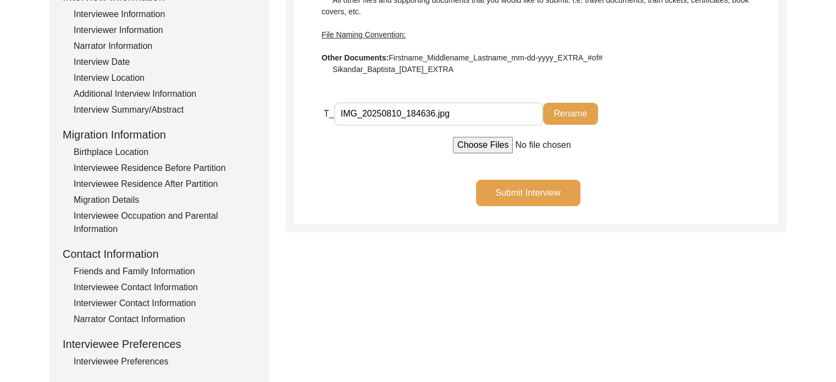
click at [549, 186] on button "Submit Interview" at bounding box center [528, 193] width 104 height 26
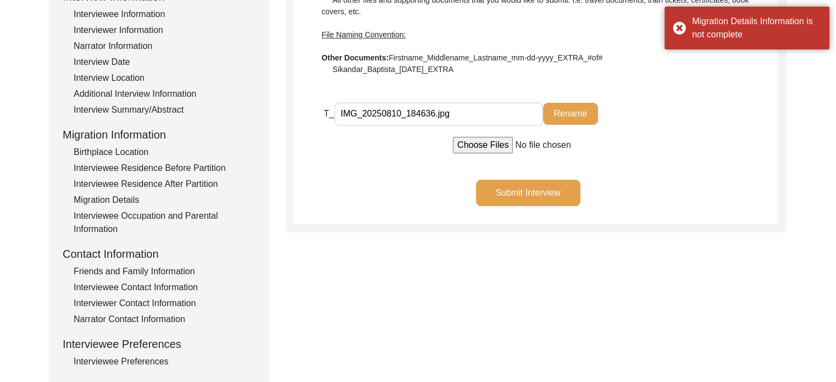
click at [130, 200] on div "Migration Details" at bounding box center [165, 200] width 183 height 13
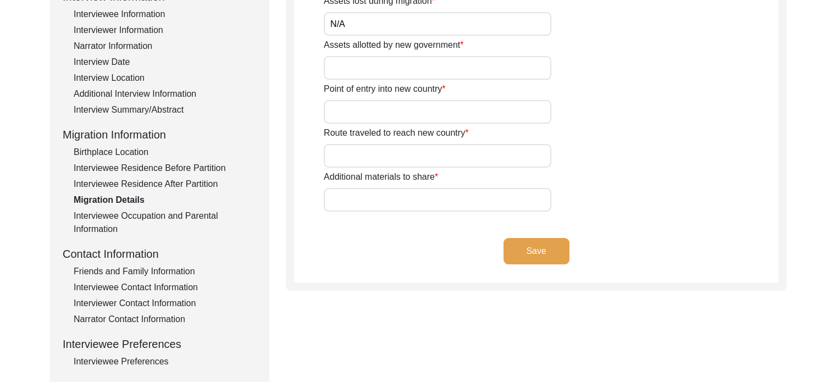
click at [431, 63] on input "Assets allotted by new government" at bounding box center [438, 68] width 228 height 24
click at [429, 111] on input "Point of entry into new country" at bounding box center [438, 112] width 228 height 24
click at [440, 145] on input "Route traveled to reach new country" at bounding box center [438, 156] width 228 height 24
click at [438, 195] on input "Additional materials to share" at bounding box center [438, 200] width 228 height 24
click at [335, 195] on input "NA" at bounding box center [438, 200] width 228 height 24
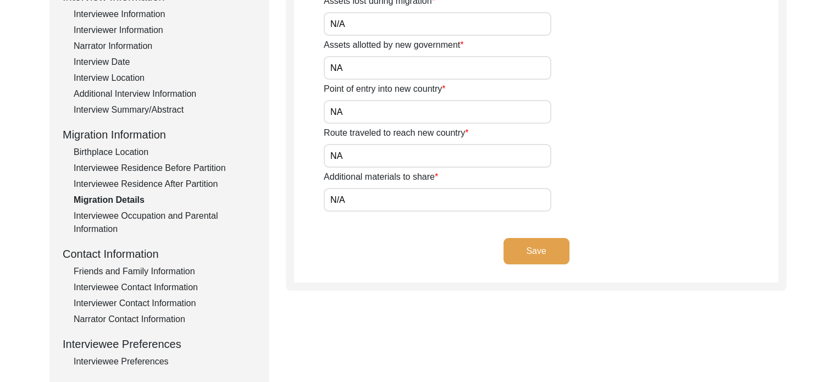
click at [337, 151] on input "NA" at bounding box center [438, 156] width 228 height 24
click at [336, 109] on input "NA" at bounding box center [438, 112] width 228 height 24
click at [337, 65] on input "NA" at bounding box center [438, 68] width 228 height 24
click at [512, 244] on button "Save" at bounding box center [537, 251] width 66 height 26
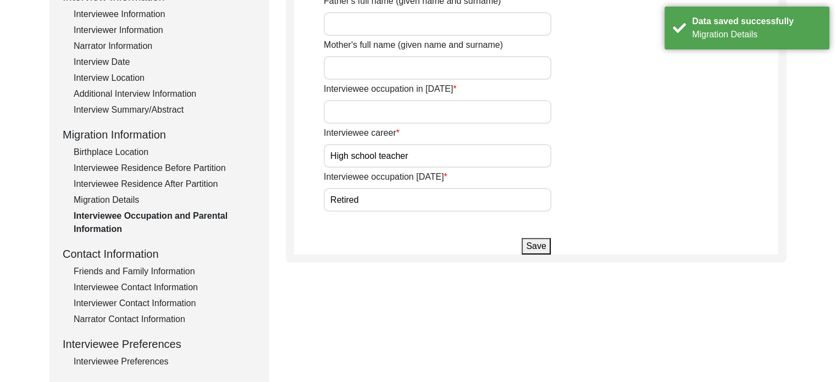
click at [539, 110] on input "Interviewee occupation in [DATE]" at bounding box center [438, 112] width 228 height 24
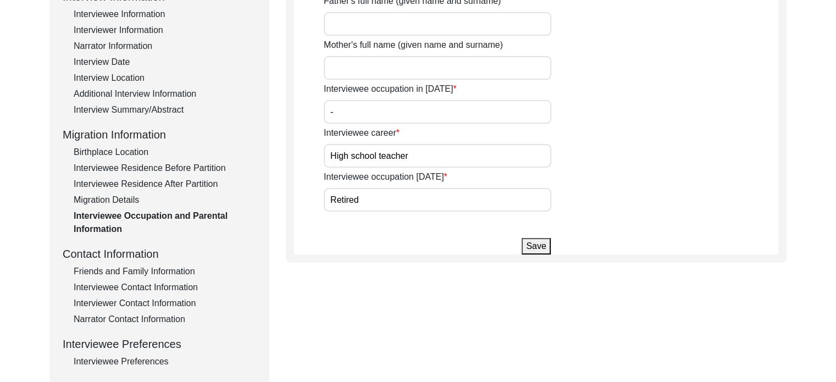
click at [530, 247] on button "Save" at bounding box center [536, 246] width 29 height 16
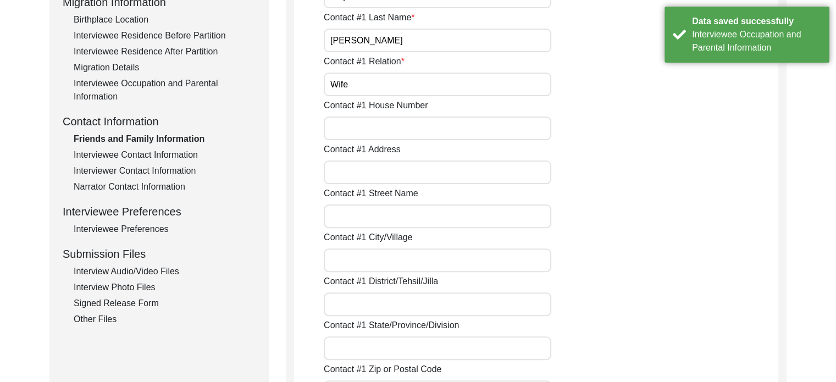
scroll to position [290, 0]
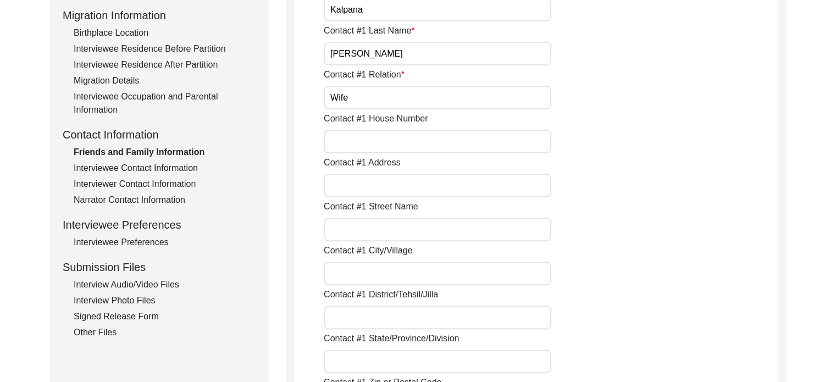
click at [81, 328] on div "Other Files" at bounding box center [165, 332] width 183 height 13
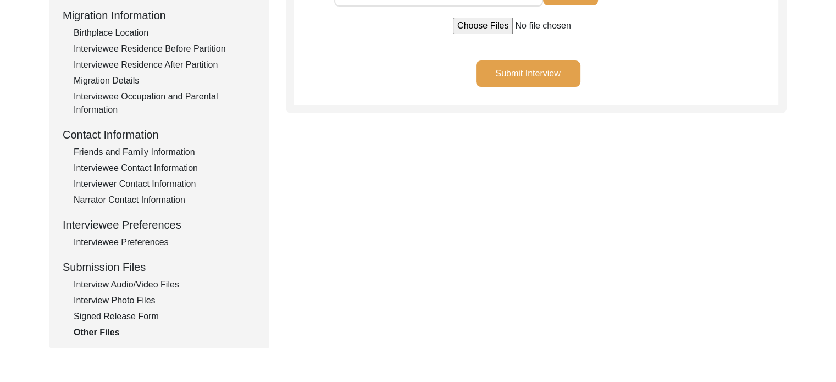
click at [497, 78] on button "Submit Interview" at bounding box center [528, 73] width 104 height 26
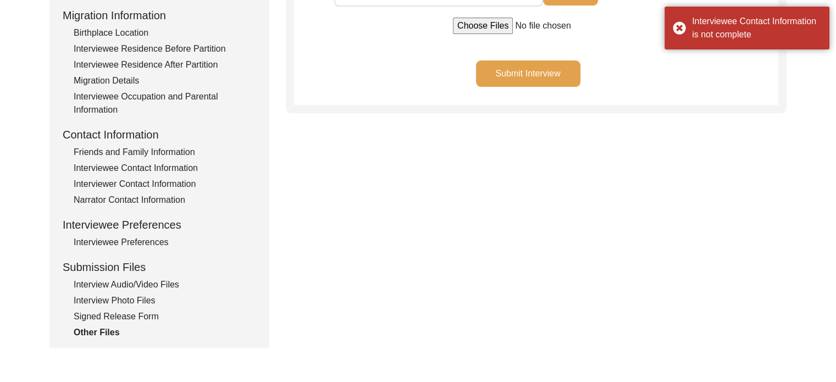
click at [186, 168] on div "Interviewee Contact Information" at bounding box center [165, 168] width 183 height 13
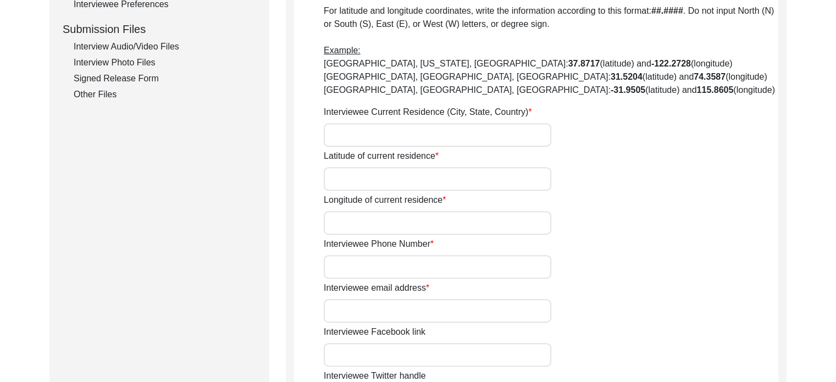
scroll to position [531, 0]
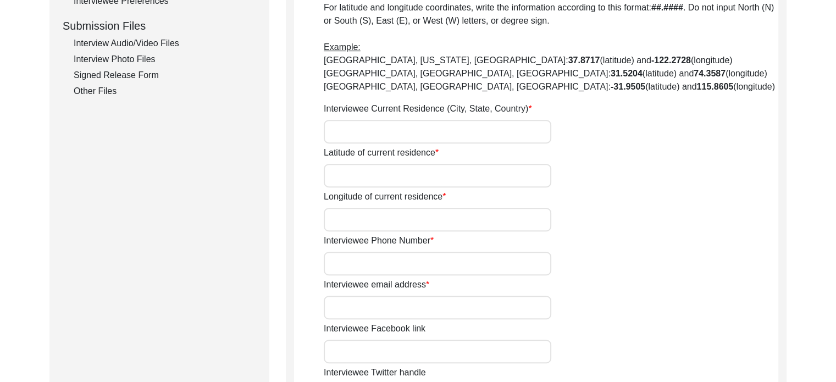
click at [458, 133] on input "Interviewee Current Residence (City, State, Country)" at bounding box center [438, 132] width 228 height 24
click at [452, 167] on input "Latitude of current residence" at bounding box center [438, 176] width 228 height 24
click at [422, 224] on input "Longitude of current residence" at bounding box center [438, 220] width 228 height 24
click at [425, 265] on input "Interviewee Phone Number" at bounding box center [438, 264] width 228 height 24
click at [434, 300] on input "Interviewee email address" at bounding box center [438, 308] width 228 height 24
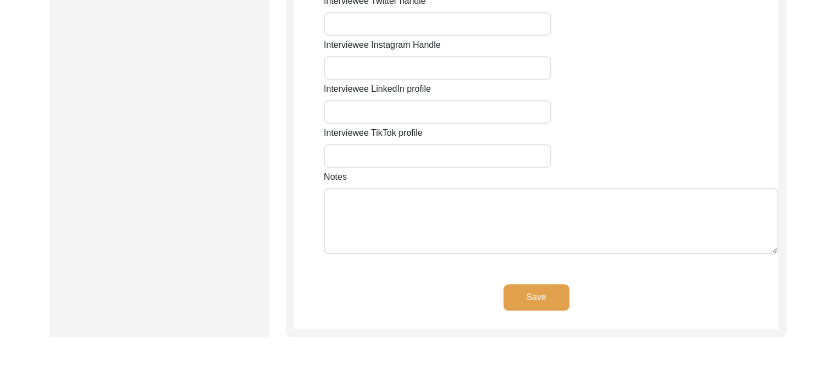
scroll to position [923, 0]
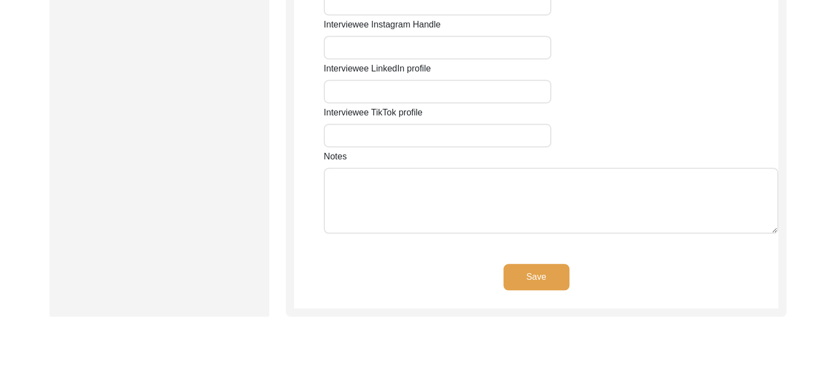
click at [559, 271] on button "Save" at bounding box center [537, 277] width 66 height 26
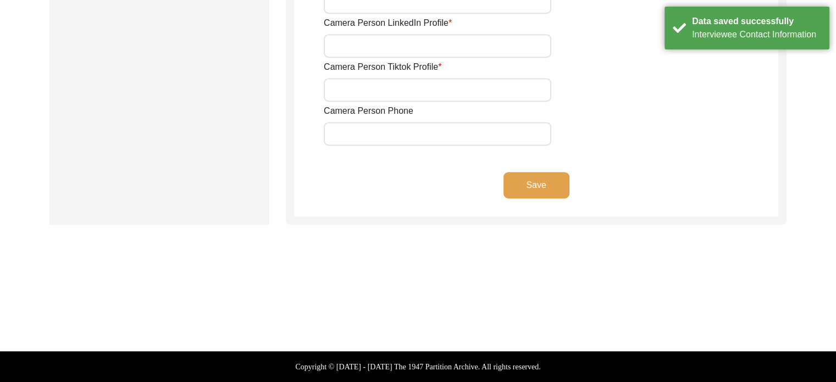
scroll to position [676, 0]
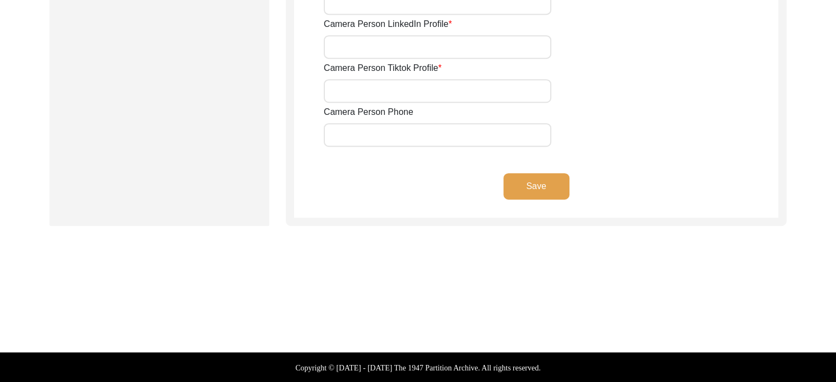
drag, startPoint x: 839, startPoint y: 256, endPoint x: 548, endPoint y: 299, distance: 294.0
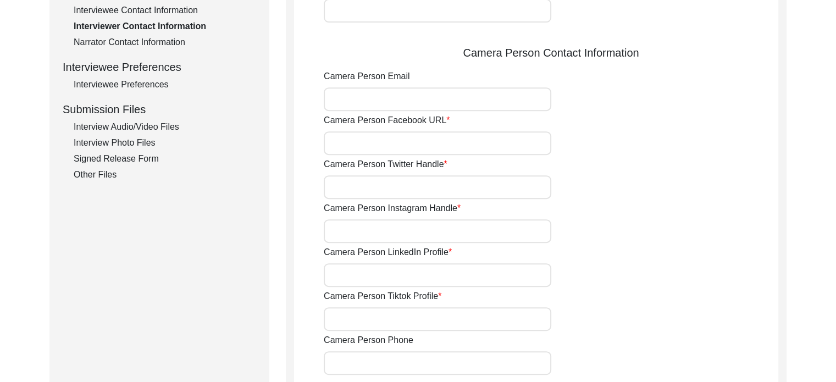
scroll to position [451, 0]
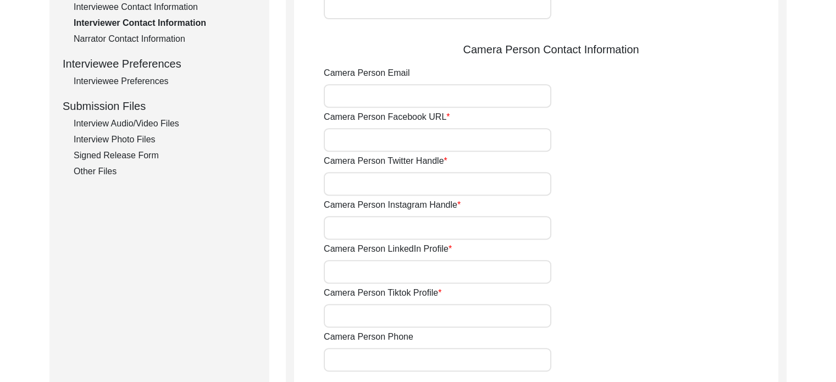
click at [502, 142] on input "Camera Person Facebook URL" at bounding box center [438, 140] width 228 height 24
click at [493, 189] on input "Camera Person Twitter Handle" at bounding box center [438, 184] width 228 height 24
click at [488, 226] on input "Camera Person Instagram Handle" at bounding box center [438, 228] width 228 height 24
click at [488, 268] on input "Camera Person LinkedIn Profile" at bounding box center [438, 272] width 228 height 24
click at [425, 315] on input "Camera Person Tiktok Profile" at bounding box center [438, 316] width 228 height 24
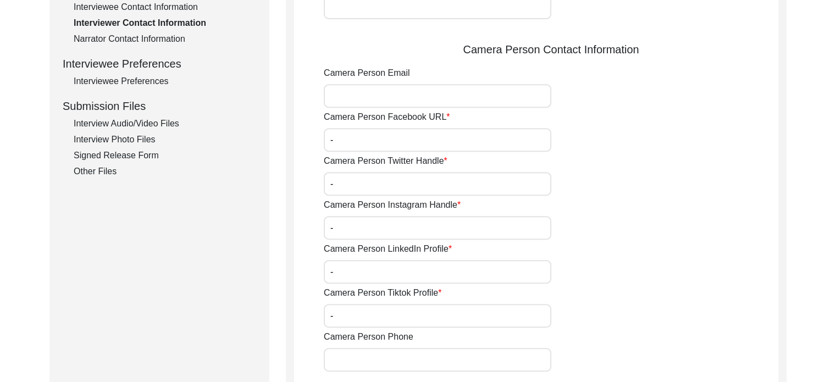
click at [820, 202] on div "Back to Dashboard Interview ID: T13488 Interviewee: [PERSON_NAME] [PERSON_NAME]…" at bounding box center [418, 63] width 836 height 940
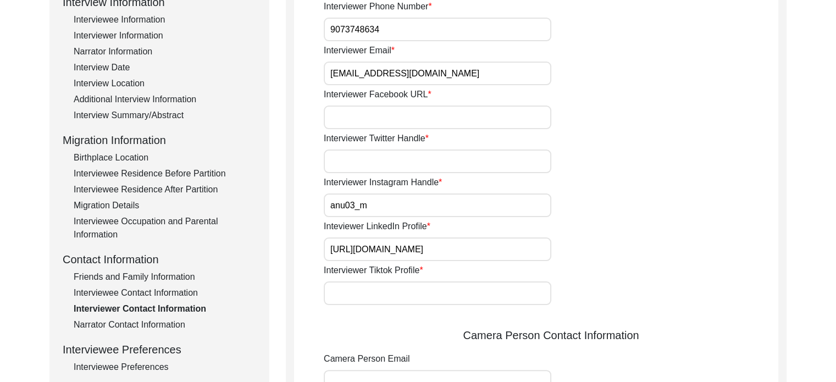
scroll to position [143, 0]
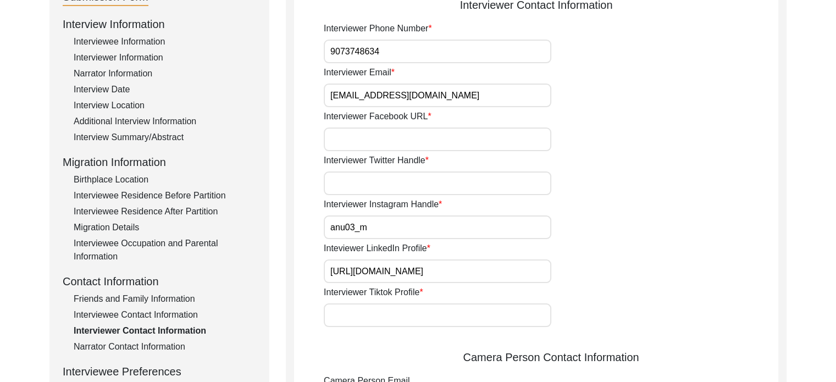
click at [493, 185] on input "Interviewer Twitter Handle" at bounding box center [438, 184] width 228 height 24
click at [460, 315] on input "Interviewer Tiktok Profile" at bounding box center [438, 316] width 228 height 24
click at [475, 138] on input "Interviewer Facebook URL" at bounding box center [438, 140] width 228 height 24
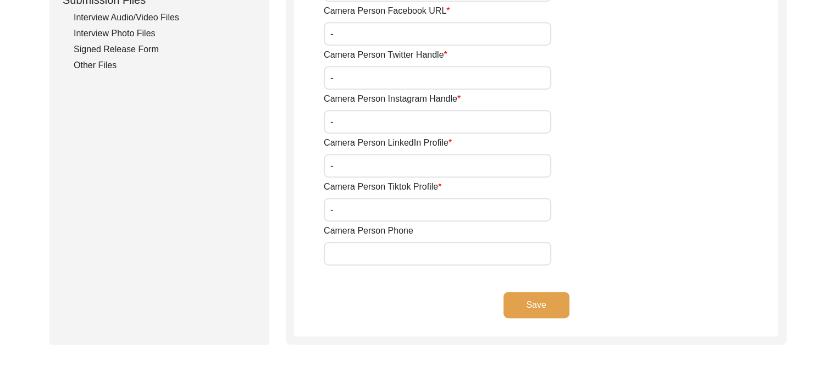
scroll to position [559, 0]
click at [536, 302] on button "Save" at bounding box center [537, 303] width 66 height 26
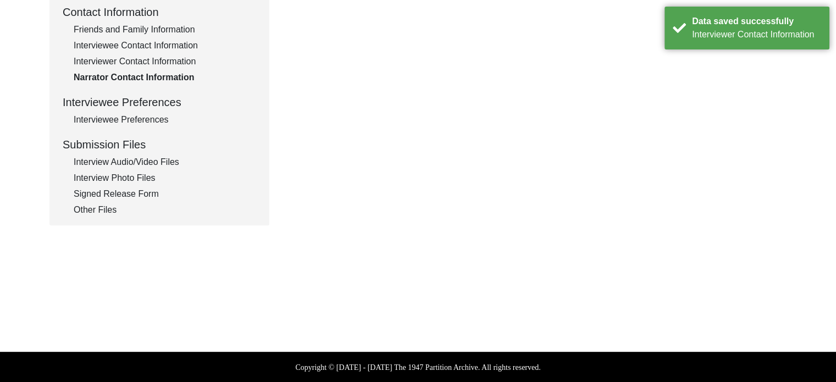
click at [80, 206] on div "Other Files" at bounding box center [165, 209] width 183 height 13
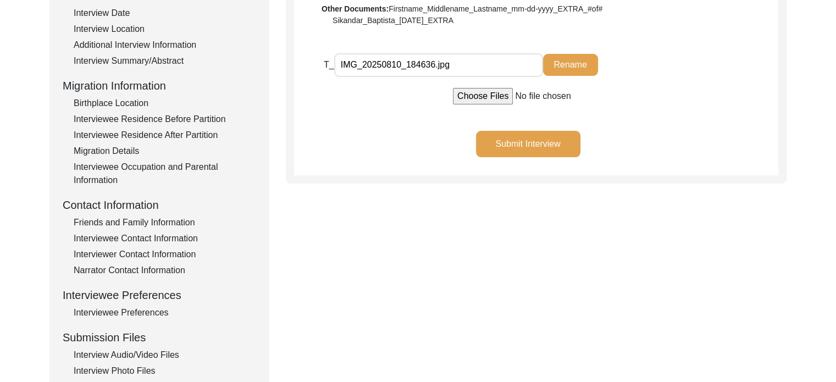
scroll to position [217, 0]
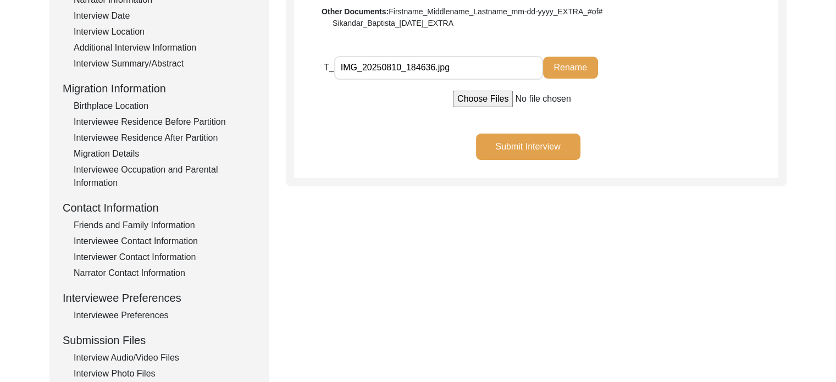
click at [562, 143] on button "Submit Interview" at bounding box center [528, 147] width 104 height 26
click at [149, 239] on div "Interviewee Contact Information" at bounding box center [165, 241] width 183 height 13
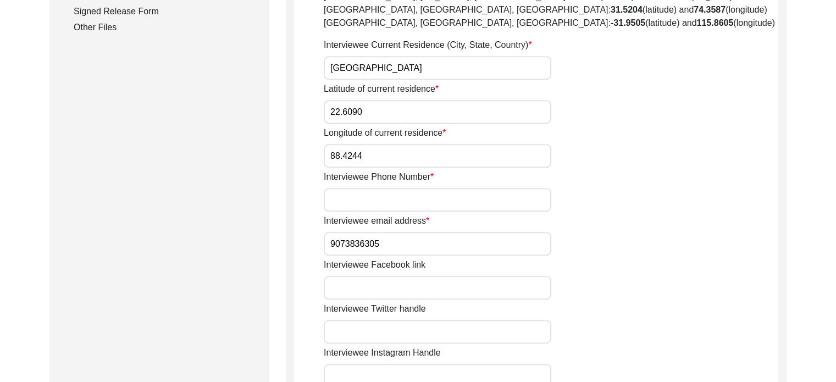
scroll to position [598, 0]
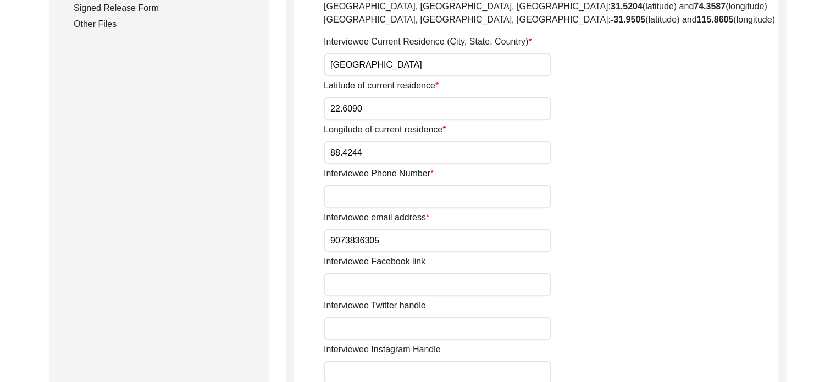
click at [468, 208] on div "House Number for current interviewee residence FA-34 Street of current intervie…" at bounding box center [551, 65] width 455 height 996
click at [475, 196] on input "Interviewee Phone Number" at bounding box center [438, 197] width 228 height 24
click at [453, 230] on input "9073836305" at bounding box center [438, 241] width 228 height 24
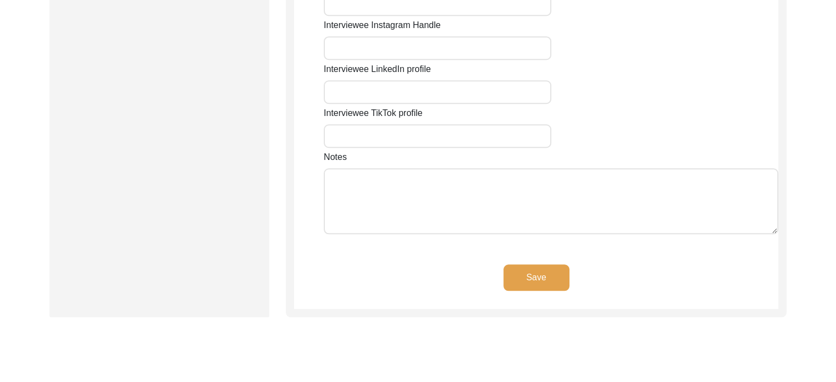
scroll to position [926, 0]
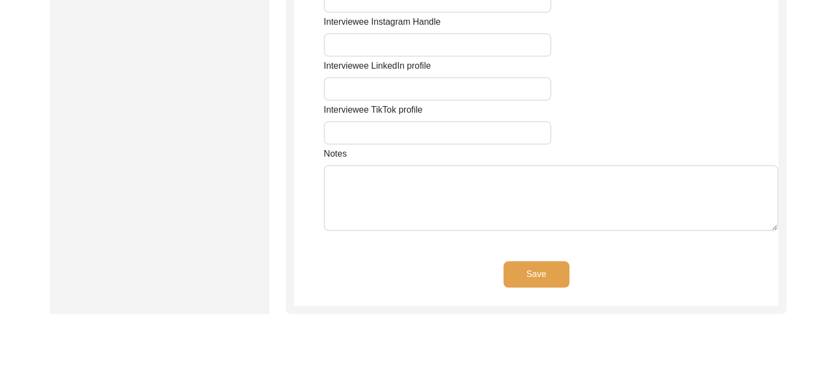
click at [515, 272] on button "Save" at bounding box center [537, 274] width 66 height 26
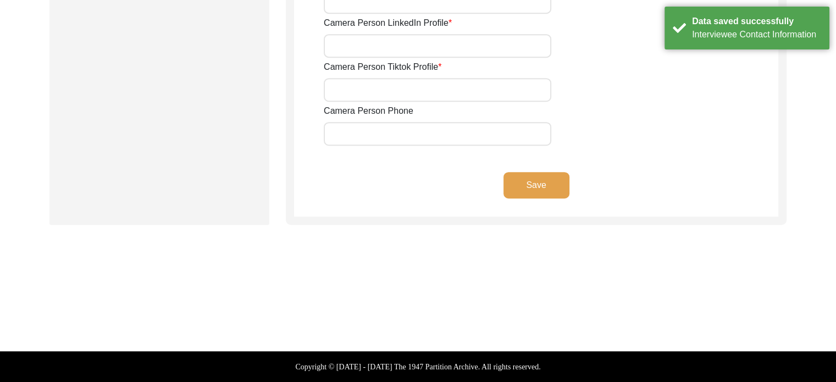
scroll to position [676, 0]
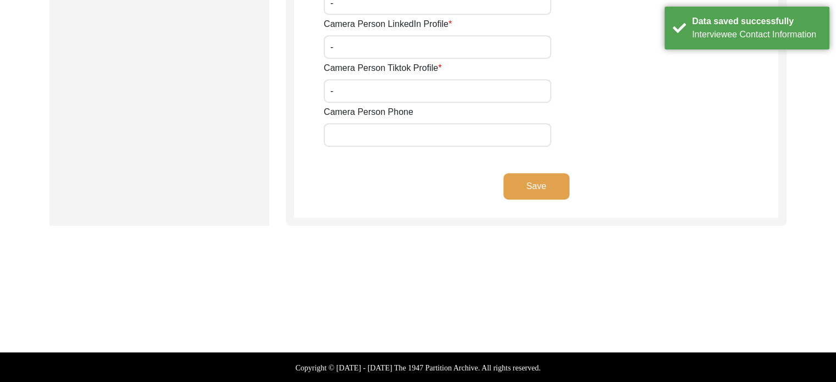
drag, startPoint x: 841, startPoint y: 257, endPoint x: 598, endPoint y: 272, distance: 243.5
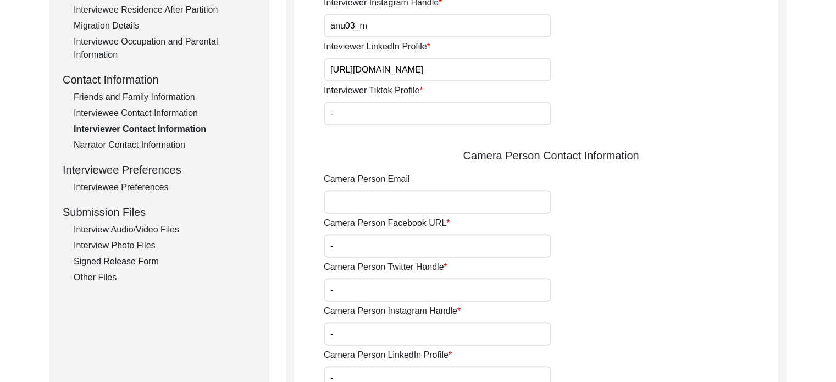
scroll to position [334, 0]
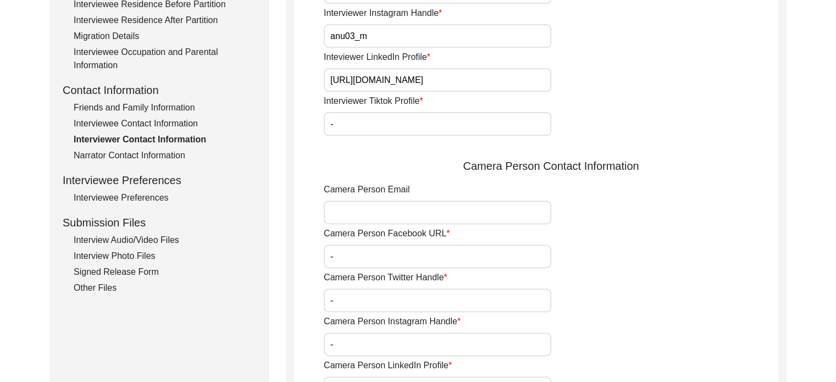
click at [100, 289] on div "Other Files" at bounding box center [165, 288] width 183 height 13
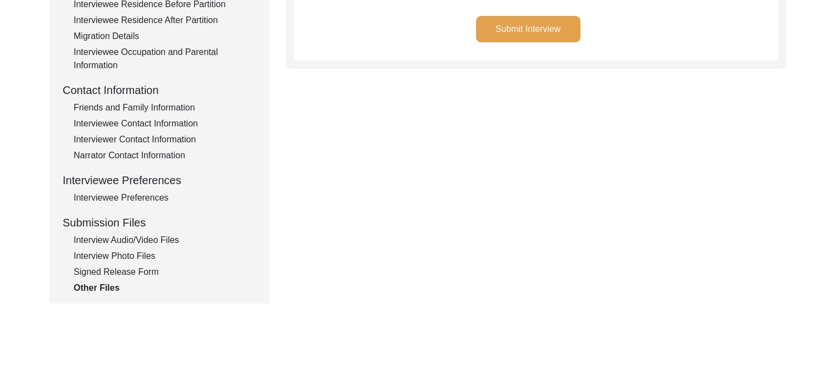
scroll to position [0, 0]
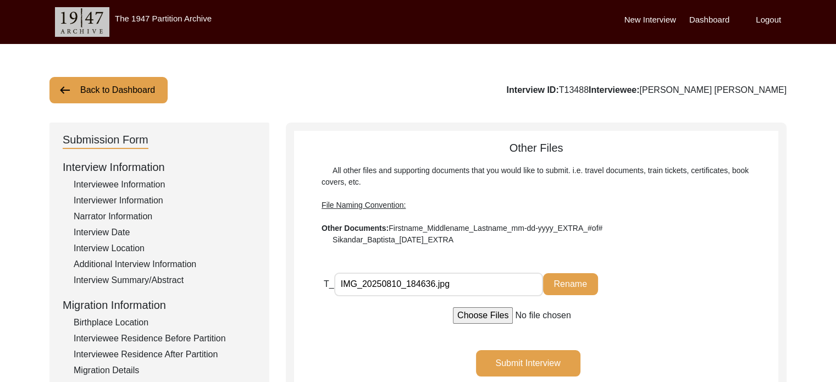
click at [557, 357] on button "Submit Interview" at bounding box center [528, 363] width 104 height 26
click at [121, 84] on button "Back to Dashboard" at bounding box center [108, 90] width 118 height 26
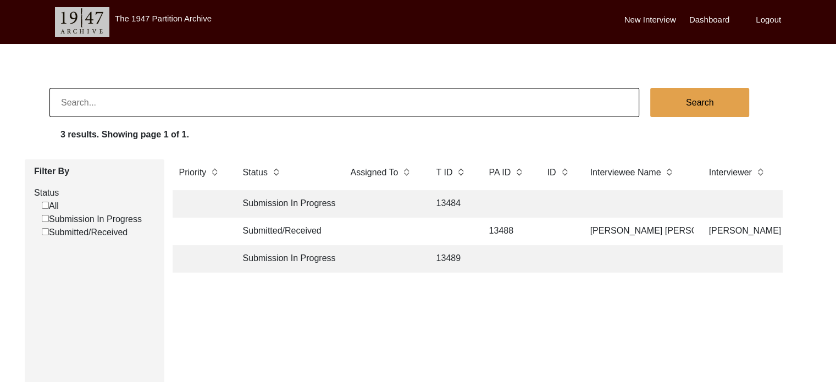
click at [120, 231] on label "Submitted/Received" at bounding box center [85, 232] width 86 height 13
click at [49, 231] on input "Submitted/Received" at bounding box center [45, 231] width 7 height 7
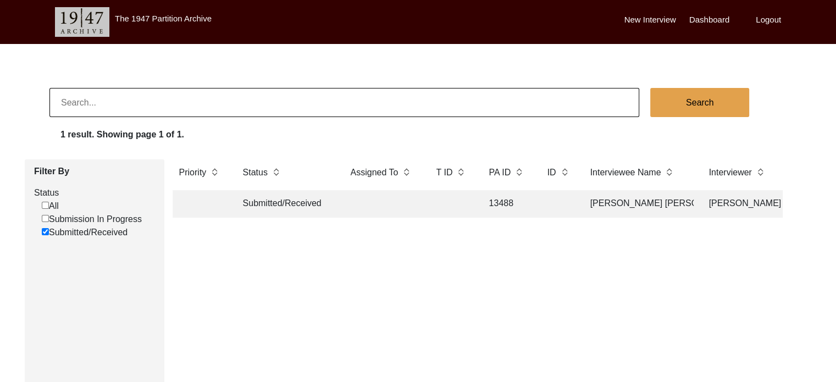
click at [759, 16] on label "Logout" at bounding box center [768, 20] width 25 height 13
